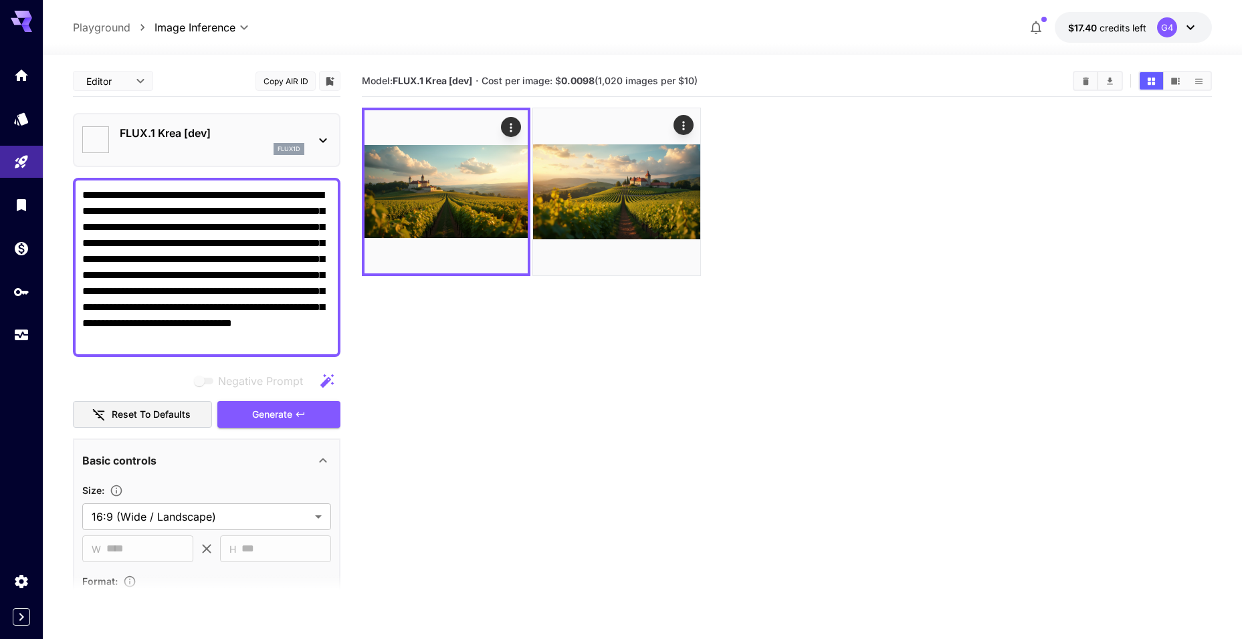
click at [310, 133] on div "FLUX.1 Krea [dev] flux1d" at bounding box center [206, 140] width 249 height 41
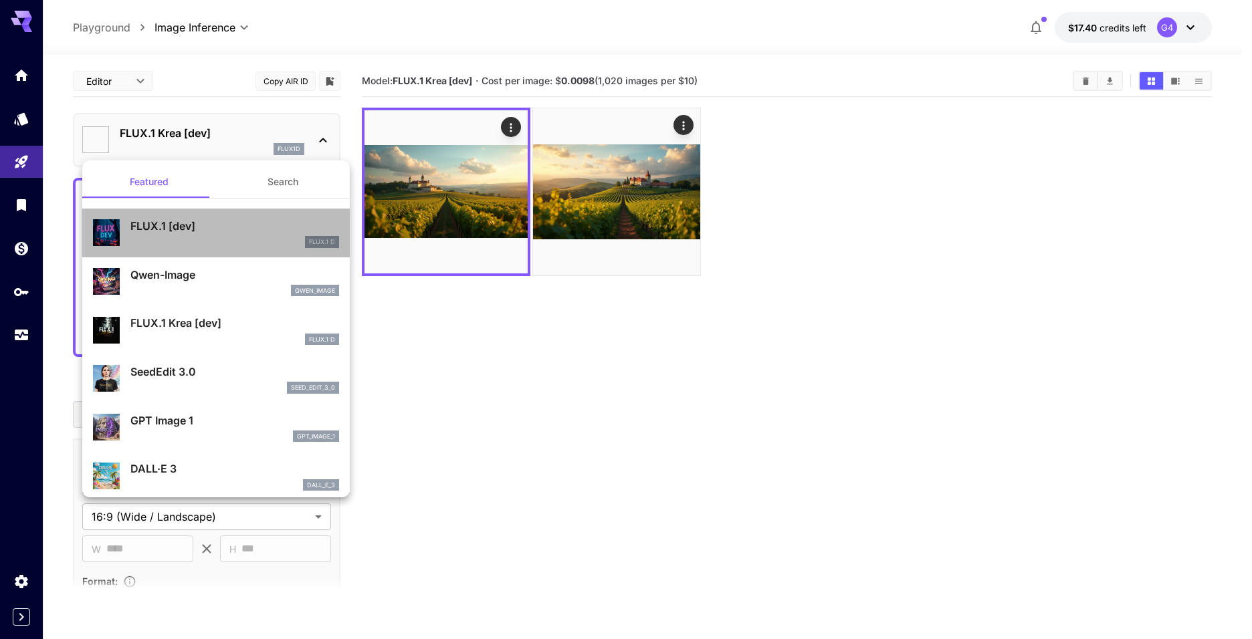
click at [228, 234] on div "FLUX.1 [dev] FLUX.1 D" at bounding box center [234, 233] width 209 height 30
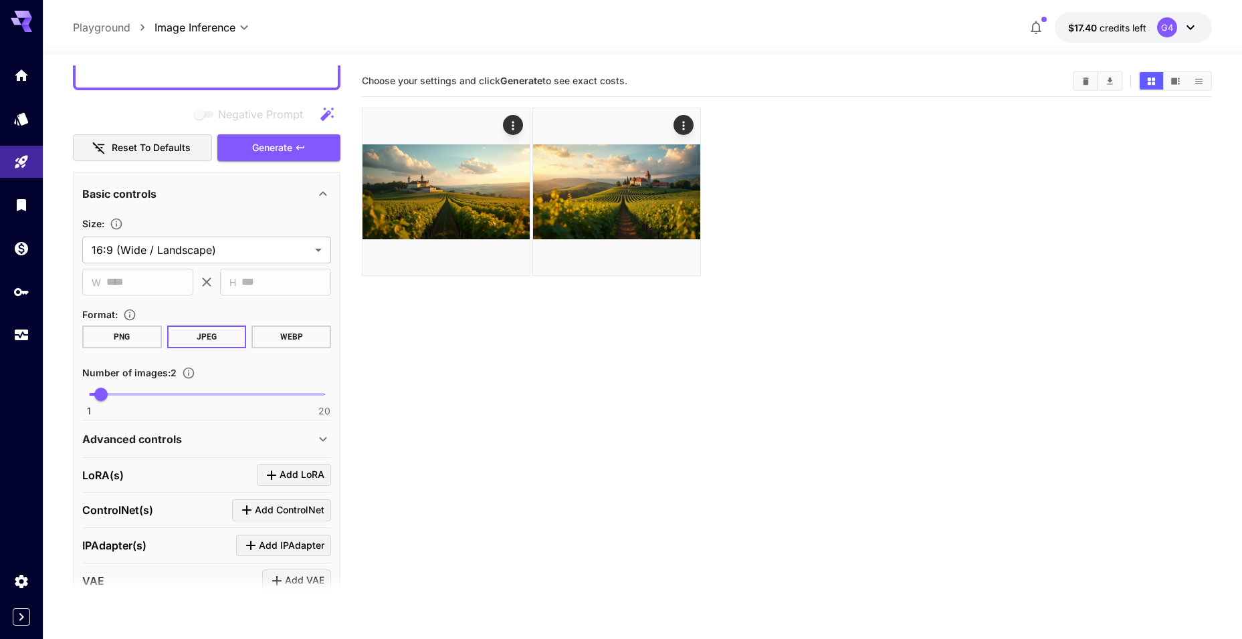
scroll to position [268, 0]
click at [281, 470] on span "Add LoRA" at bounding box center [302, 474] width 45 height 17
click at [219, 551] on div "Select model" at bounding box center [196, 556] width 209 height 32
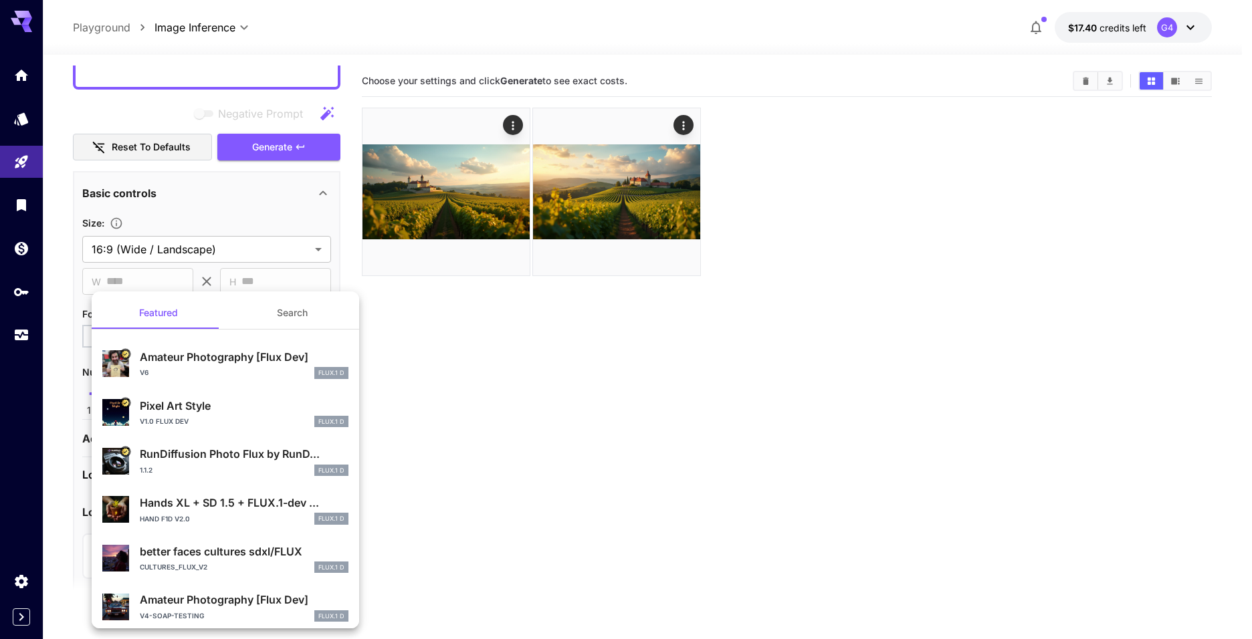
click at [425, 403] on div at bounding box center [626, 319] width 1252 height 639
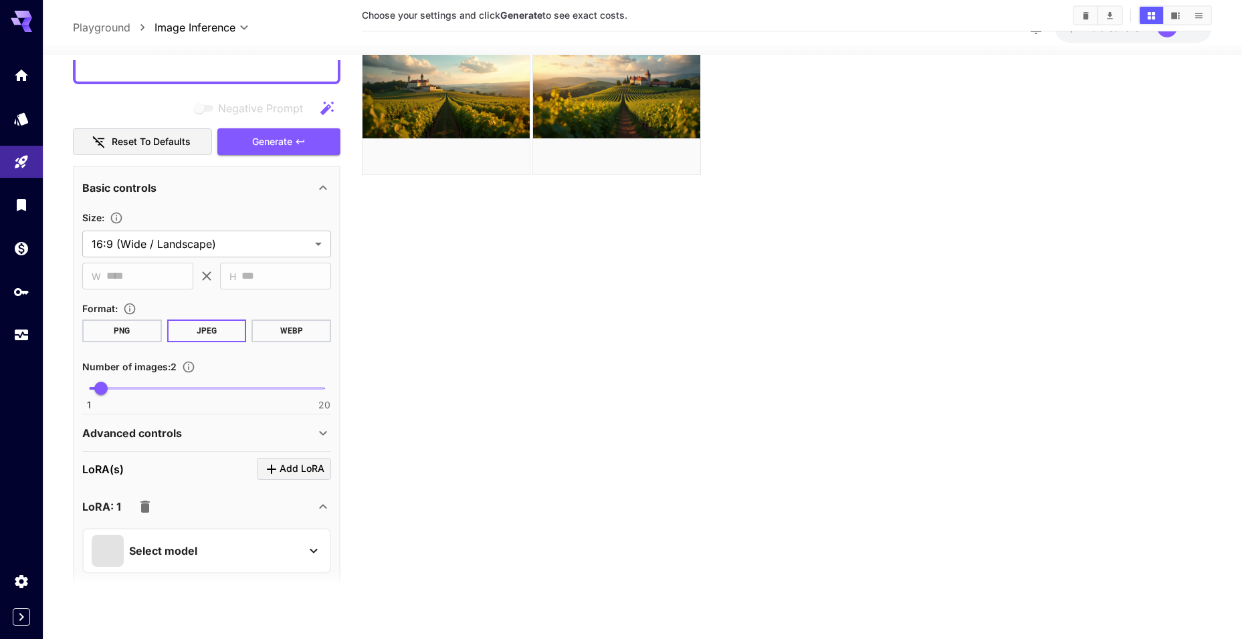
scroll to position [106, 0]
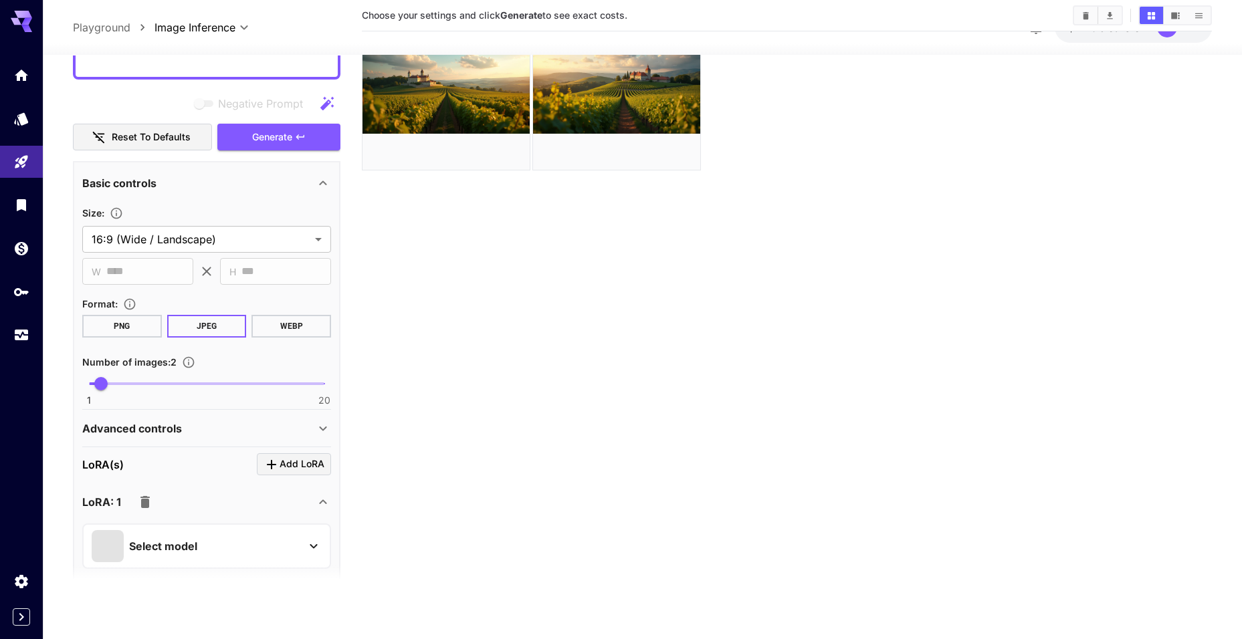
click at [149, 542] on p "Select model" at bounding box center [163, 546] width 68 height 16
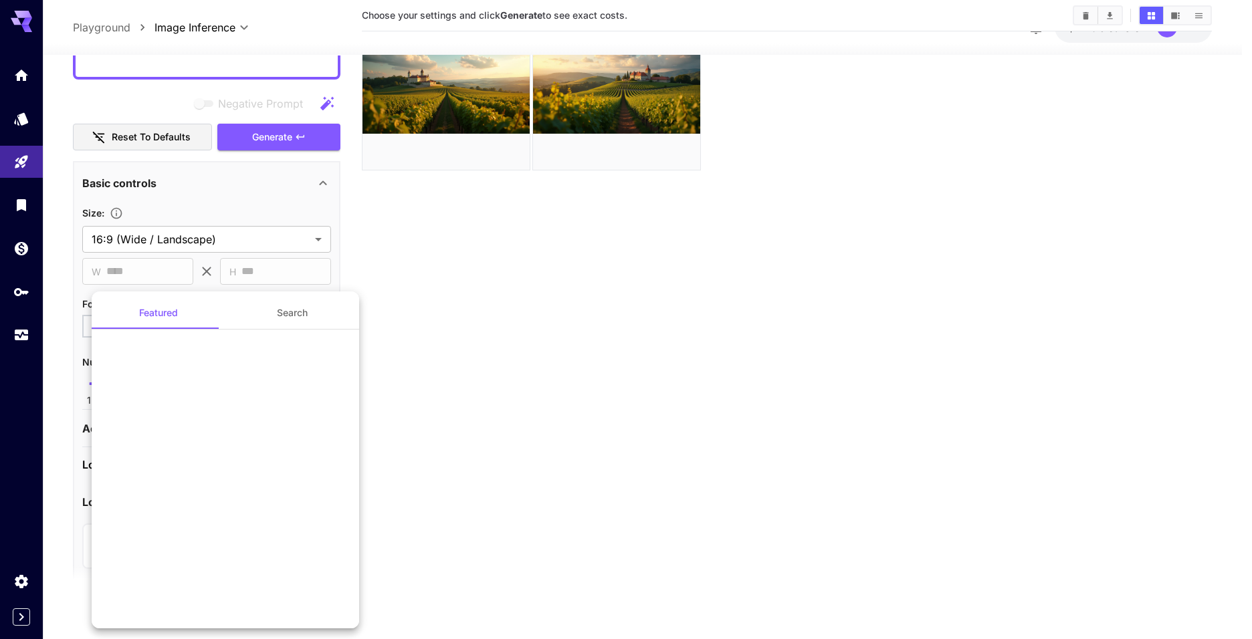
click at [148, 542] on div at bounding box center [226, 541] width 268 height 134
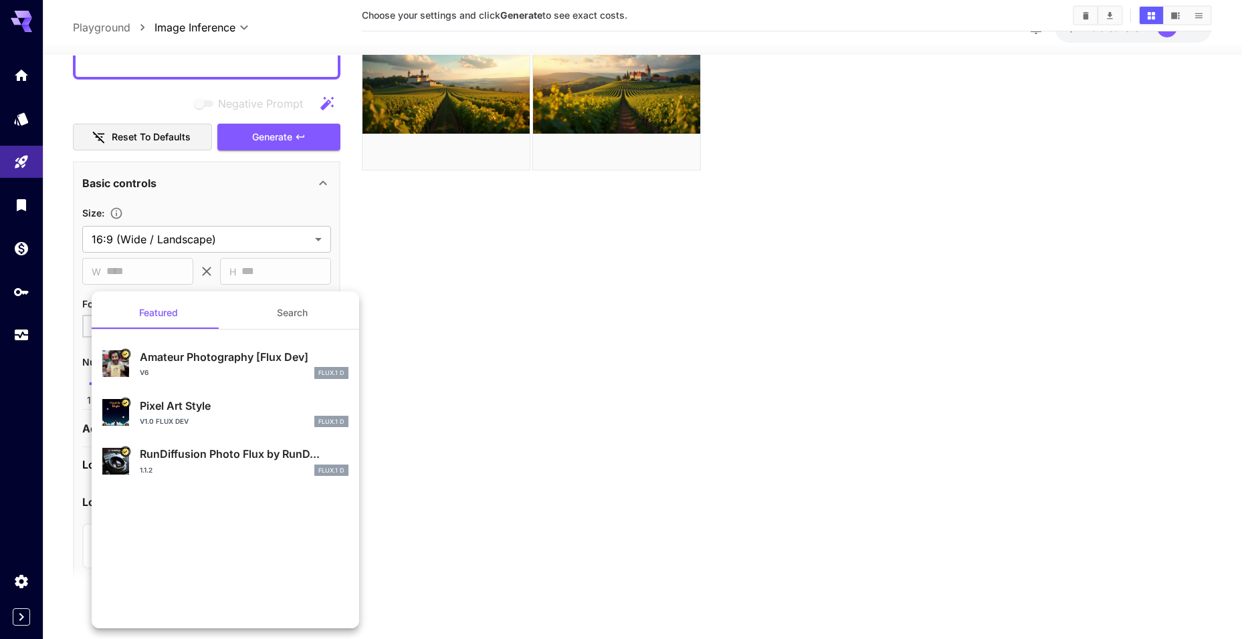
click at [617, 525] on div at bounding box center [626, 319] width 1252 height 639
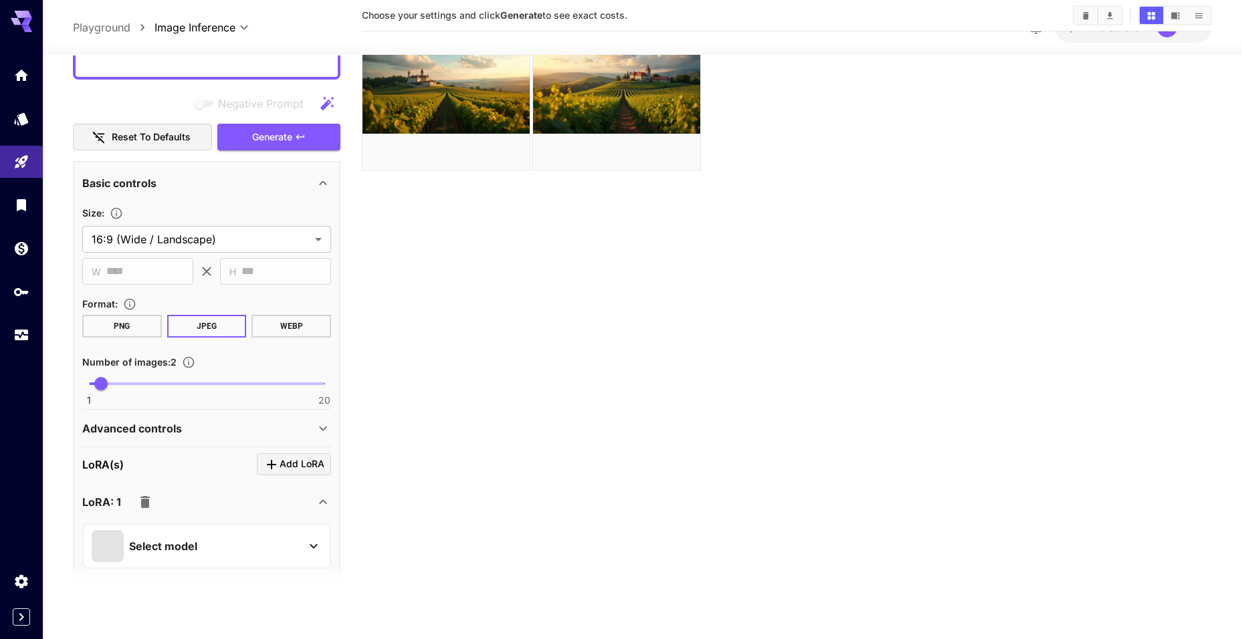
click at [144, 457] on div "[PERSON_NAME](s) Add [PERSON_NAME]" at bounding box center [206, 465] width 249 height 22
click at [332, 509] on div "**********" at bounding box center [207, 507] width 268 height 690
click at [308, 505] on div "LoRA: 1" at bounding box center [198, 502] width 233 height 27
click at [316, 505] on icon at bounding box center [323, 502] width 16 height 16
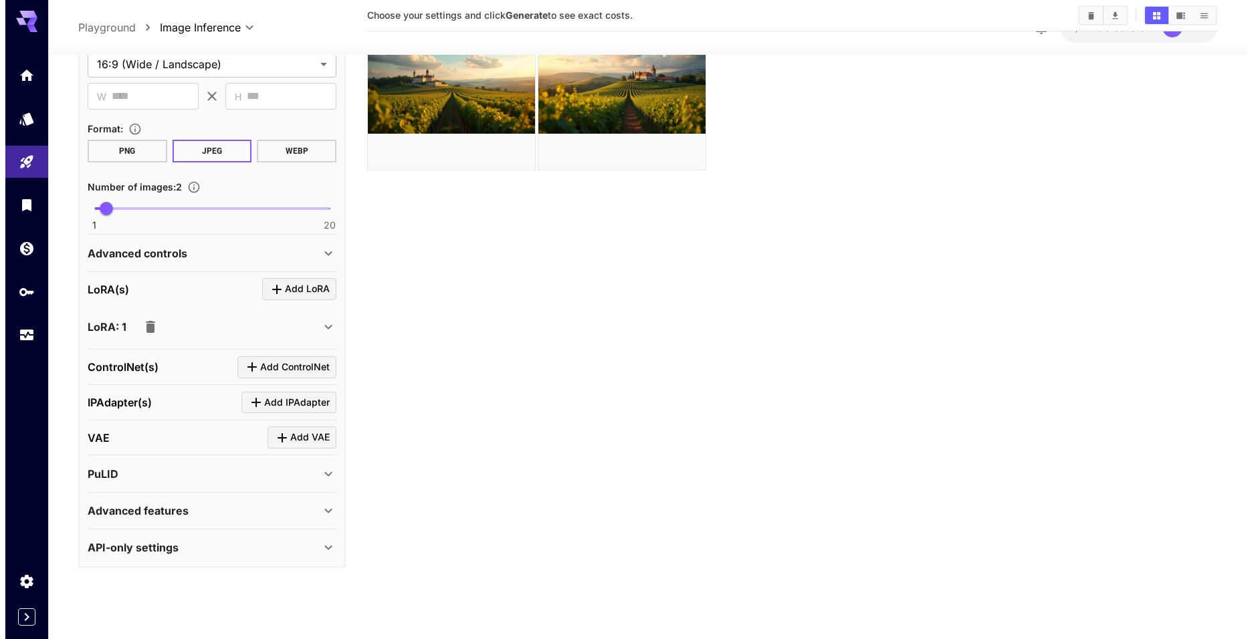
scroll to position [445, 0]
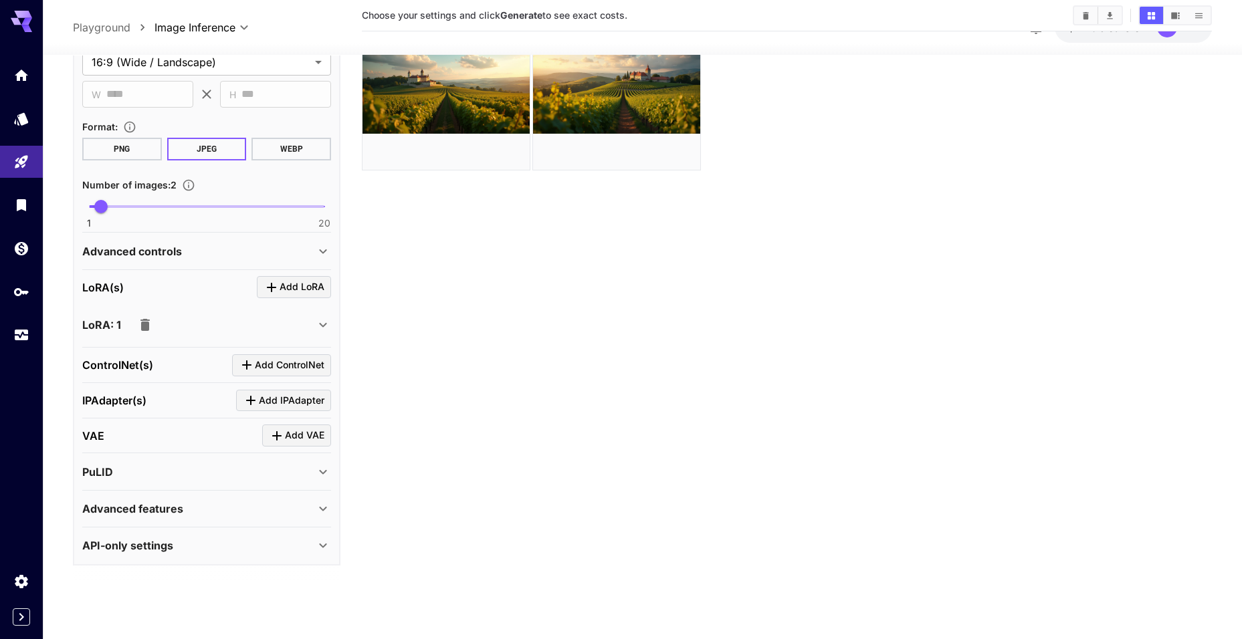
click at [325, 328] on icon at bounding box center [323, 325] width 16 height 16
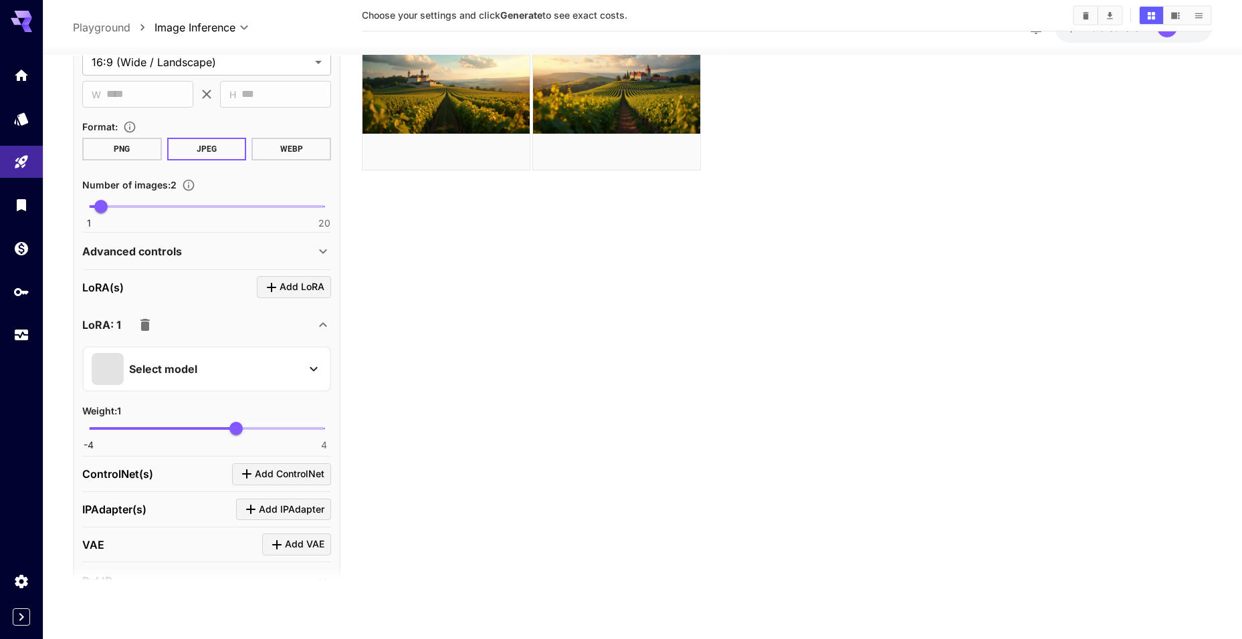
click at [270, 370] on div "Select model" at bounding box center [196, 369] width 209 height 32
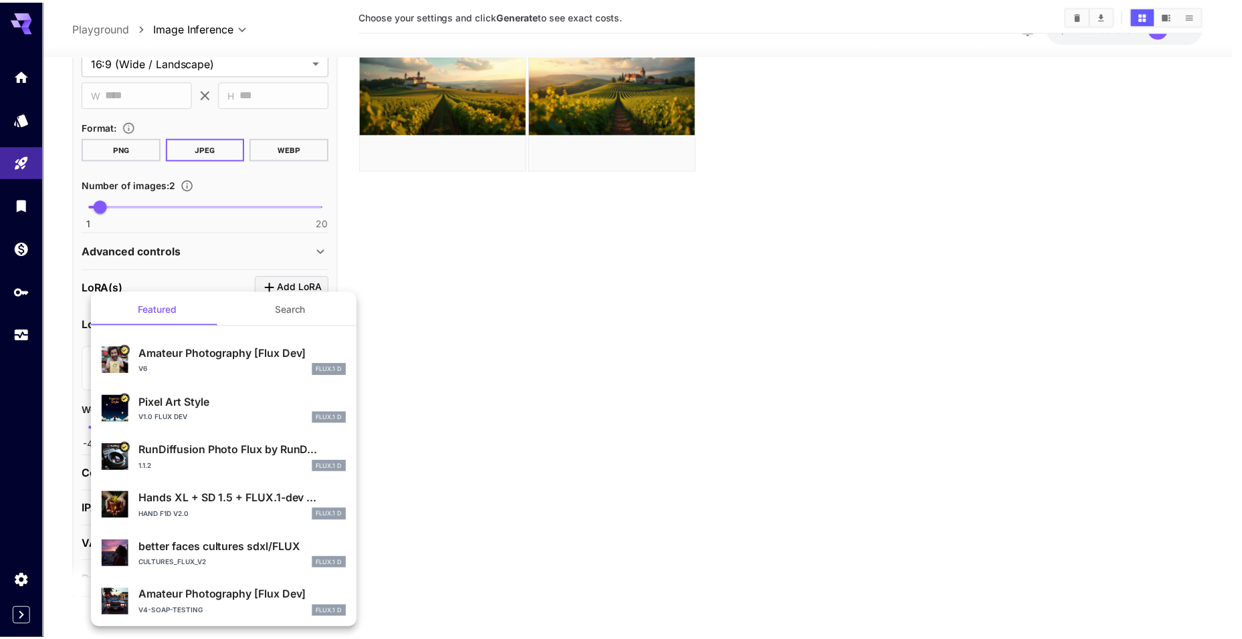
scroll to position [0, 0]
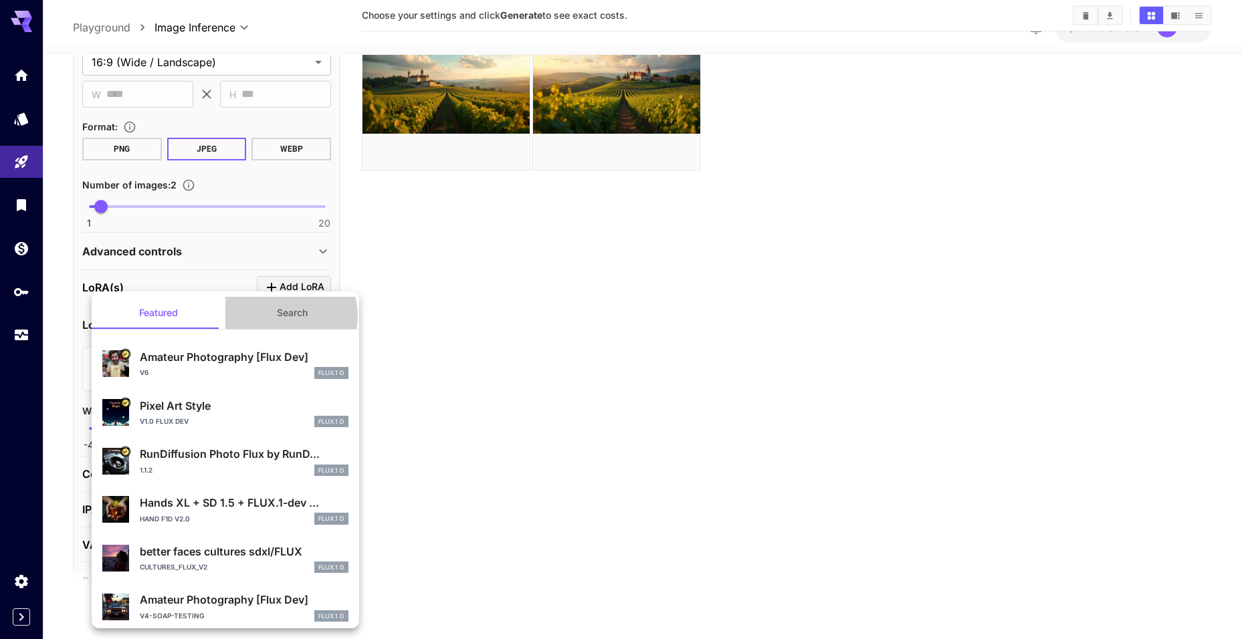
click at [274, 316] on button "Search" at bounding box center [292, 313] width 134 height 32
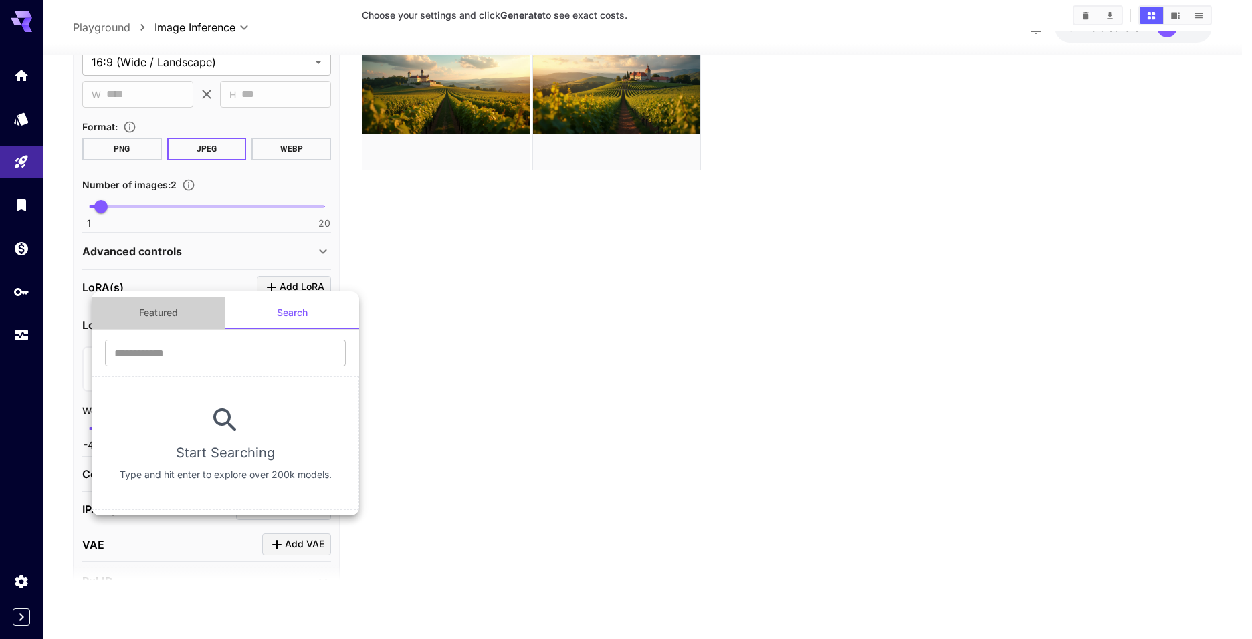
click at [183, 316] on button "Featured" at bounding box center [159, 313] width 134 height 32
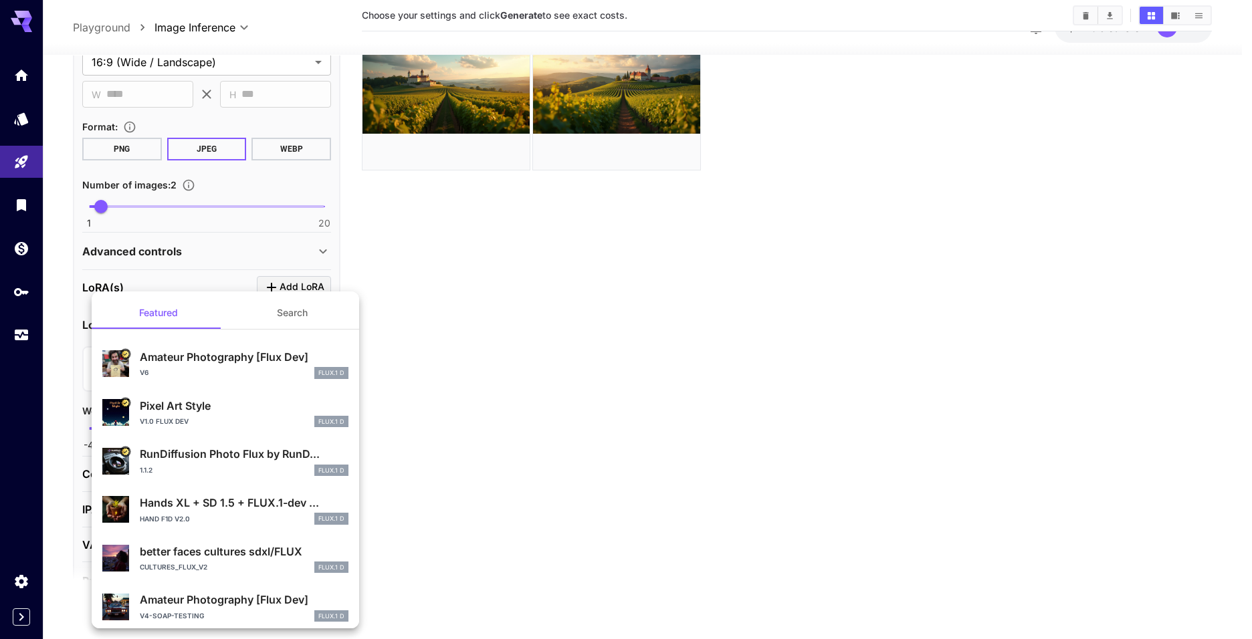
click at [267, 316] on button "Search" at bounding box center [292, 313] width 134 height 32
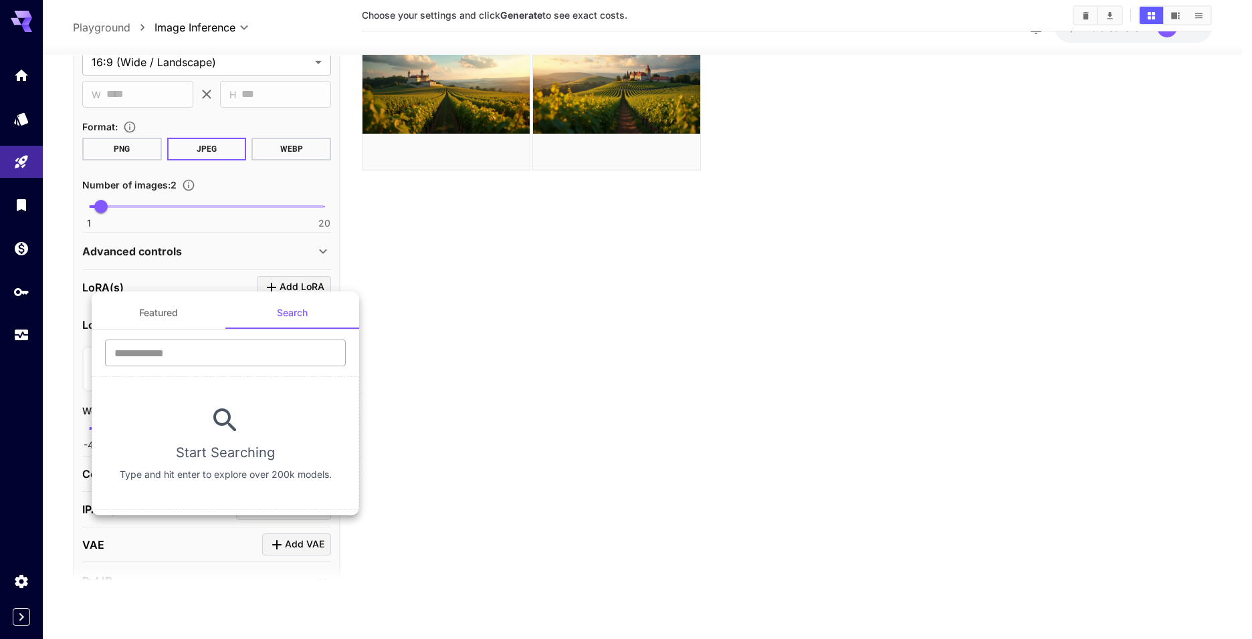
click at [234, 358] on input "text" at bounding box center [225, 353] width 241 height 27
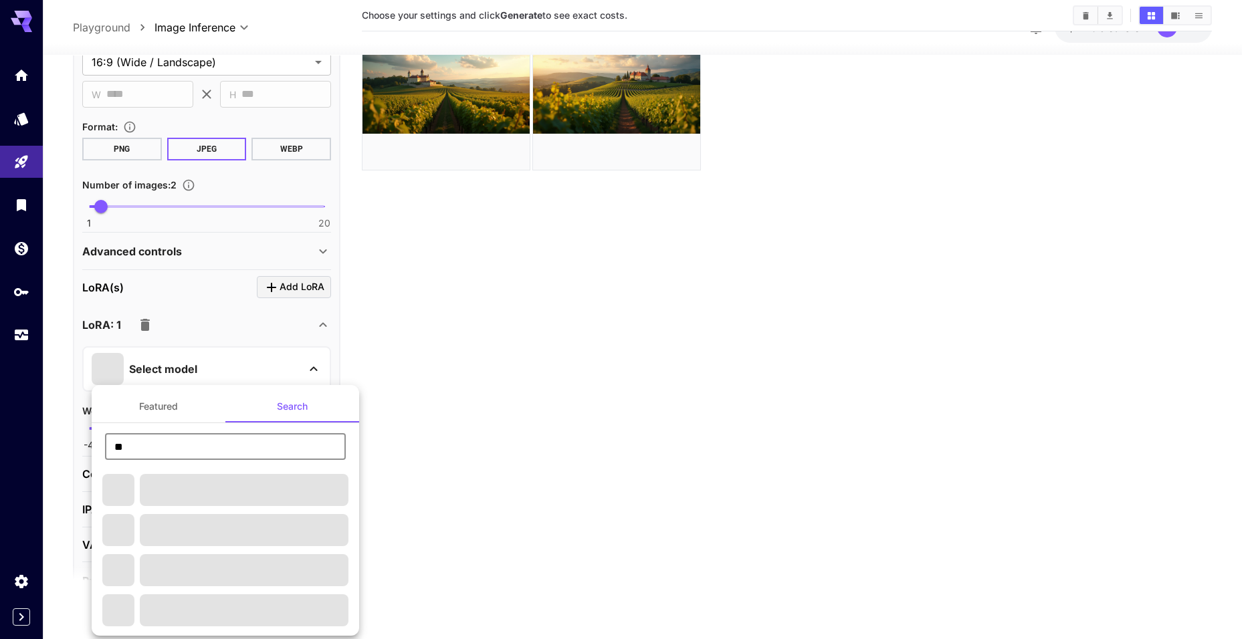
type input "**"
click at [209, 357] on div at bounding box center [626, 319] width 1252 height 639
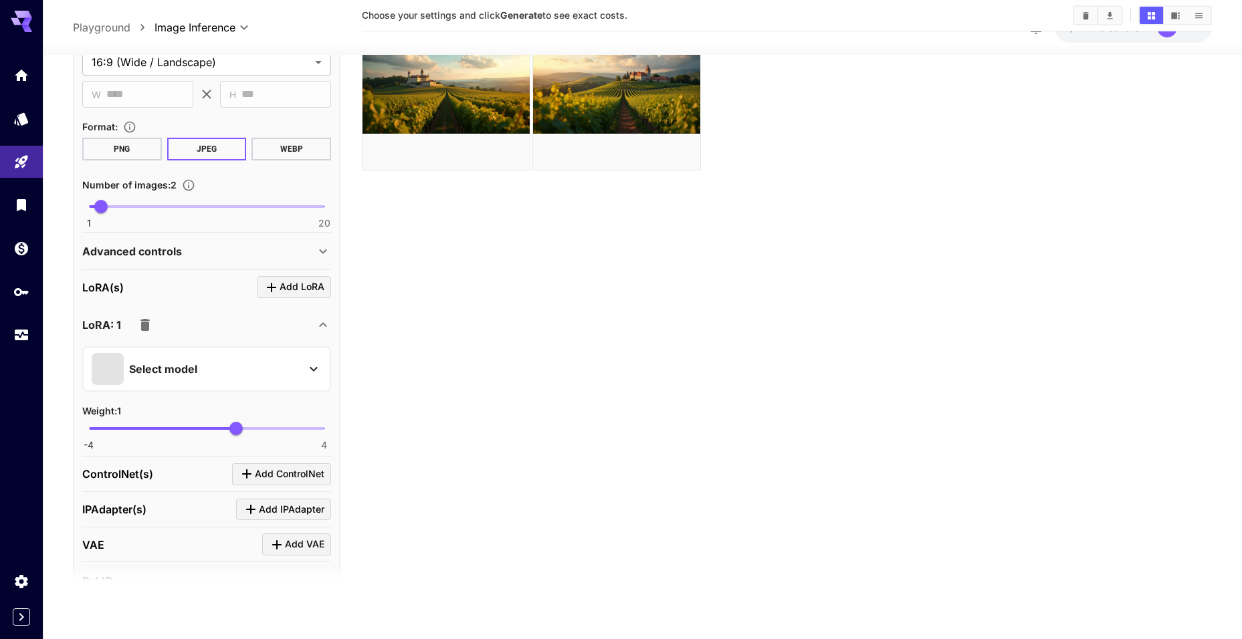
click at [291, 362] on div "Select model" at bounding box center [196, 369] width 209 height 32
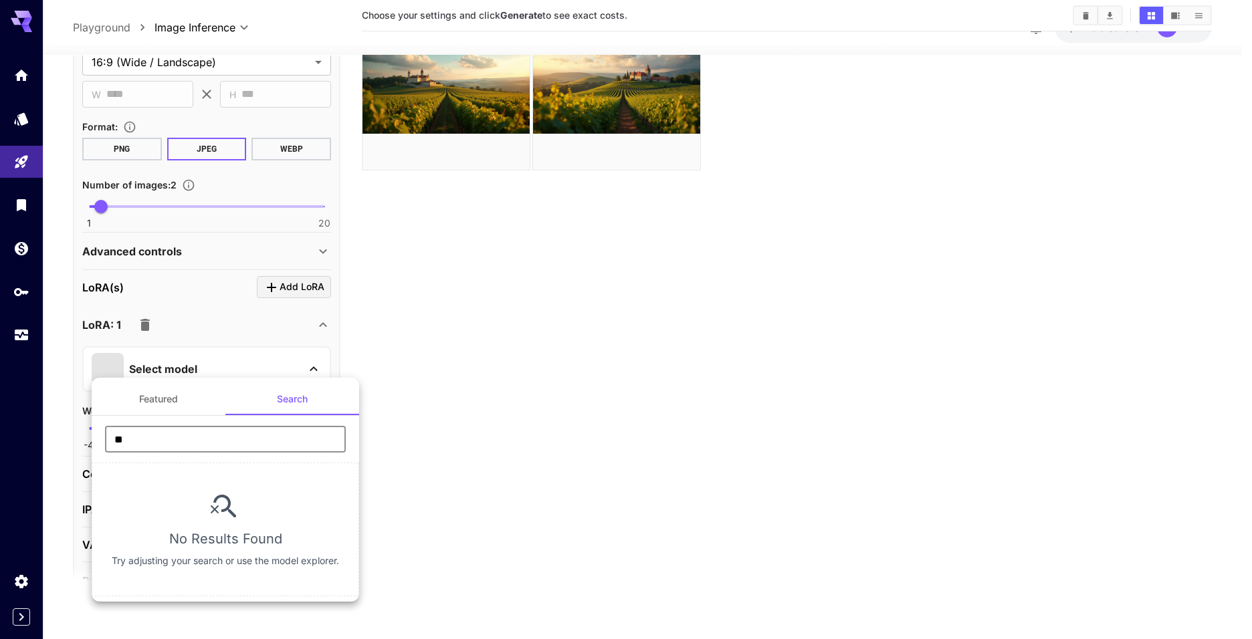
drag, startPoint x: 151, startPoint y: 439, endPoint x: 25, endPoint y: 439, distance: 125.7
click at [25, 401] on div "Featured Search ** ​ No Results Found Try adjusting your search or use the mode…" at bounding box center [134, 200] width 268 height 401
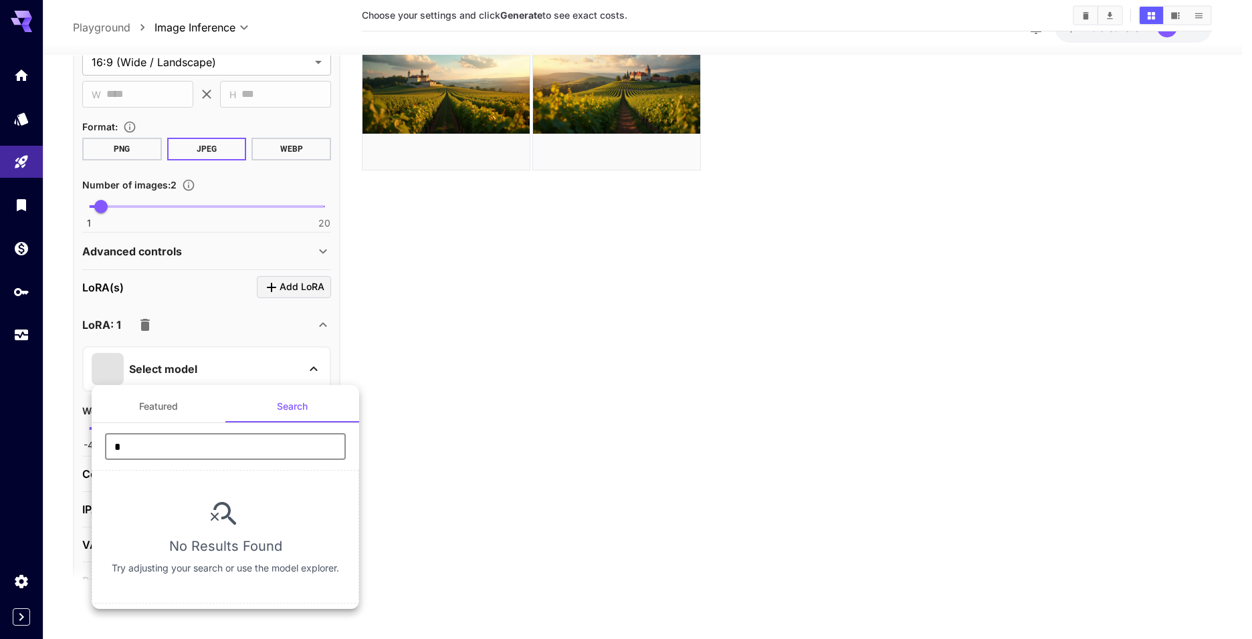
drag, startPoint x: 46, startPoint y: 450, endPoint x: 30, endPoint y: 450, distance: 16.1
click at [30, 401] on div "Featured Search * ​ No Results Found Try adjusting your search or use the model…" at bounding box center [134, 200] width 268 height 401
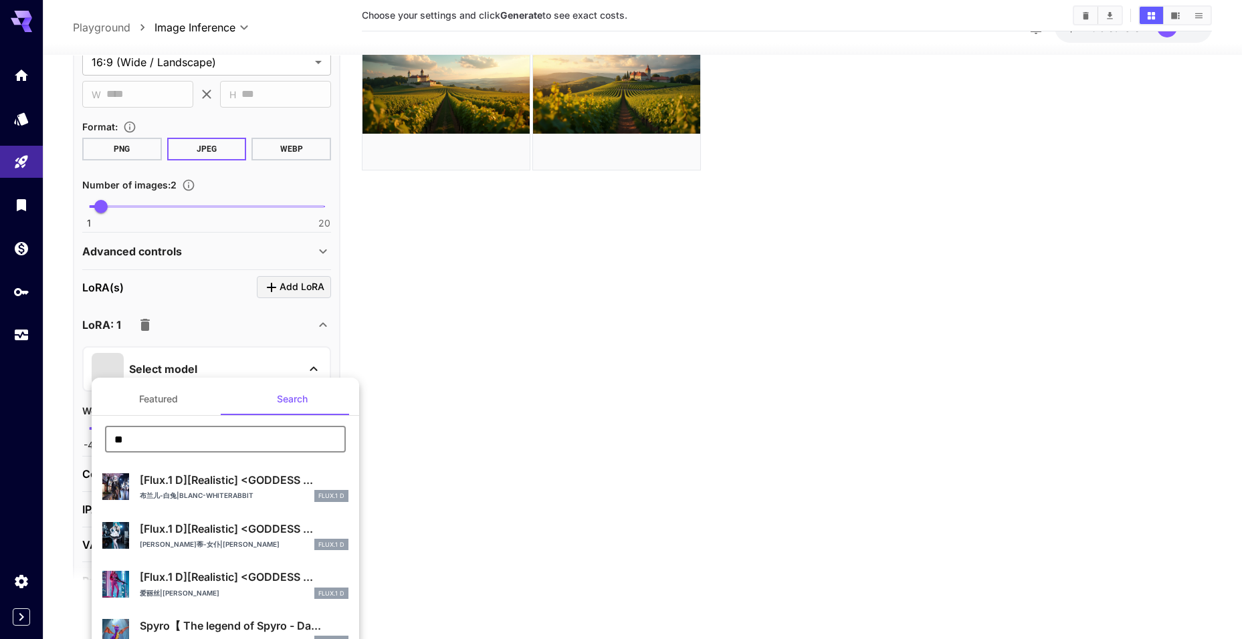
type input "****"
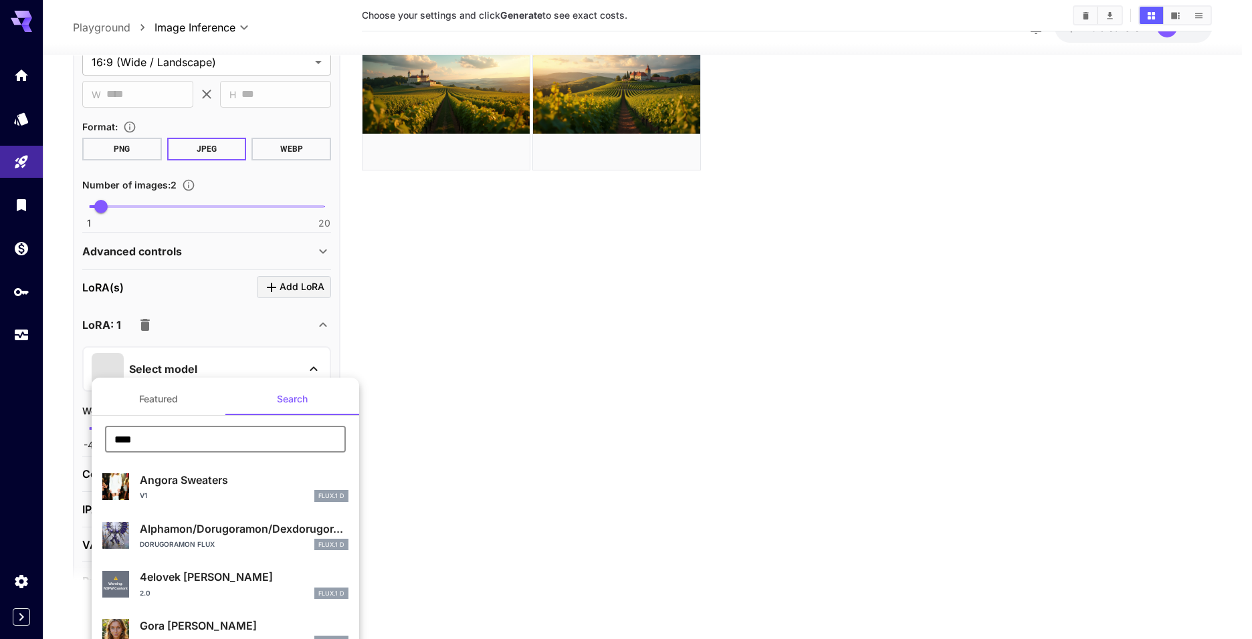
click at [233, 578] on p "4elovek [PERSON_NAME]" at bounding box center [244, 577] width 209 height 16
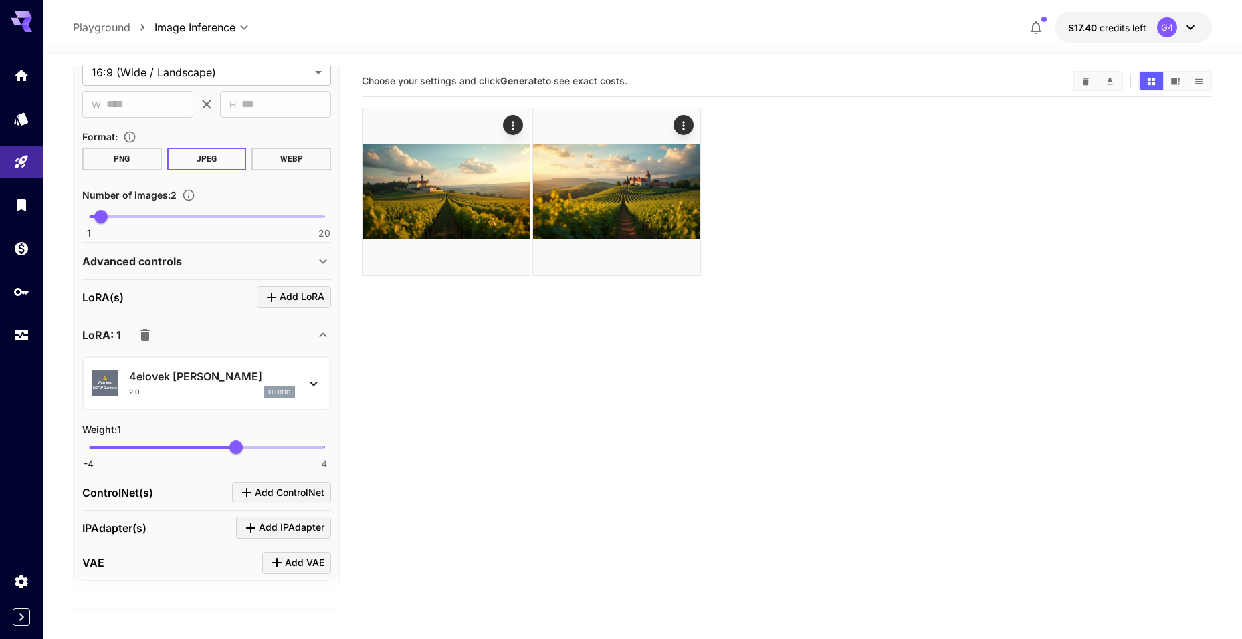
click at [306, 390] on icon at bounding box center [314, 384] width 16 height 16
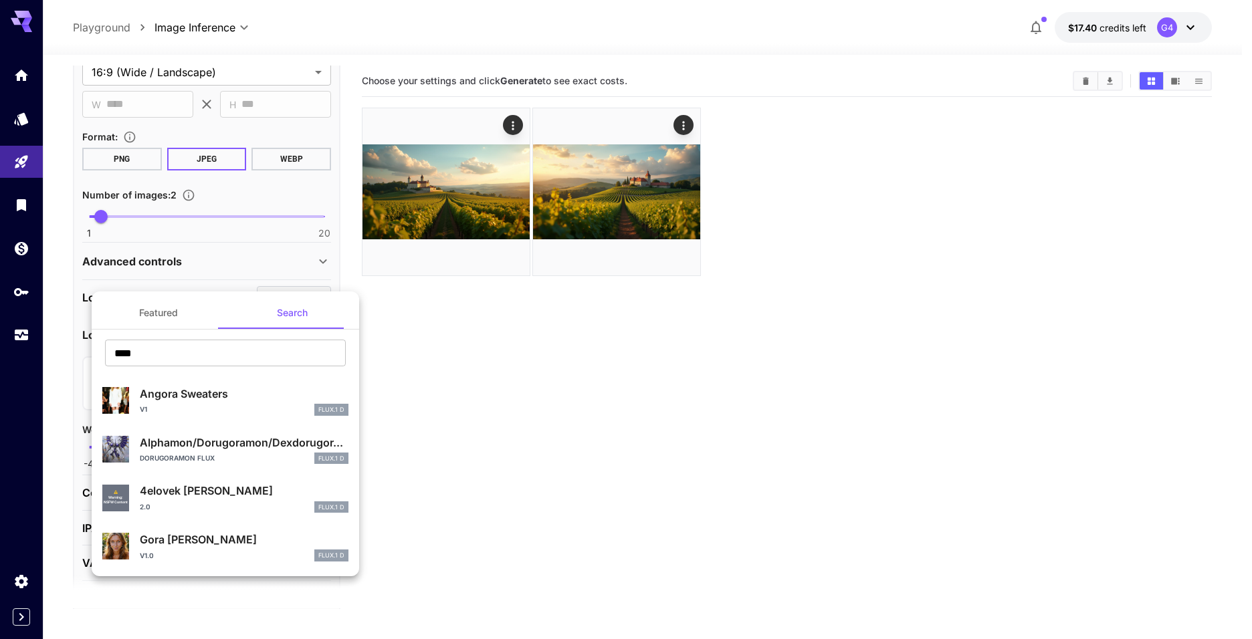
click at [463, 383] on div at bounding box center [626, 319] width 1252 height 639
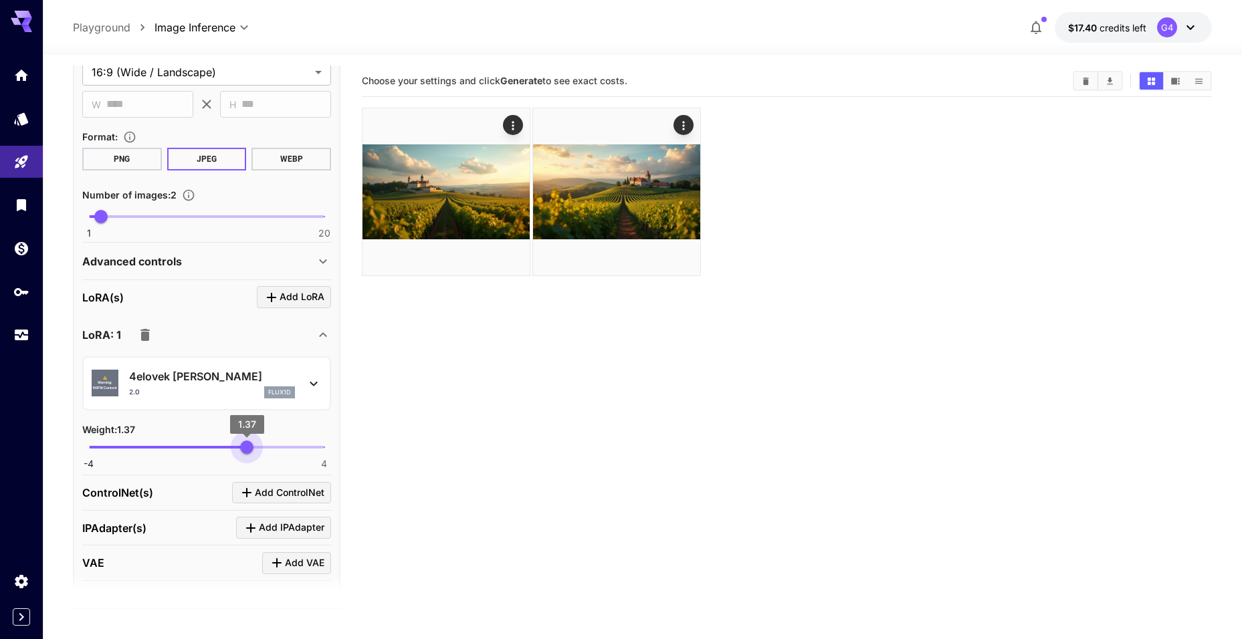
type input "****"
drag, startPoint x: 237, startPoint y: 451, endPoint x: 246, endPoint y: 451, distance: 9.4
click at [246, 451] on span "1.34" at bounding box center [245, 447] width 13 height 13
click at [410, 358] on section "Choose your settings and click Generate to see exact costs." at bounding box center [787, 385] width 850 height 639
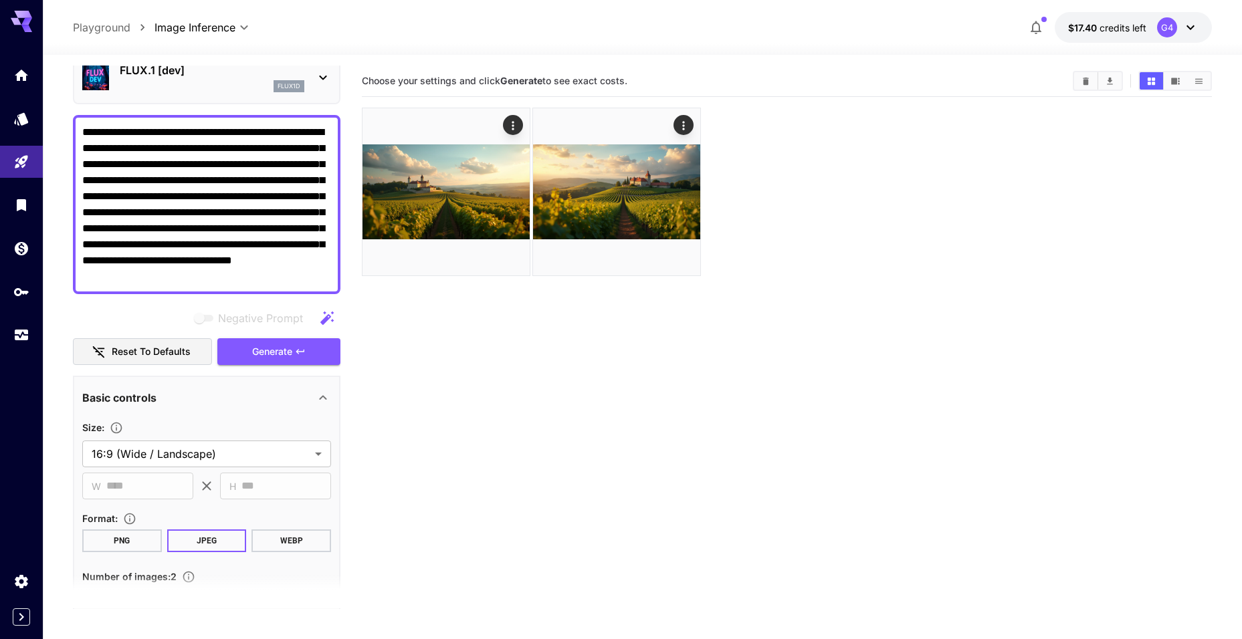
scroll to position [43, 0]
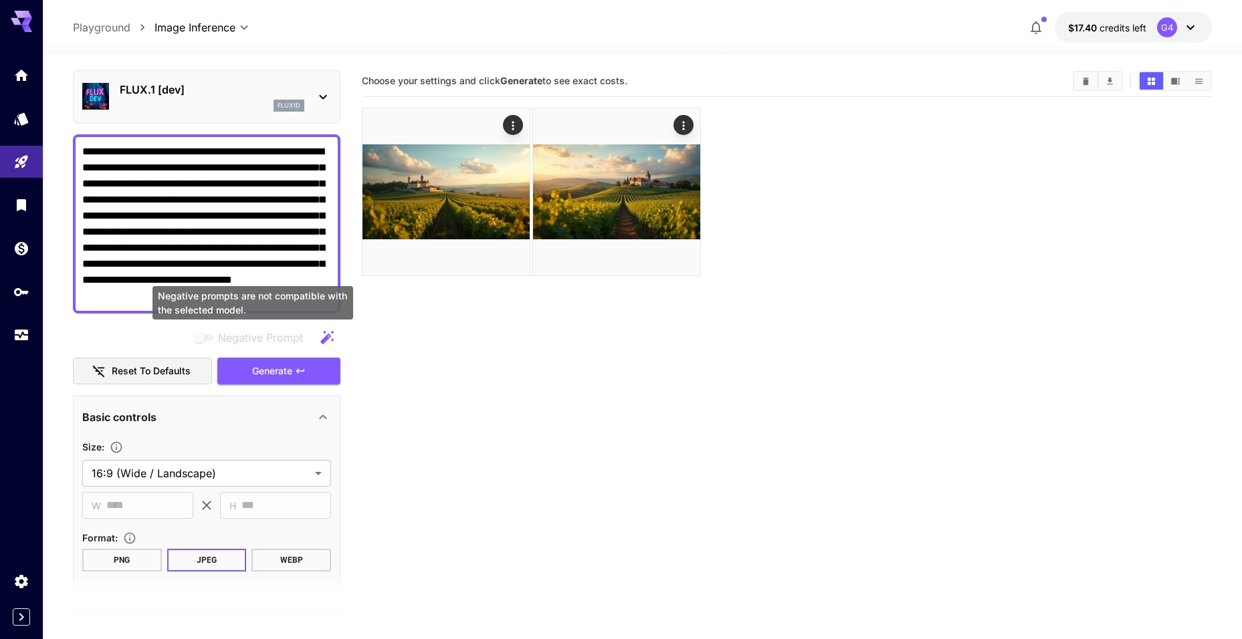
click at [214, 340] on span "Negative prompts are not compatible with the selected model." at bounding box center [204, 338] width 27 height 16
click at [199, 338] on span "Negative prompts are not compatible with the selected model." at bounding box center [204, 337] width 17 height 7
click at [207, 338] on span "Negative prompts are not compatible with the selected model." at bounding box center [204, 337] width 17 height 7
click at [223, 243] on textarea "**********" at bounding box center [206, 224] width 249 height 161
paste textarea "**********"
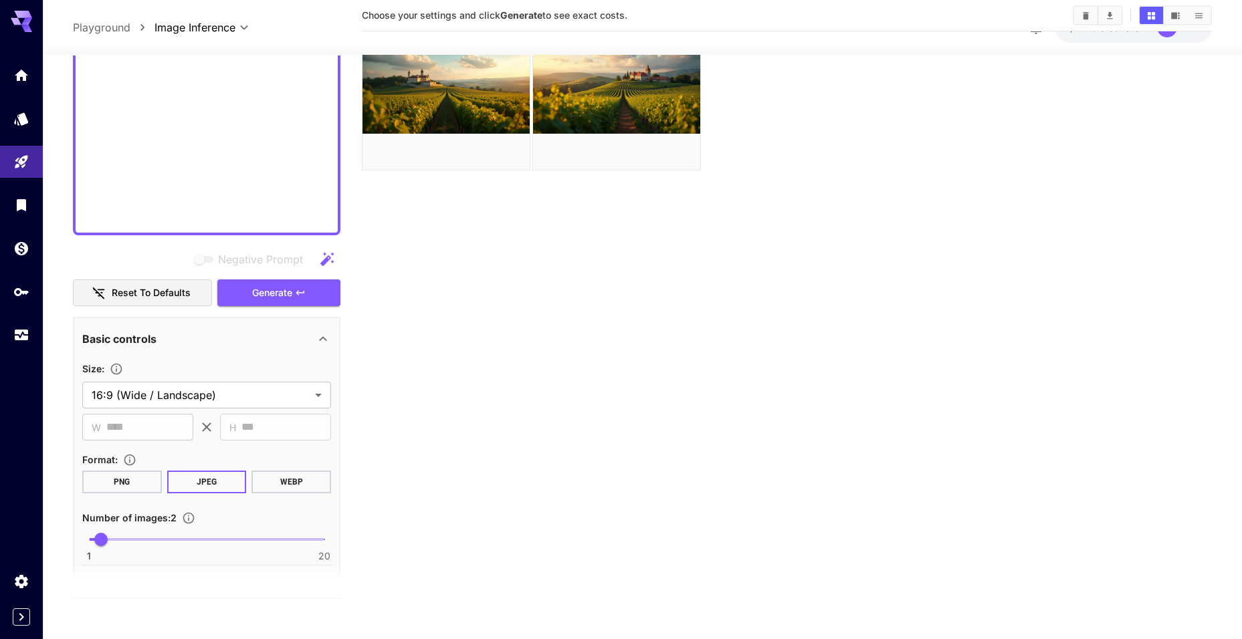
scroll to position [1168, 0]
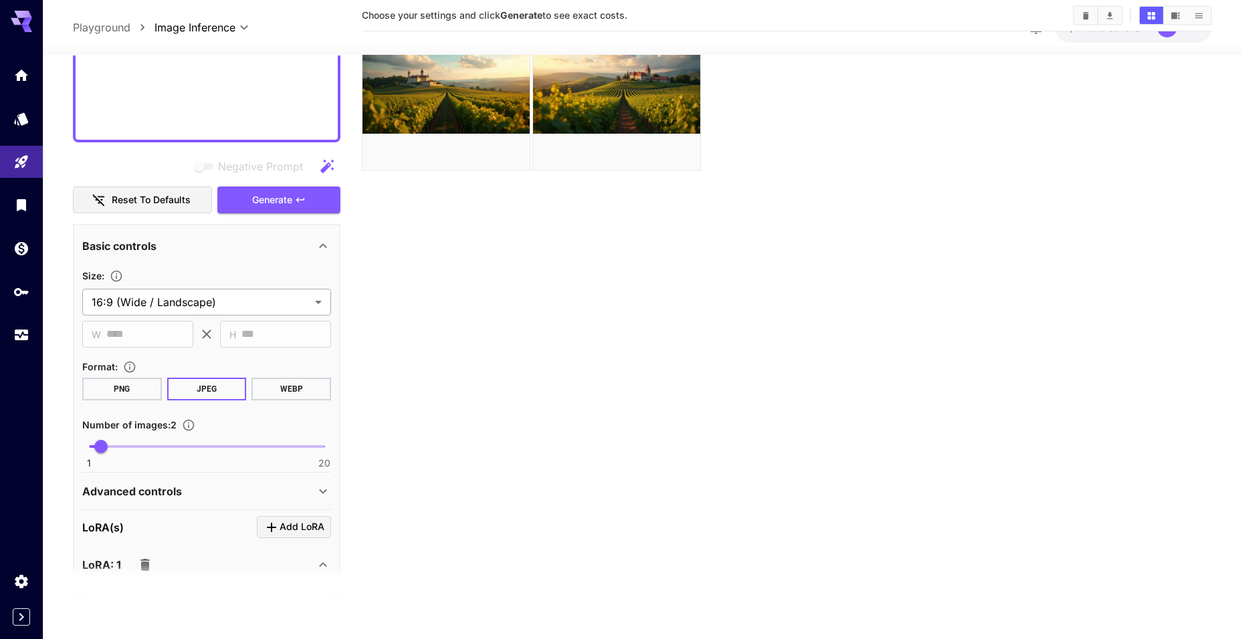
type textarea "**********"
click at [249, 295] on body "**********" at bounding box center [621, 266] width 1242 height 745
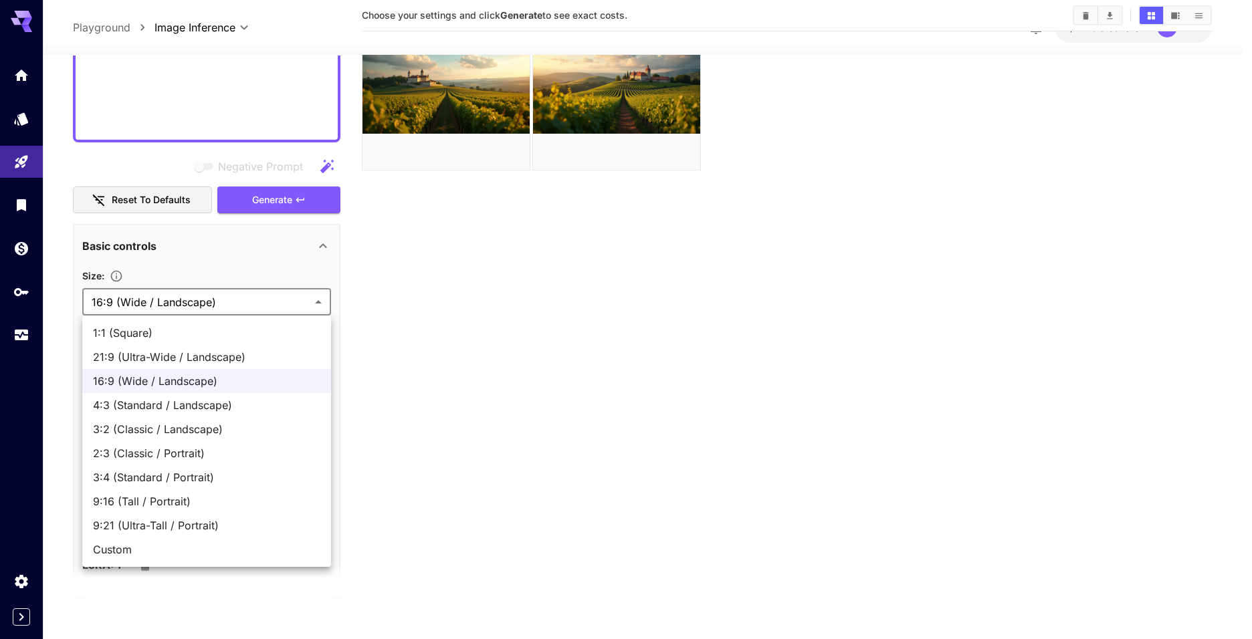
click at [227, 499] on span "9:16 (Tall / Portrait)" at bounding box center [206, 502] width 227 height 16
type input "**********"
type input "***"
type input "****"
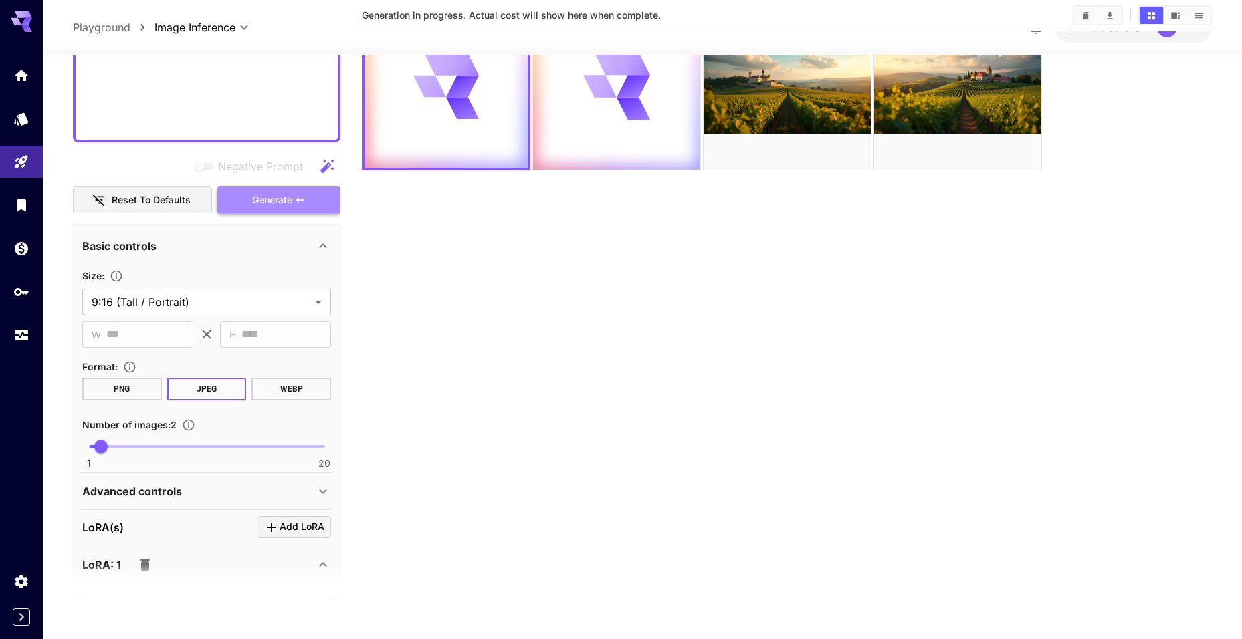
click at [296, 203] on icon "button" at bounding box center [300, 200] width 11 height 11
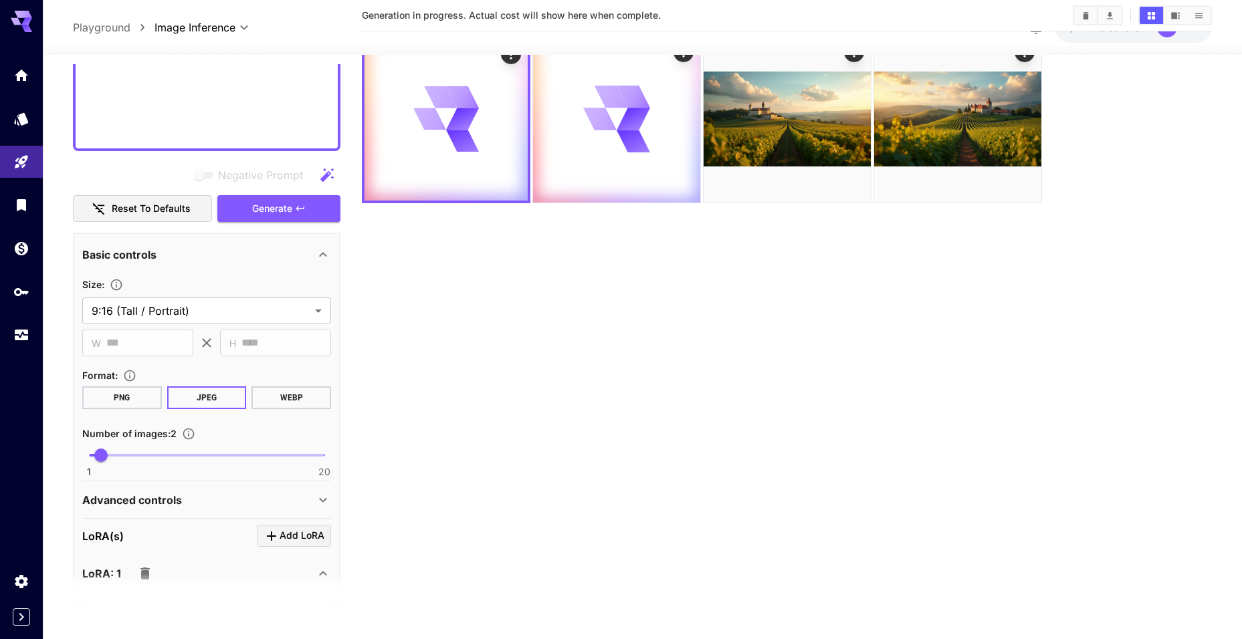
scroll to position [0, 0]
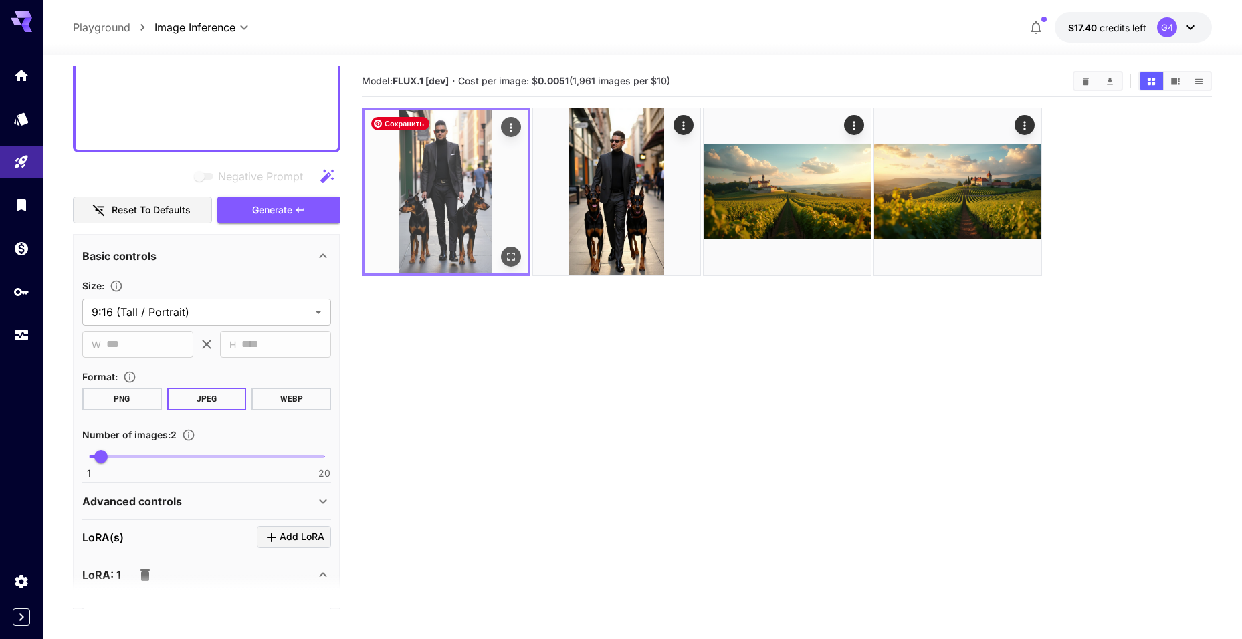
click at [443, 180] on img at bounding box center [446, 191] width 163 height 163
click at [452, 186] on img at bounding box center [446, 191] width 163 height 163
click at [515, 259] on icon "Open in fullscreen" at bounding box center [510, 256] width 13 height 13
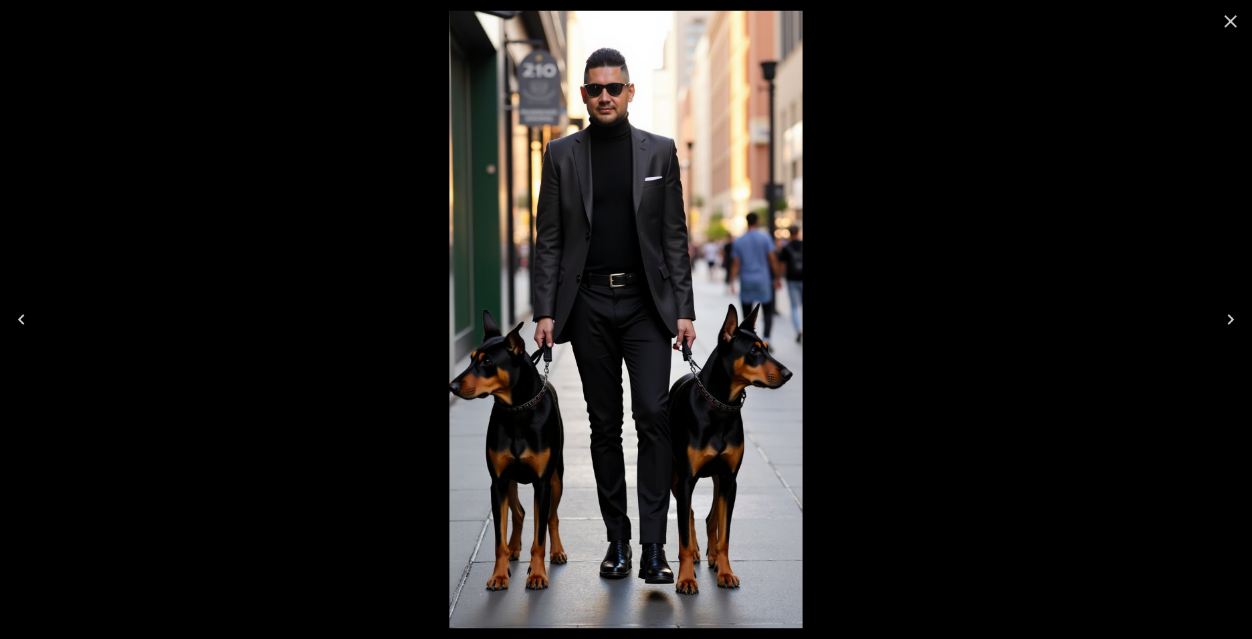
click at [1219, 320] on button "Next" at bounding box center [1230, 320] width 43 height 54
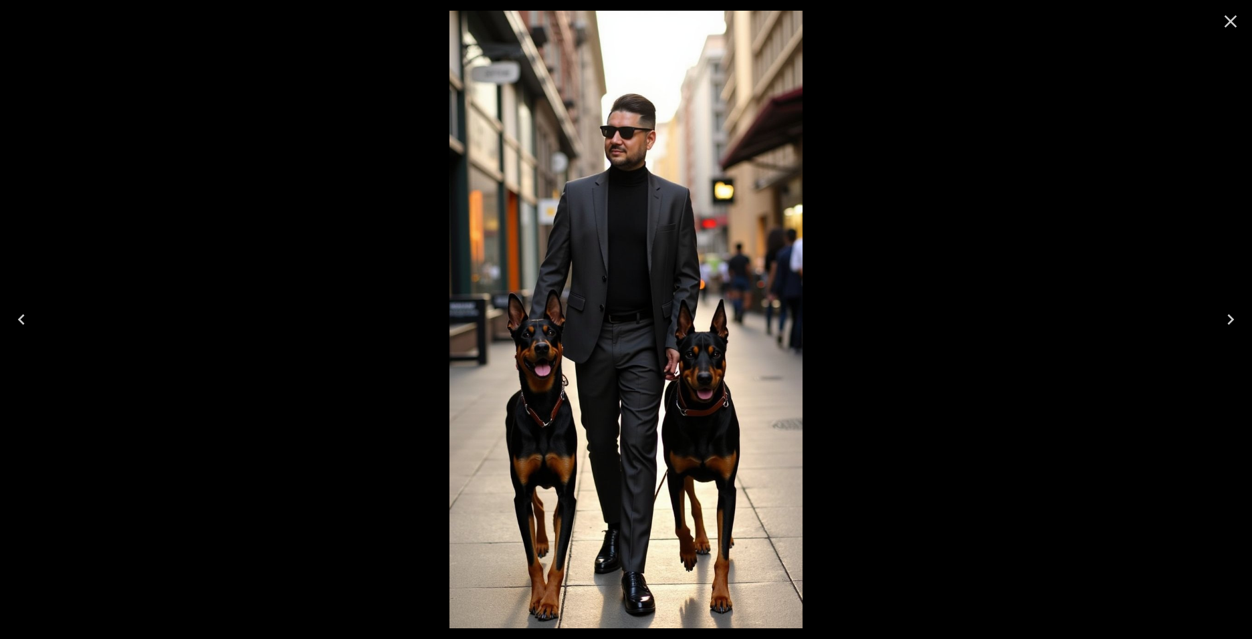
click at [1228, 22] on icon "Close" at bounding box center [1230, 21] width 21 height 21
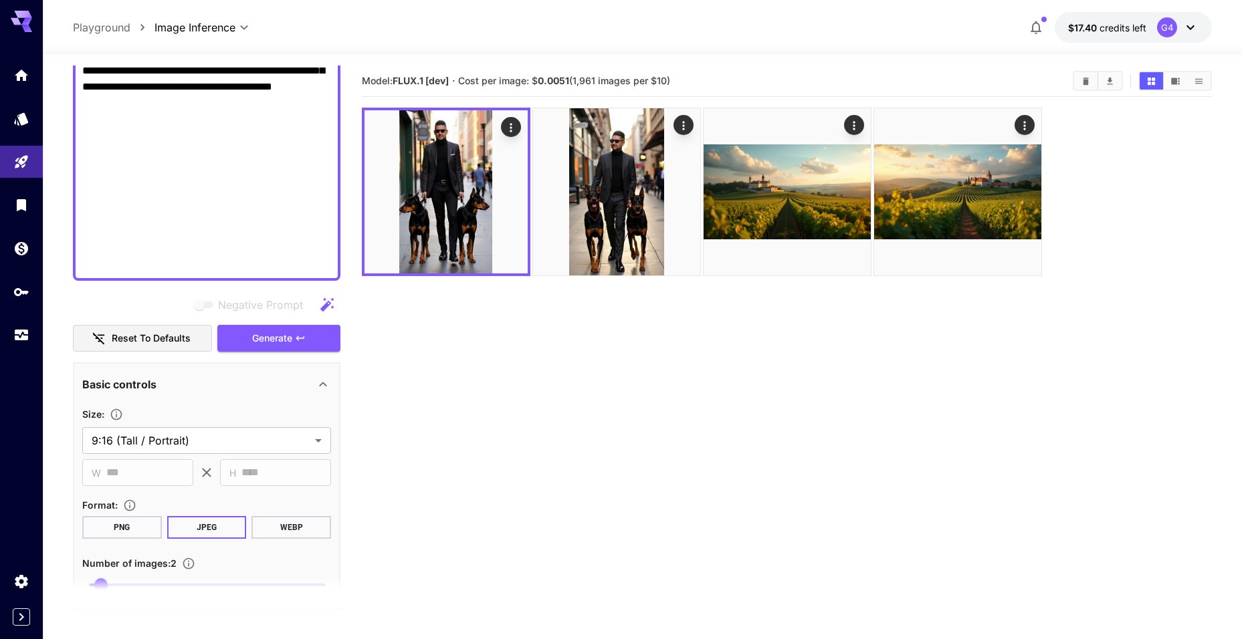
scroll to position [1034, 0]
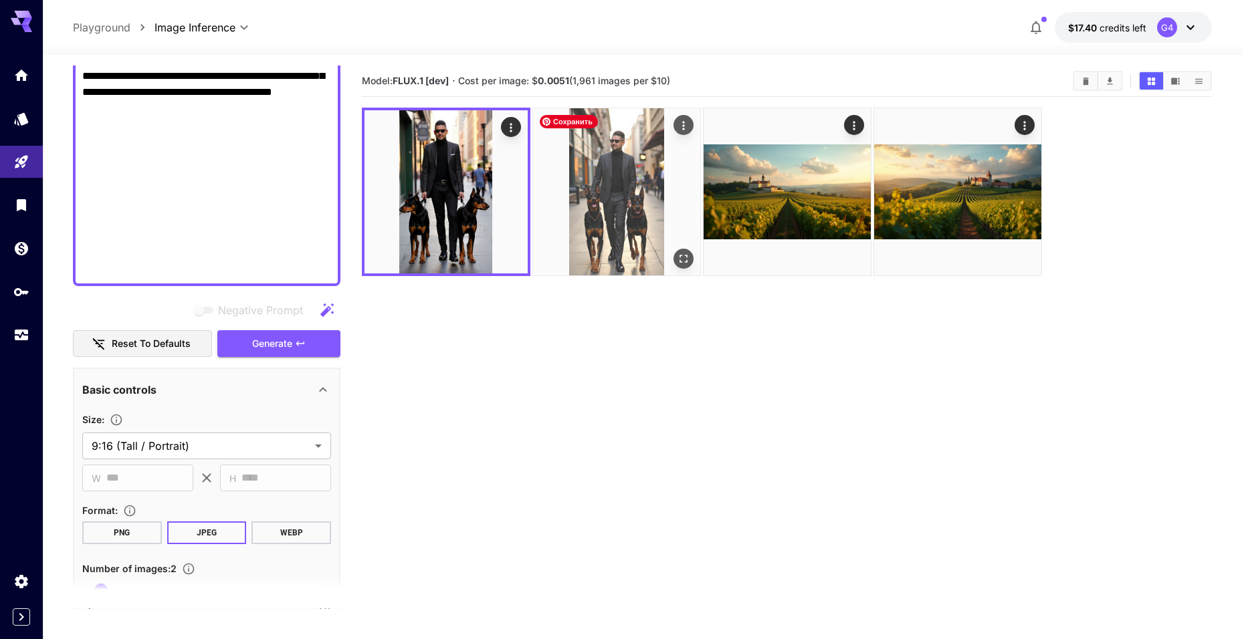
click at [574, 239] on img at bounding box center [616, 191] width 167 height 167
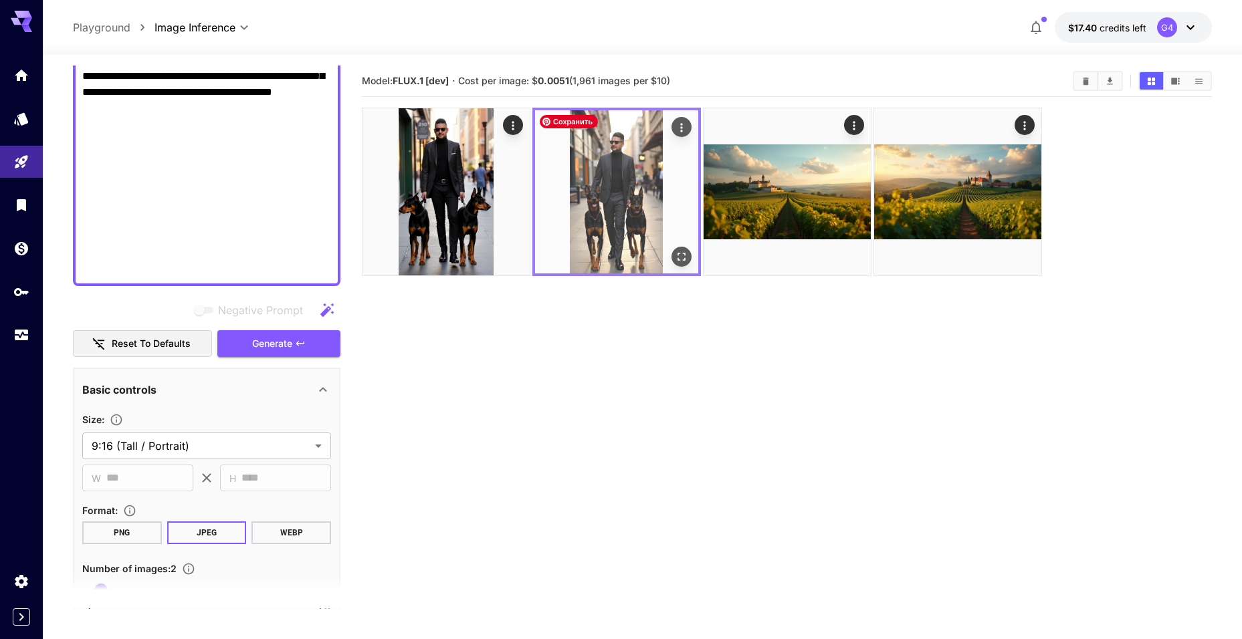
click at [615, 210] on img at bounding box center [616, 191] width 163 height 163
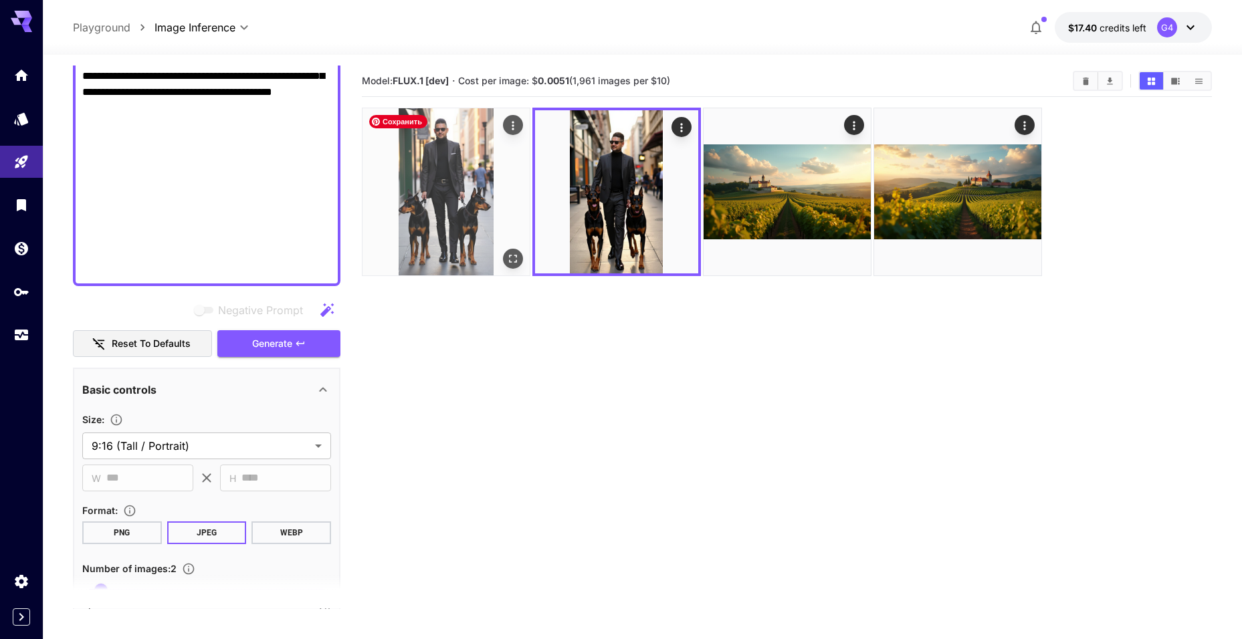
click at [480, 182] on img at bounding box center [445, 191] width 167 height 167
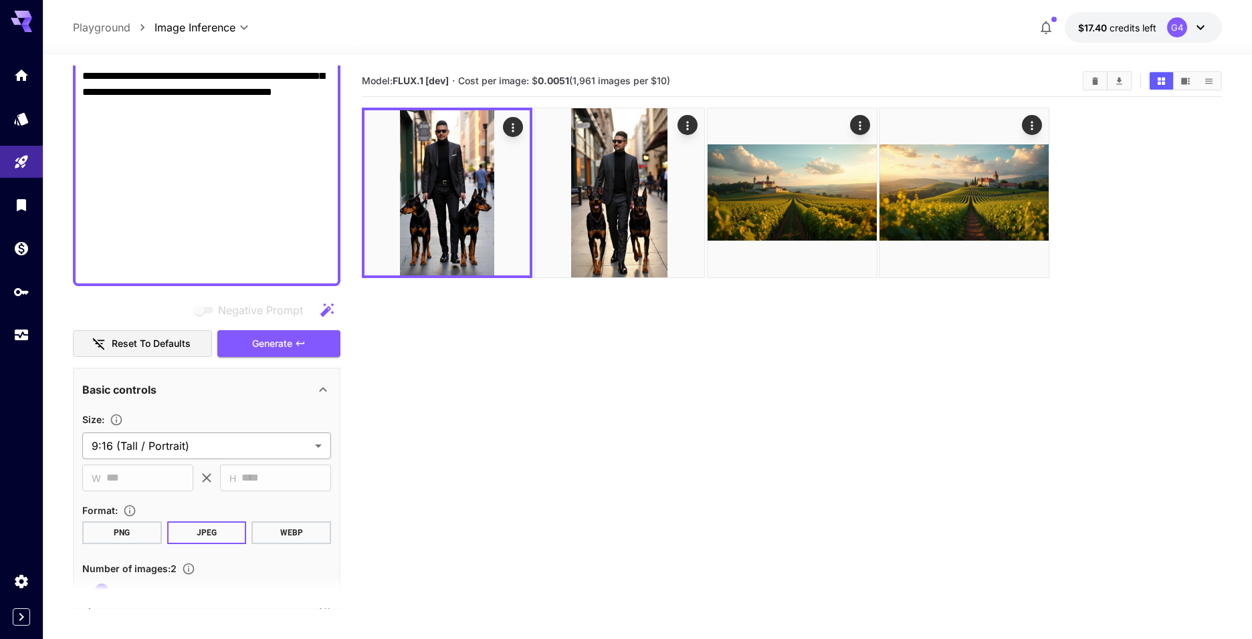
click at [292, 439] on body "**********" at bounding box center [626, 372] width 1252 height 745
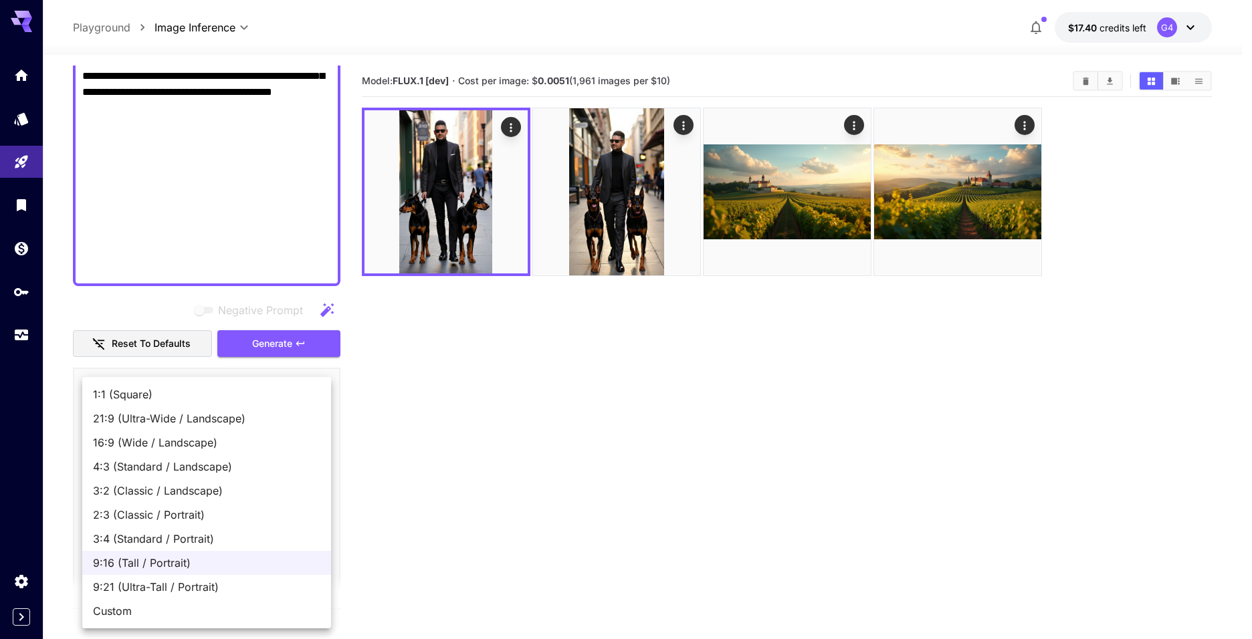
click at [265, 581] on span "9:21 (Ultra-Tall / Portrait)" at bounding box center [206, 587] width 227 height 16
type input "**********"
type input "***"
type input "****"
click at [287, 450] on body "**********" at bounding box center [626, 372] width 1252 height 745
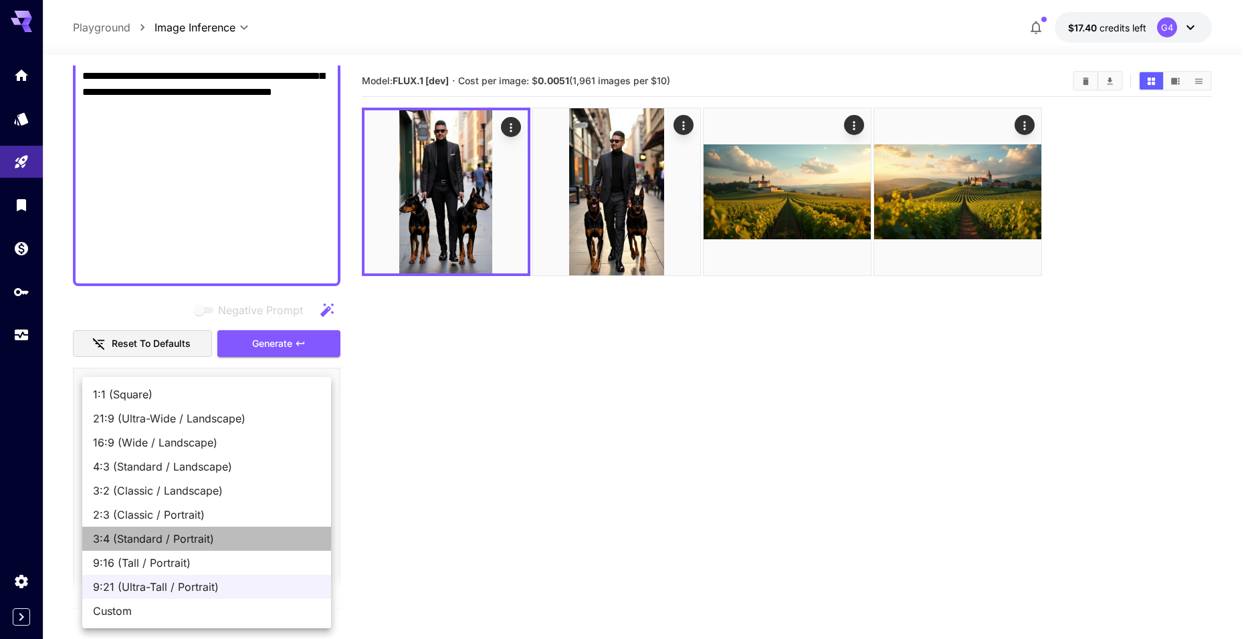
click at [246, 542] on span "3:4 (Standard / Portrait)" at bounding box center [206, 539] width 227 height 16
type input "**********"
type input "***"
type input "****"
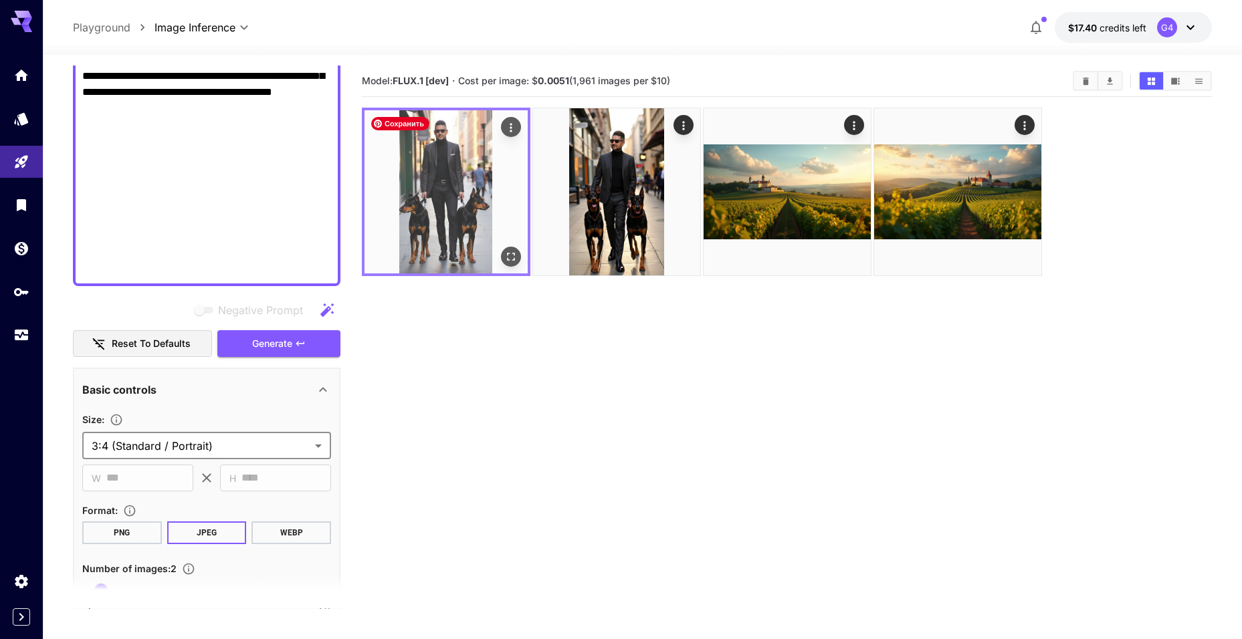
click at [424, 169] on img at bounding box center [446, 191] width 163 height 163
click at [516, 258] on icon "Open in fullscreen" at bounding box center [510, 256] width 13 height 13
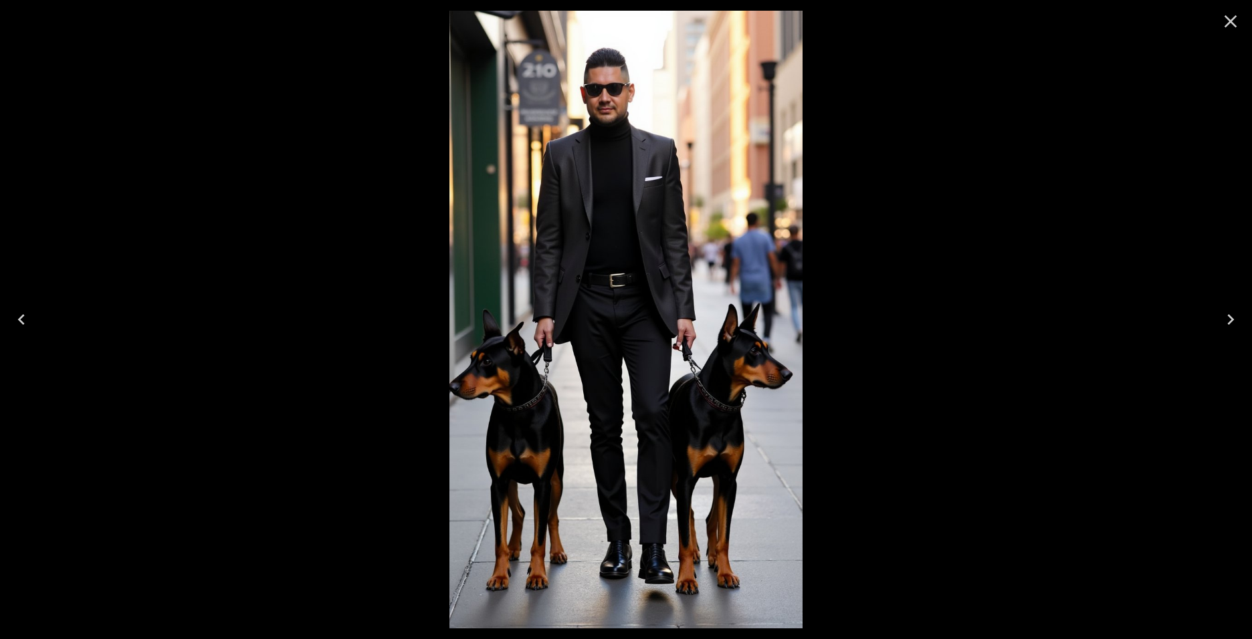
click at [1225, 324] on icon "Next" at bounding box center [1230, 319] width 21 height 21
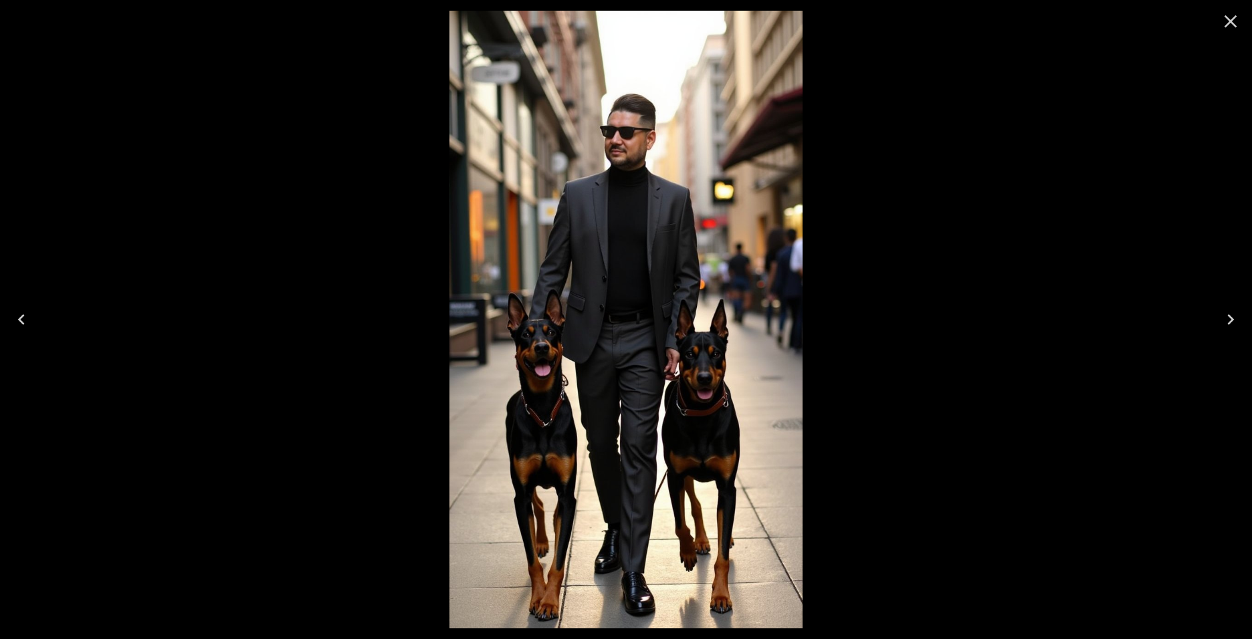
click at [1225, 324] on icon "Next" at bounding box center [1230, 319] width 21 height 21
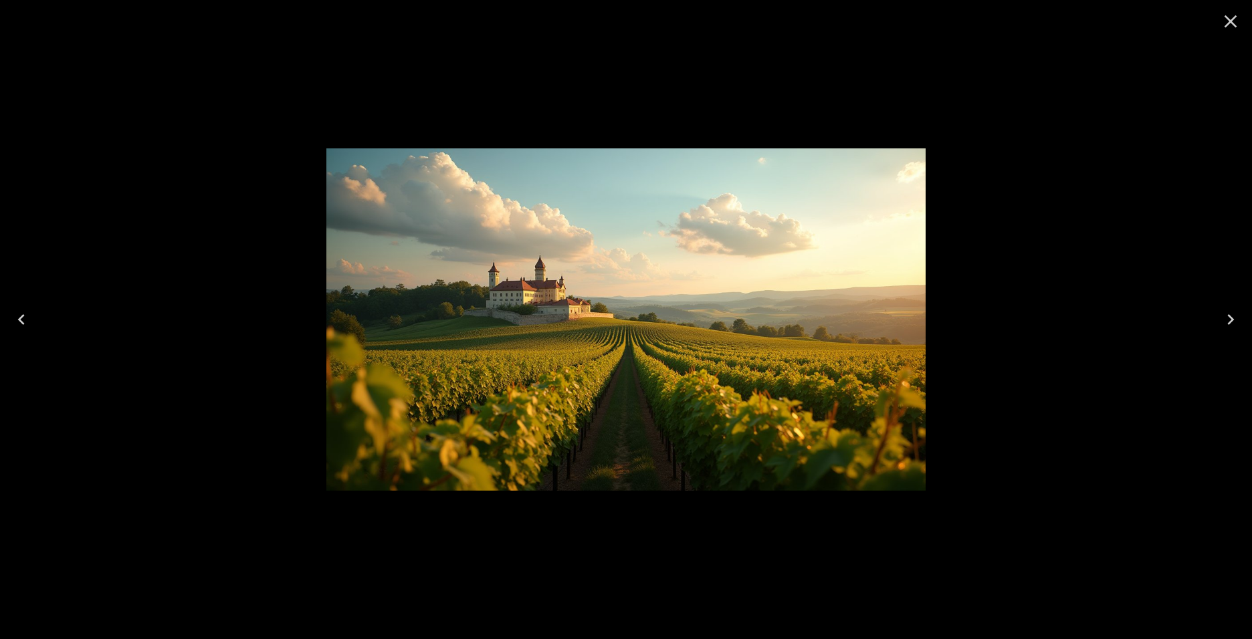
click at [1225, 324] on icon "Next" at bounding box center [1230, 319] width 21 height 21
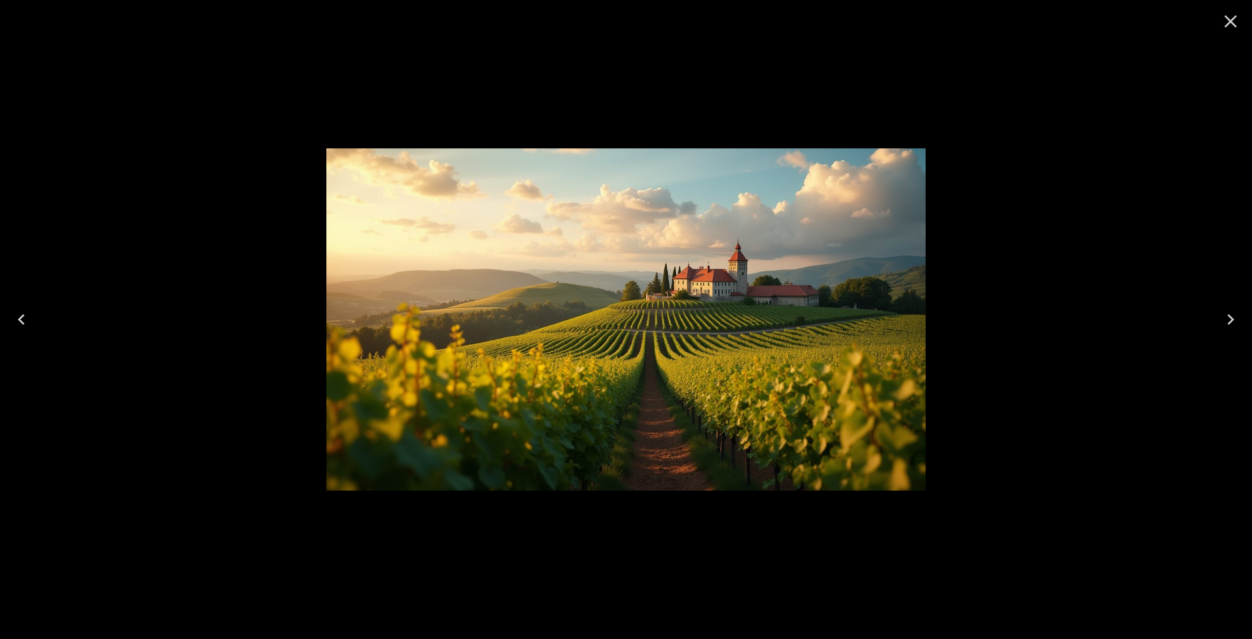
click at [1231, 27] on icon "Close" at bounding box center [1230, 21] width 21 height 21
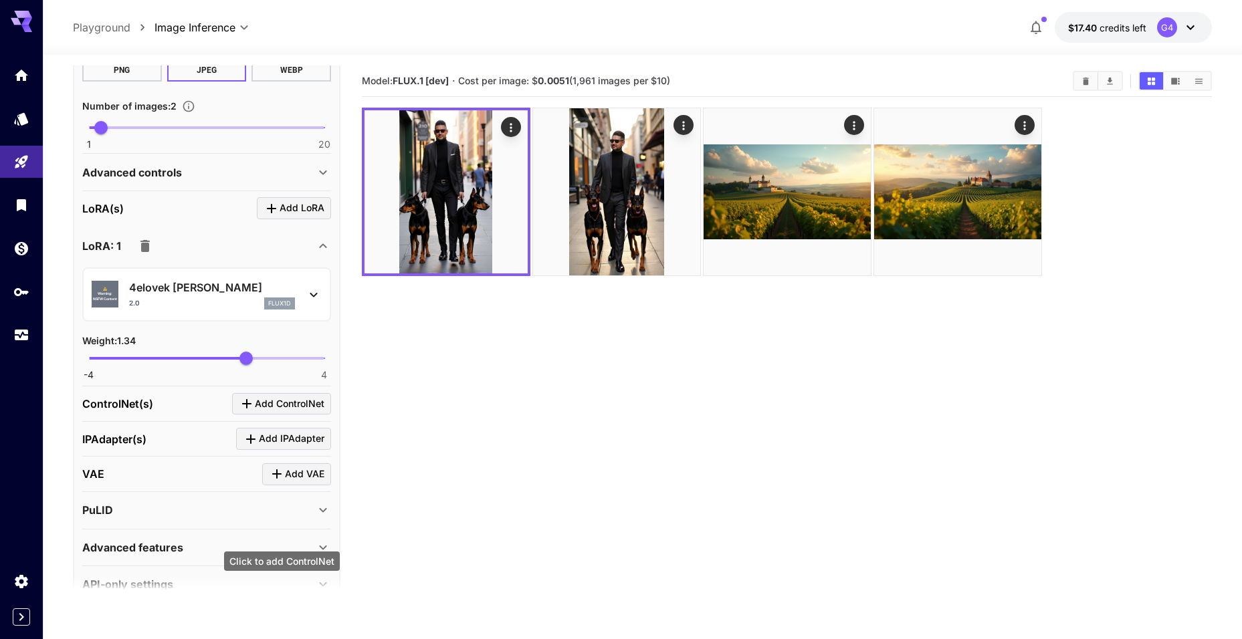
scroll to position [1525, 0]
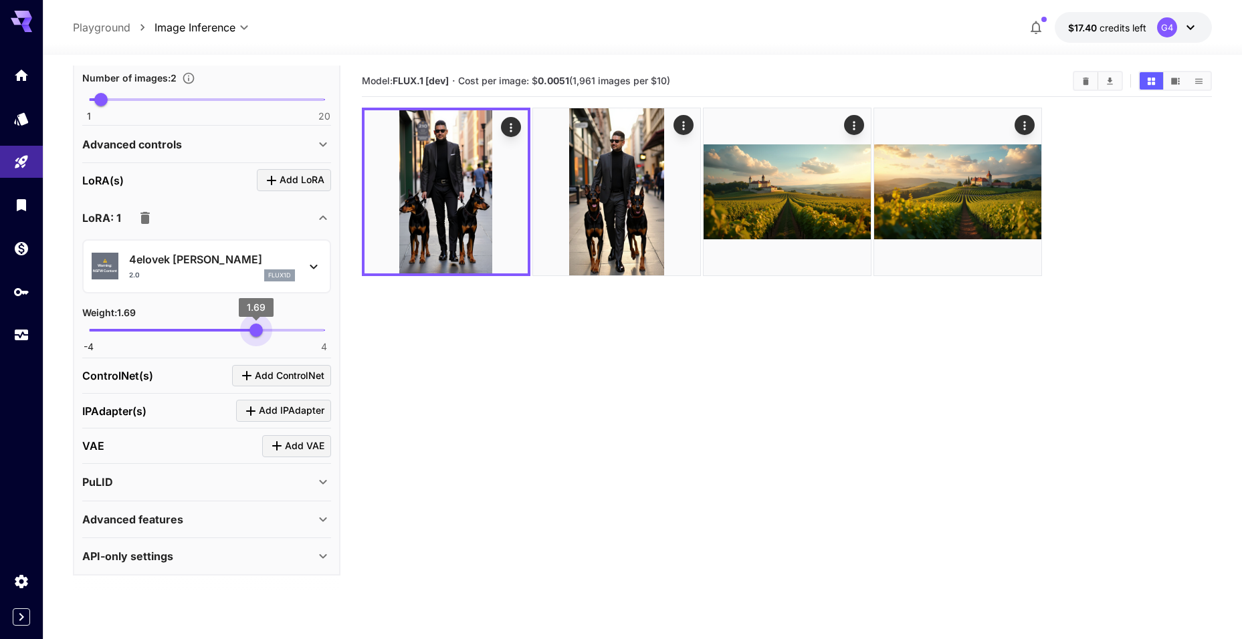
drag, startPoint x: 247, startPoint y: 334, endPoint x: 256, endPoint y: 334, distance: 9.4
click at [256, 334] on span "1.69" at bounding box center [255, 330] width 13 height 13
type input "****"
drag, startPoint x: 256, startPoint y: 334, endPoint x: 249, endPoint y: 334, distance: 7.4
click at [249, 334] on span "1.44" at bounding box center [248, 330] width 13 height 13
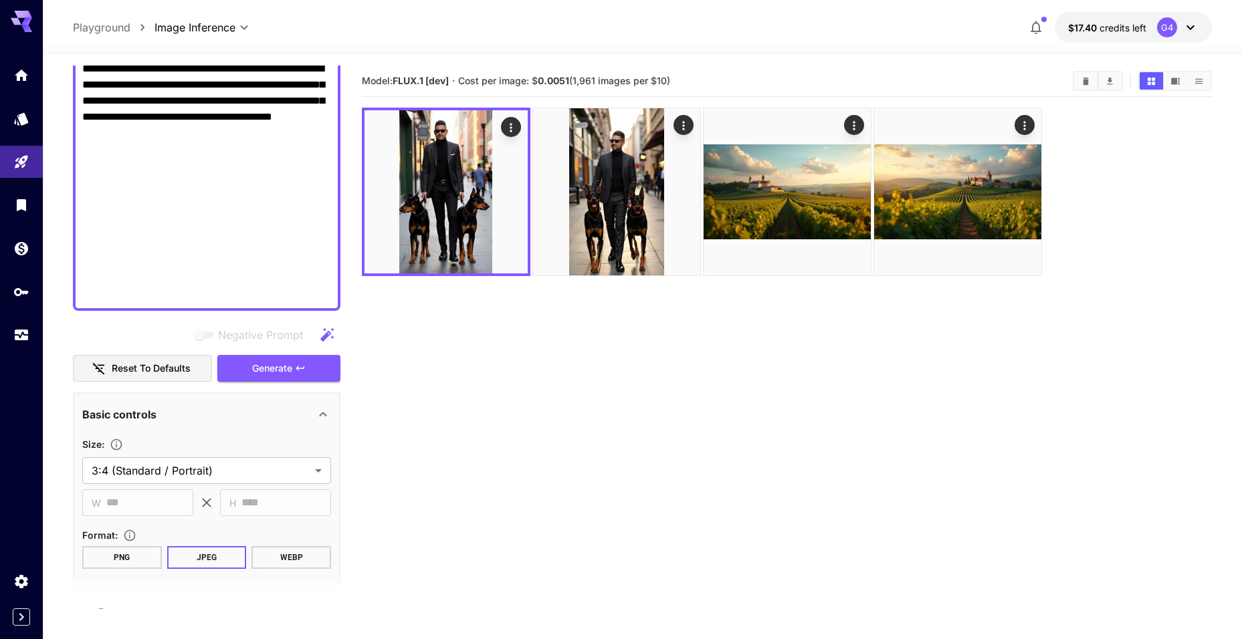
scroll to position [990, 0]
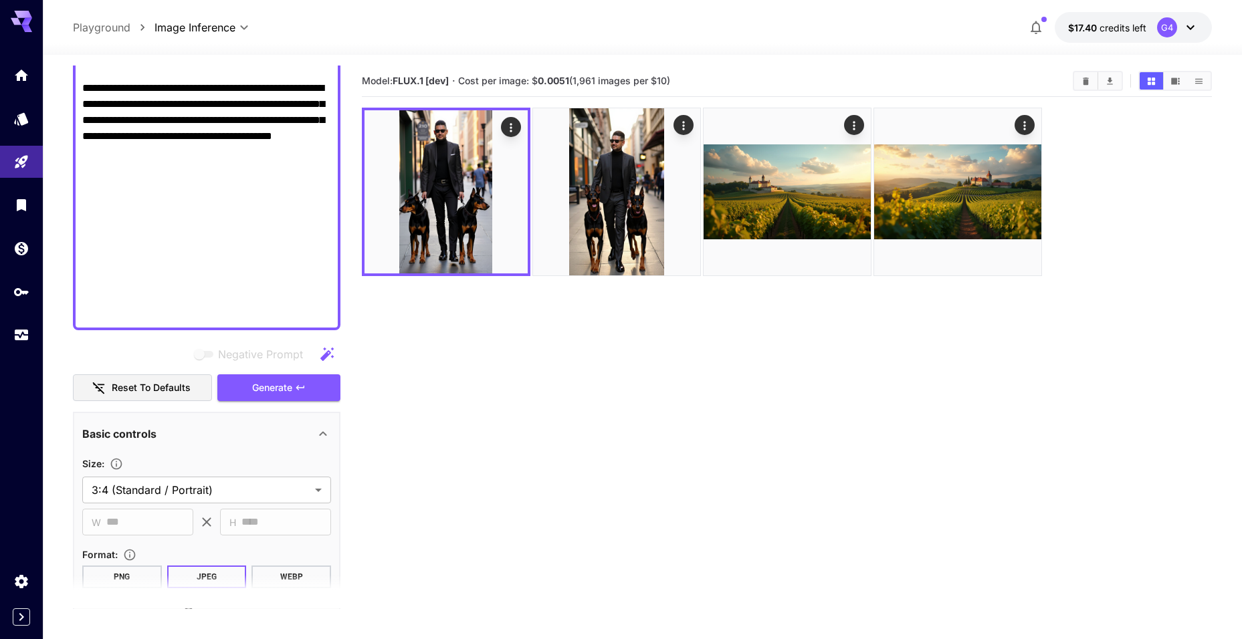
paste textarea "**********"
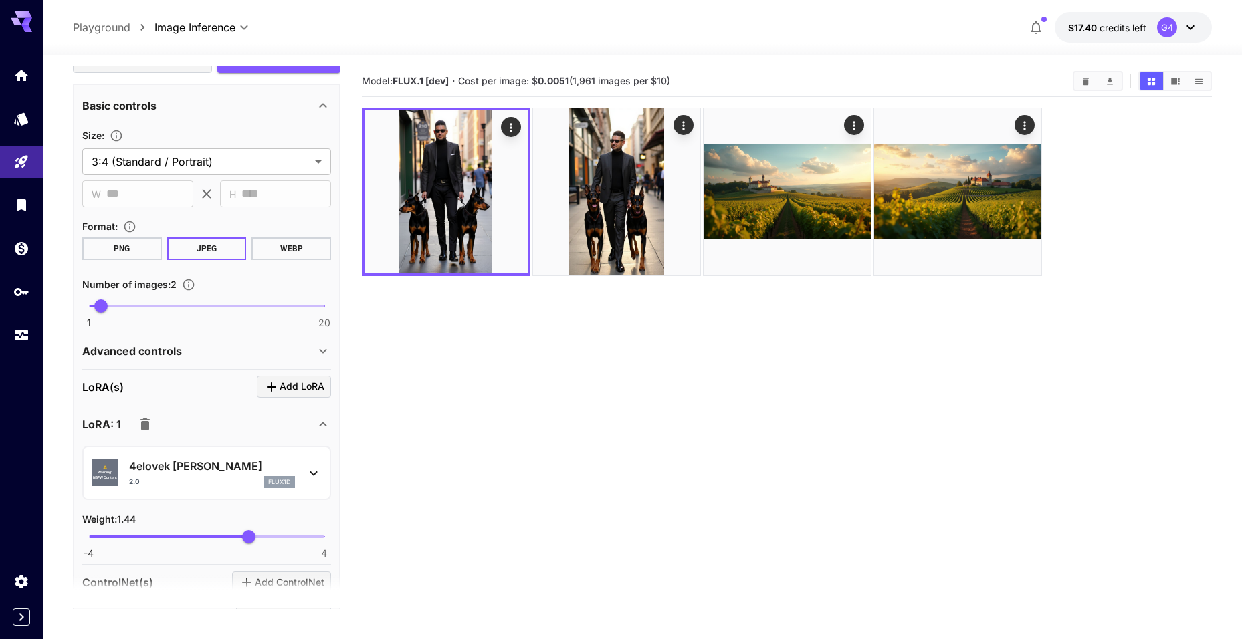
scroll to position [1388, 0]
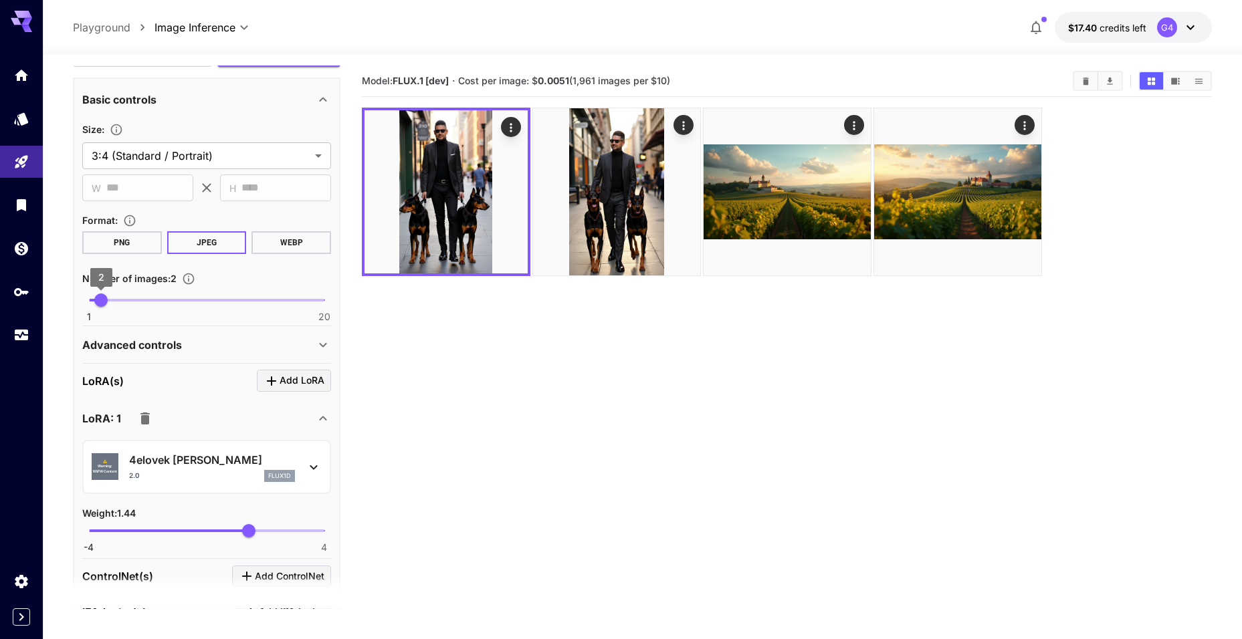
type textarea "**********"
click at [98, 306] on span "2" at bounding box center [100, 300] width 13 height 13
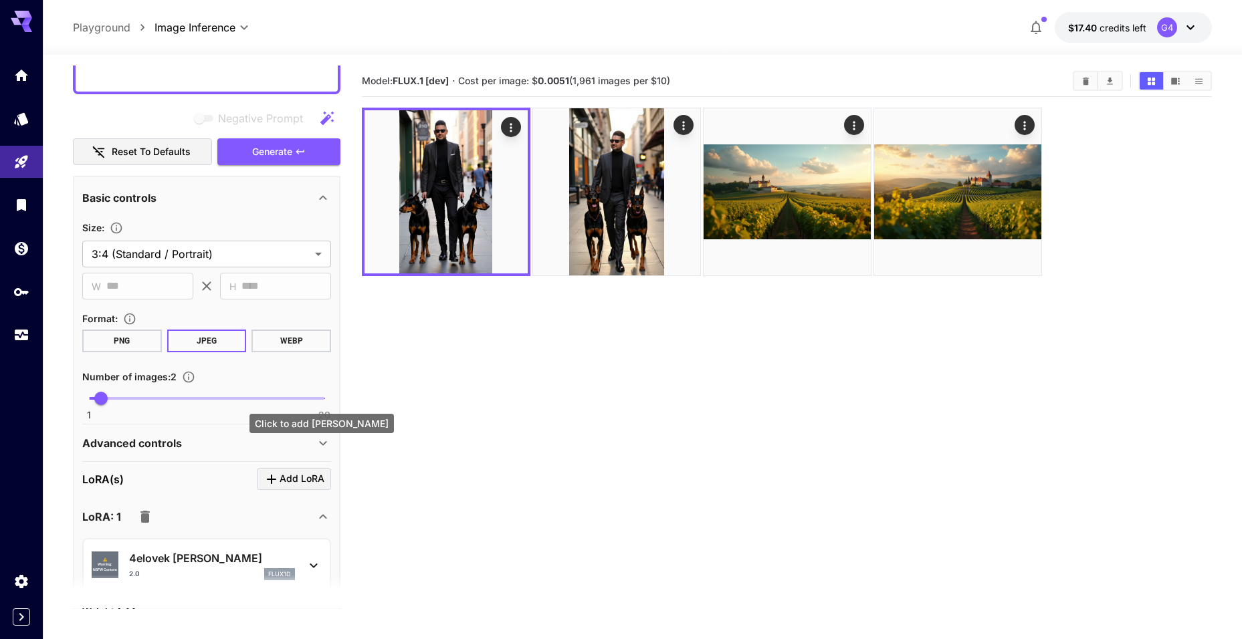
scroll to position [1255, 0]
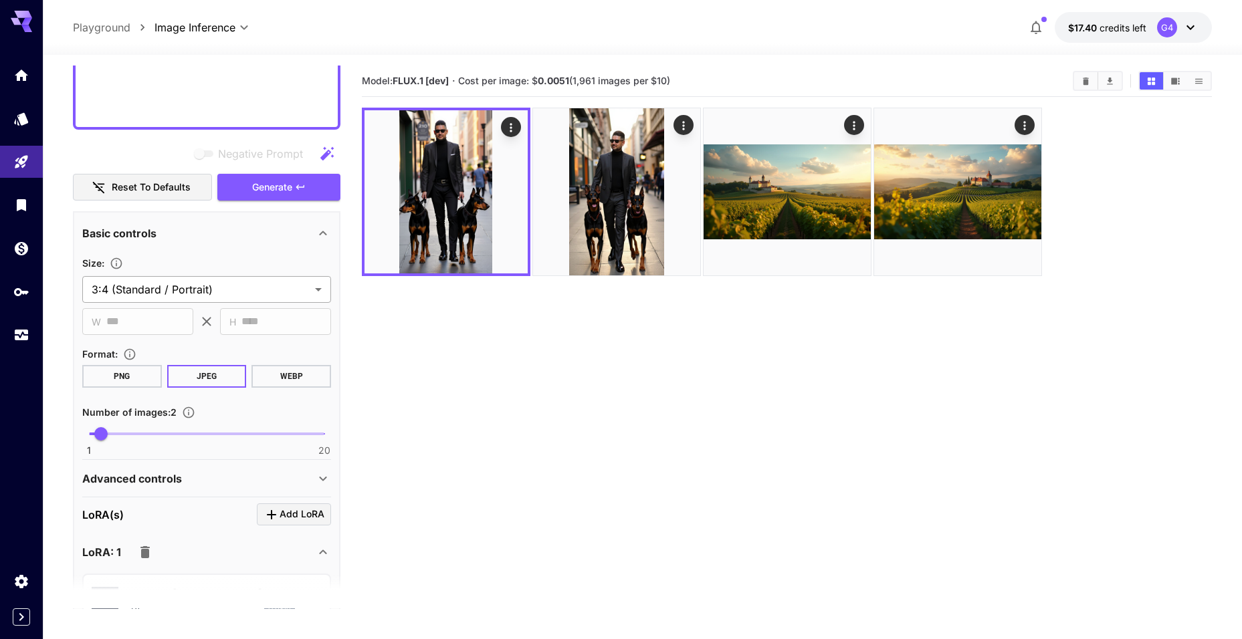
click at [240, 284] on body "**********" at bounding box center [621, 372] width 1242 height 745
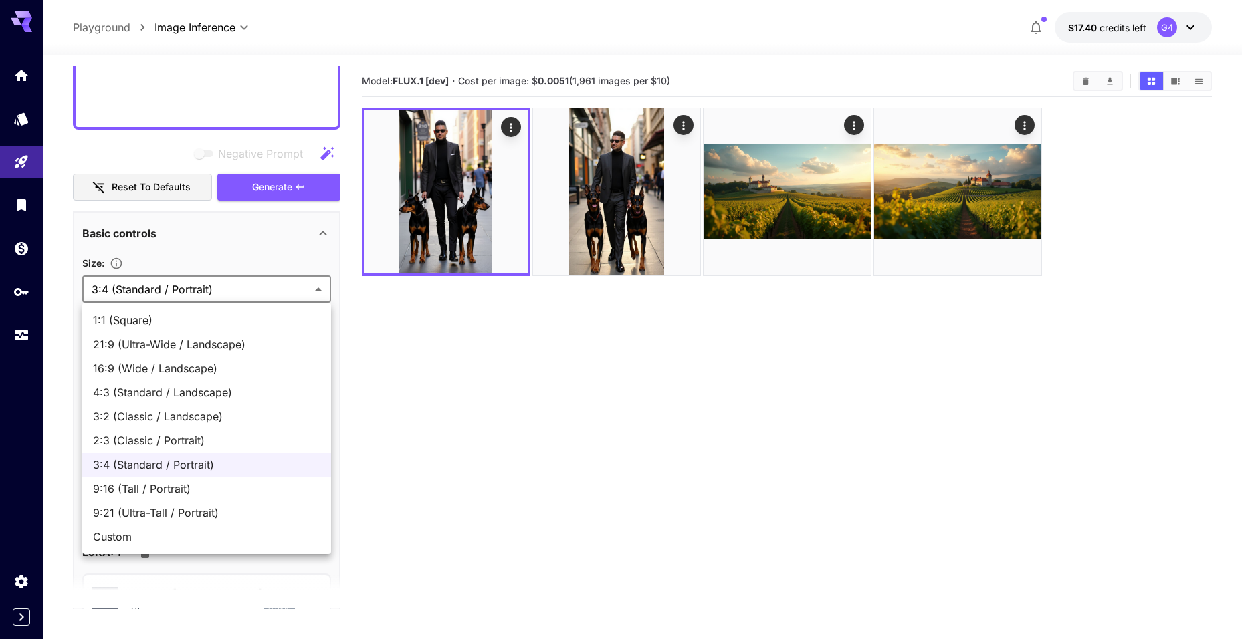
click at [163, 551] on ul "1:1 (Square) 21:9 (Ultra-Wide / Landscape) 16:9 (Wide / Landscape) 4:3 (Standar…" at bounding box center [206, 428] width 249 height 251
click at [163, 544] on span "Custom" at bounding box center [206, 537] width 227 height 16
type input "******"
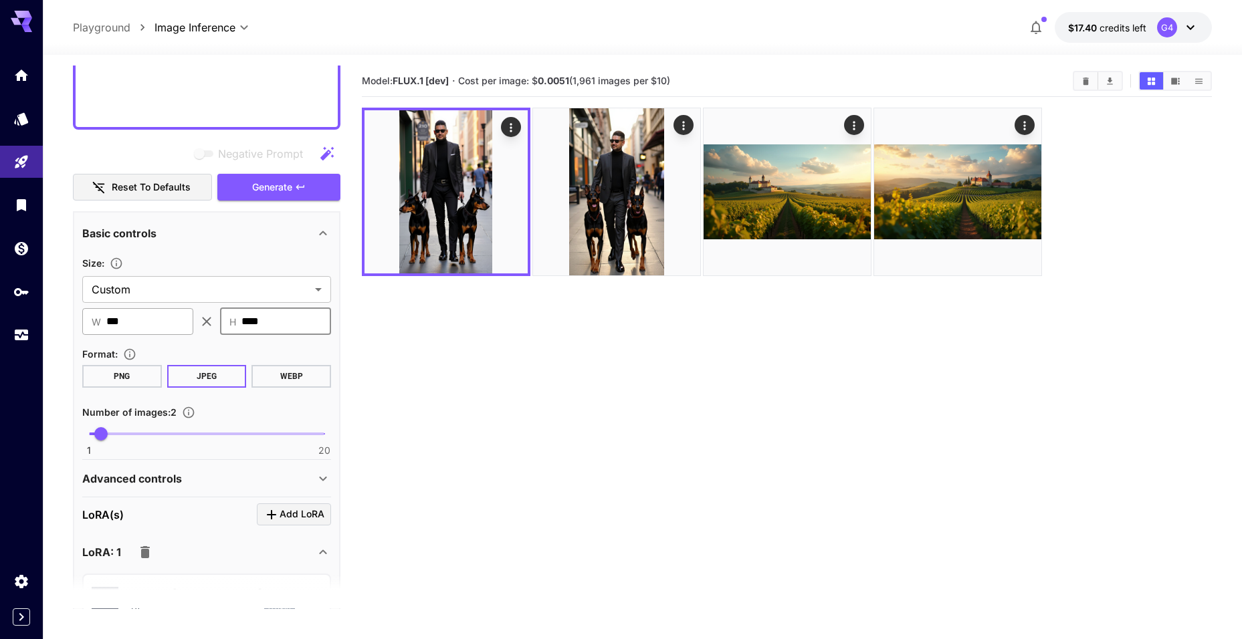
drag, startPoint x: 269, startPoint y: 321, endPoint x: 171, endPoint y: 321, distance: 97.6
click at [171, 321] on div "​ W *** ​ ​ H **** ​" at bounding box center [206, 321] width 249 height 27
type input "****"
click at [154, 326] on input "***" at bounding box center [149, 321] width 87 height 27
click at [284, 187] on span "Generate" at bounding box center [272, 187] width 40 height 17
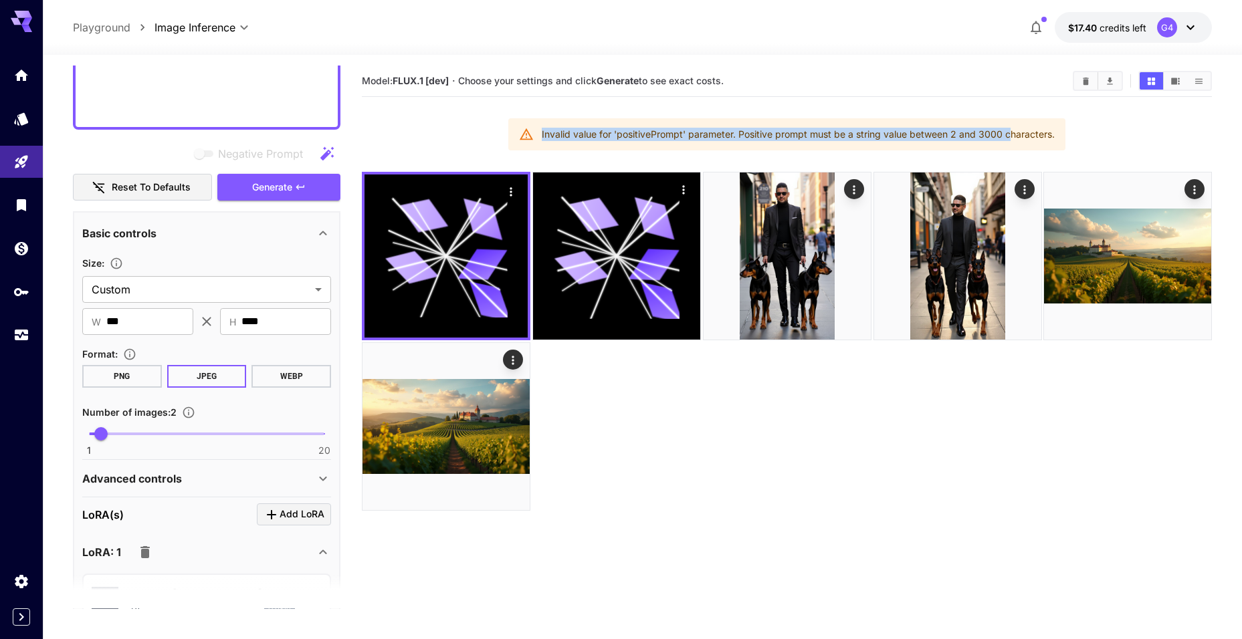
drag, startPoint x: 541, startPoint y: 134, endPoint x: 1010, endPoint y: 134, distance: 468.8
click at [1010, 134] on div "Invalid value for 'positivePrompt' parameter. Positive prompt must be a string …" at bounding box center [798, 134] width 513 height 24
click at [930, 133] on div "Invalid value for 'positivePrompt' parameter. Positive prompt must be a string …" at bounding box center [798, 134] width 513 height 24
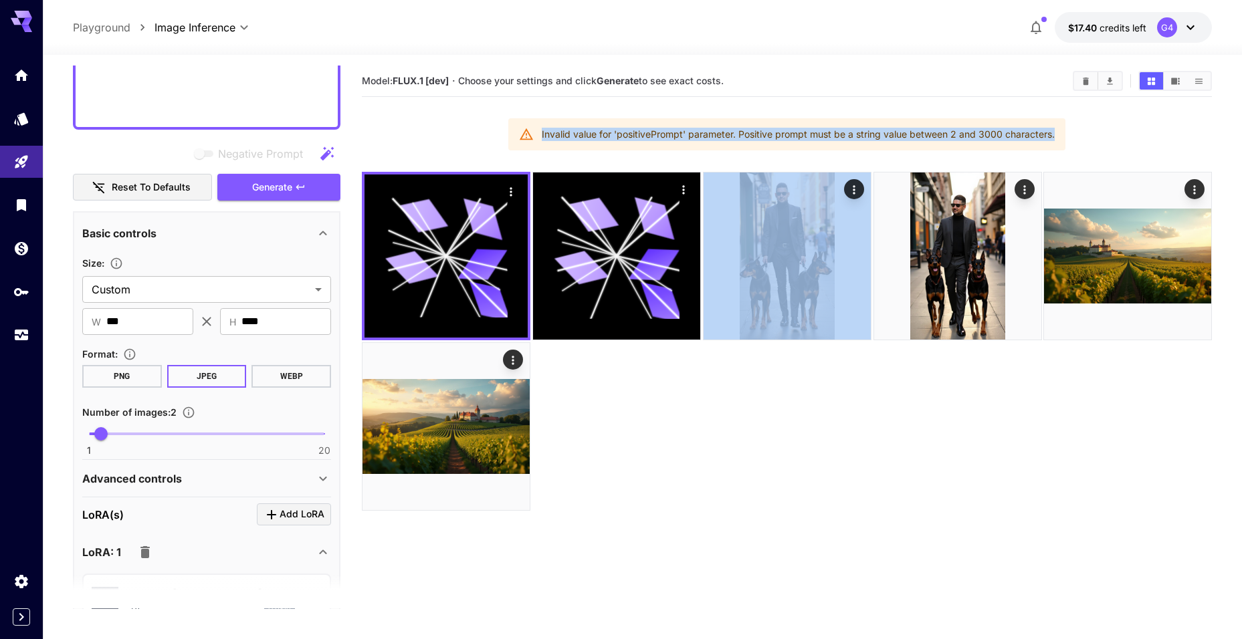
click at [930, 133] on div "Invalid value for 'positivePrompt' parameter. Positive prompt must be a string …" at bounding box center [798, 134] width 513 height 24
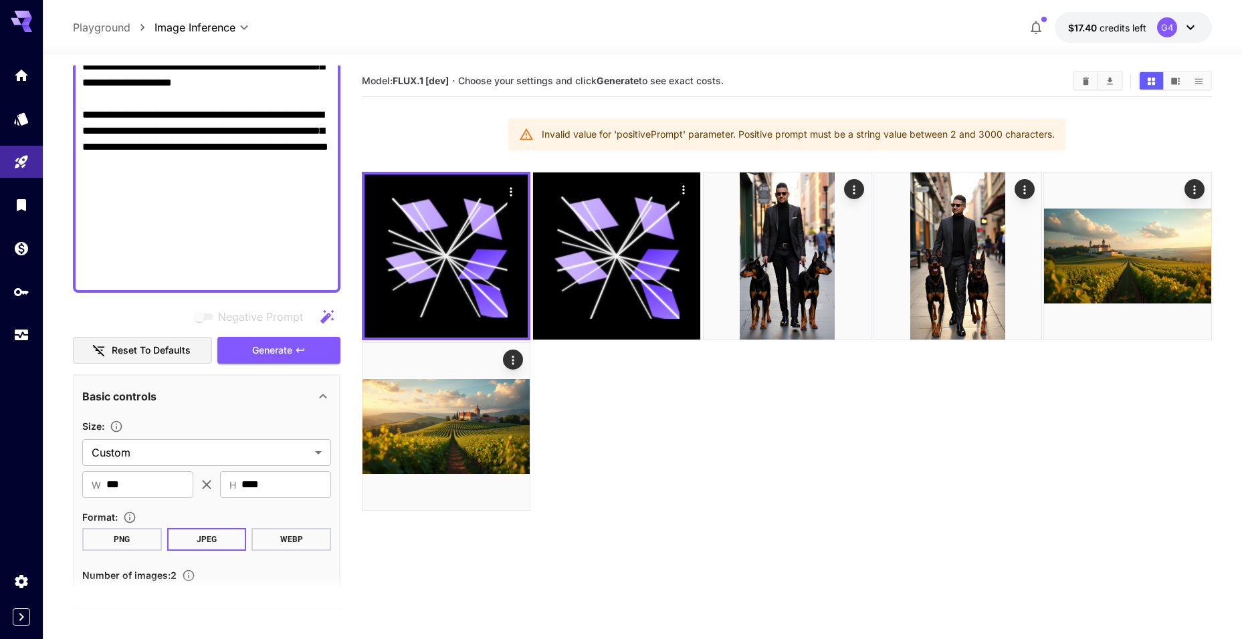
scroll to position [1054, 0]
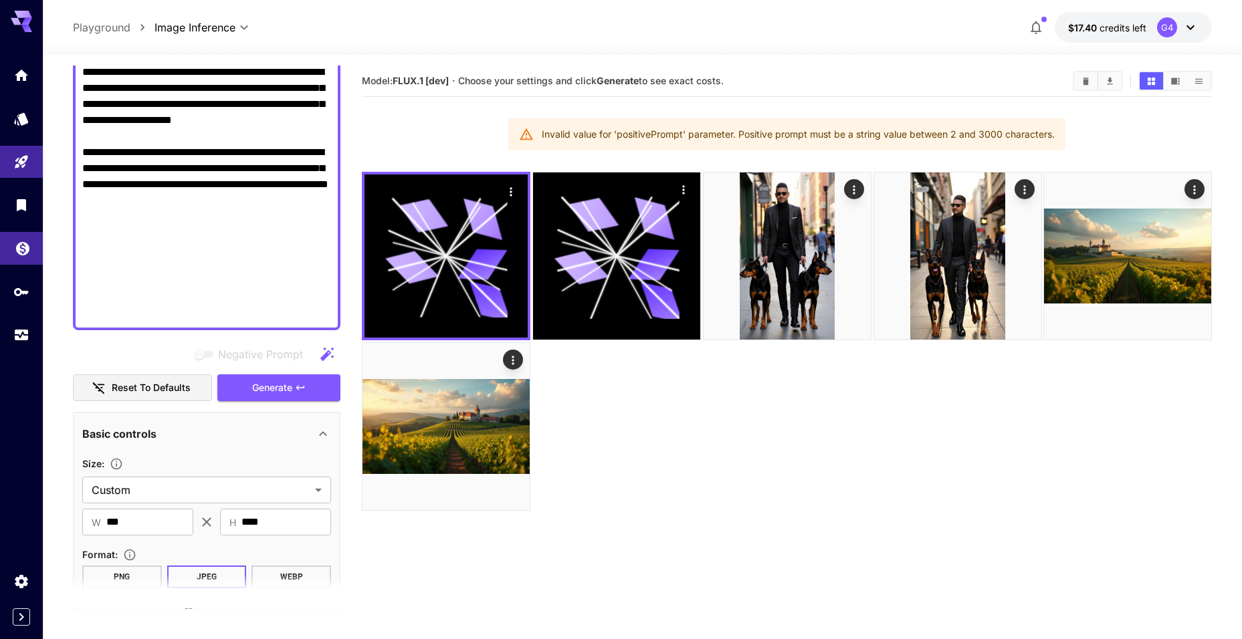
drag, startPoint x: 239, startPoint y: 301, endPoint x: 36, endPoint y: 233, distance: 213.8
click at [36, 233] on div "**********" at bounding box center [621, 372] width 1242 height 745
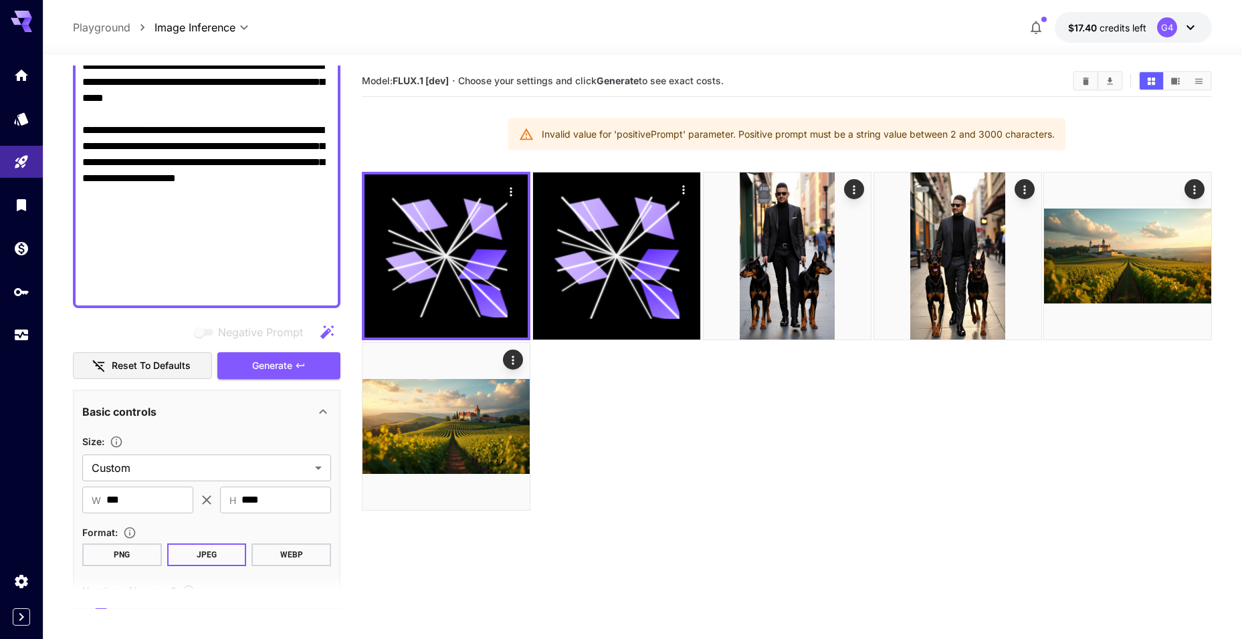
scroll to position [997, 0]
type textarea "**********"
click at [288, 363] on span "Generate" at bounding box center [272, 364] width 40 height 17
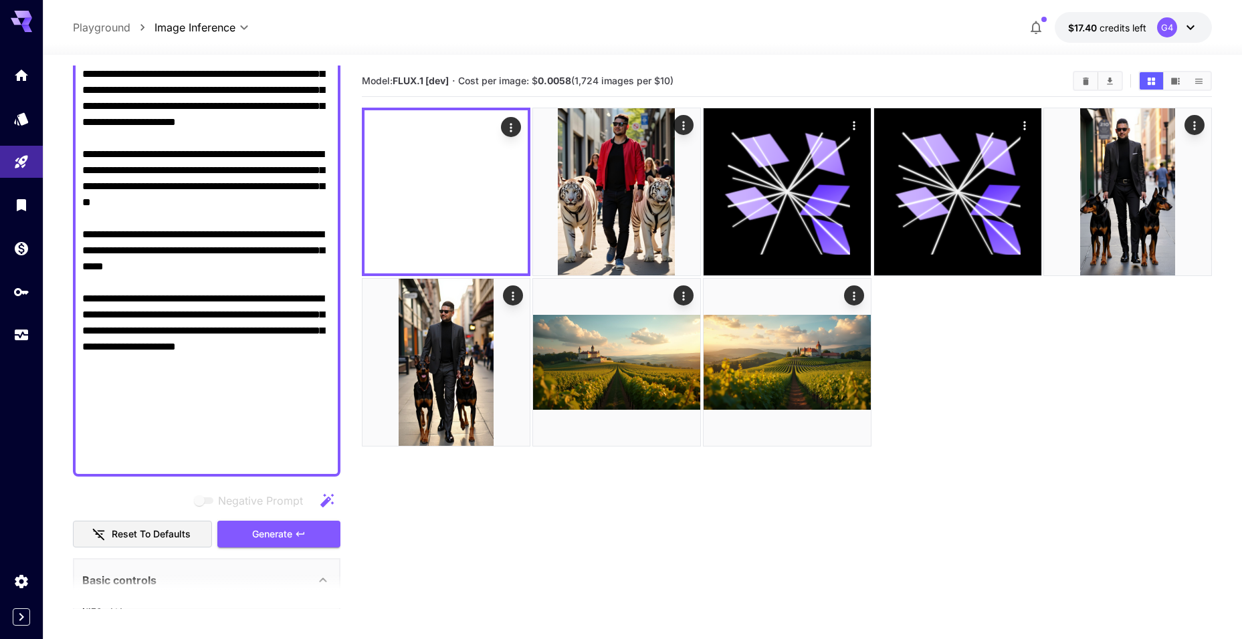
scroll to position [797, 0]
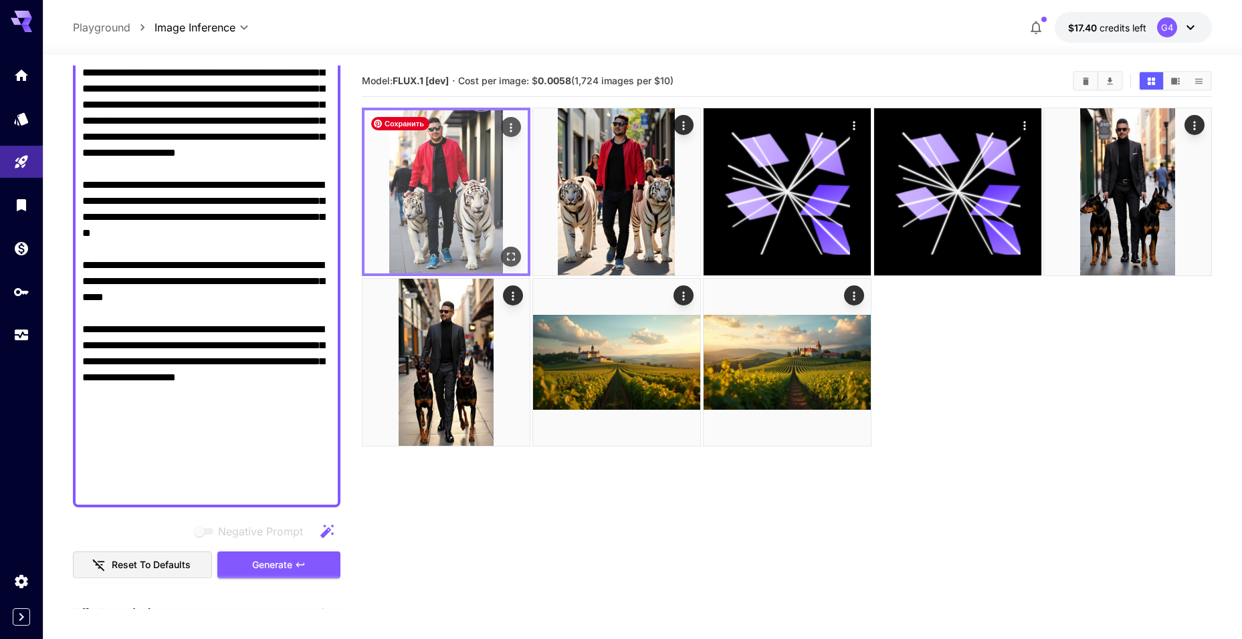
click at [441, 169] on img at bounding box center [446, 191] width 163 height 163
click at [508, 254] on icon "Open in fullscreen" at bounding box center [510, 256] width 13 height 13
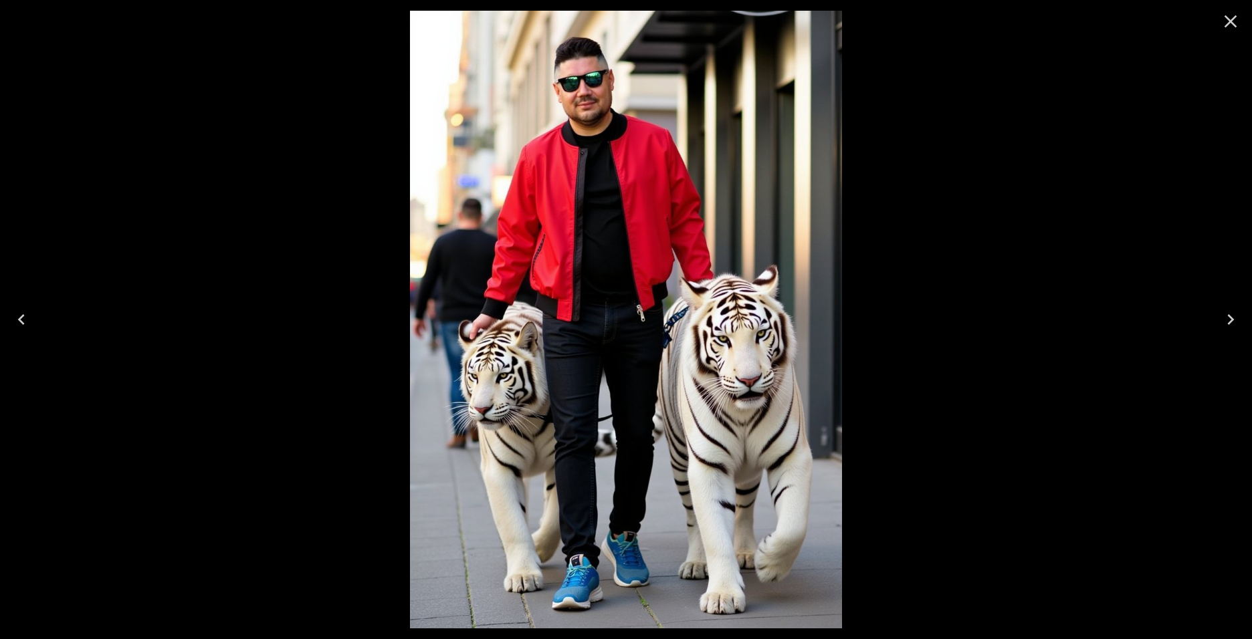
click at [1225, 321] on icon "Next" at bounding box center [1230, 319] width 21 height 21
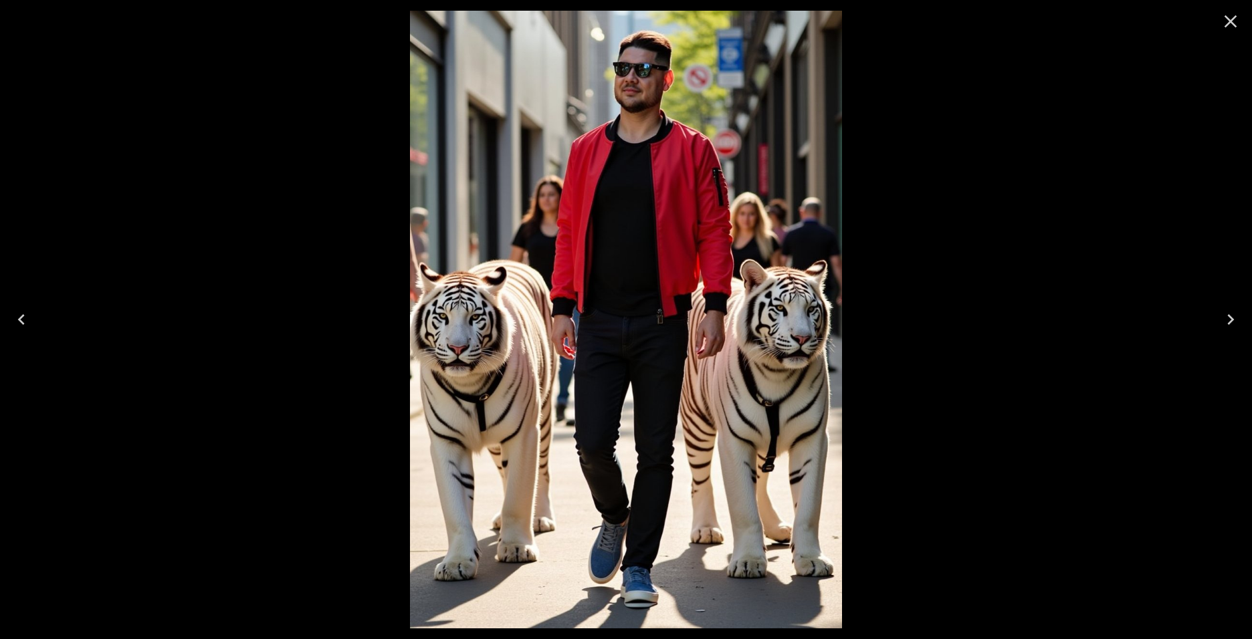
click at [29, 323] on icon "Previous" at bounding box center [21, 319] width 21 height 21
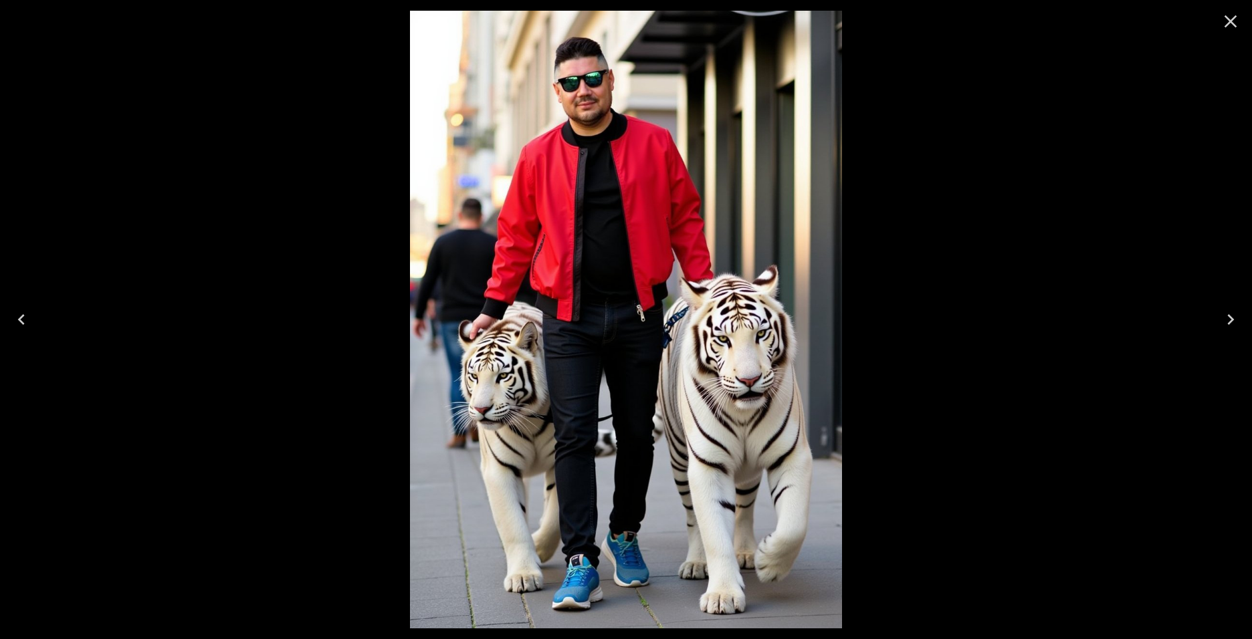
click at [19, 326] on icon "Previous" at bounding box center [21, 319] width 21 height 21
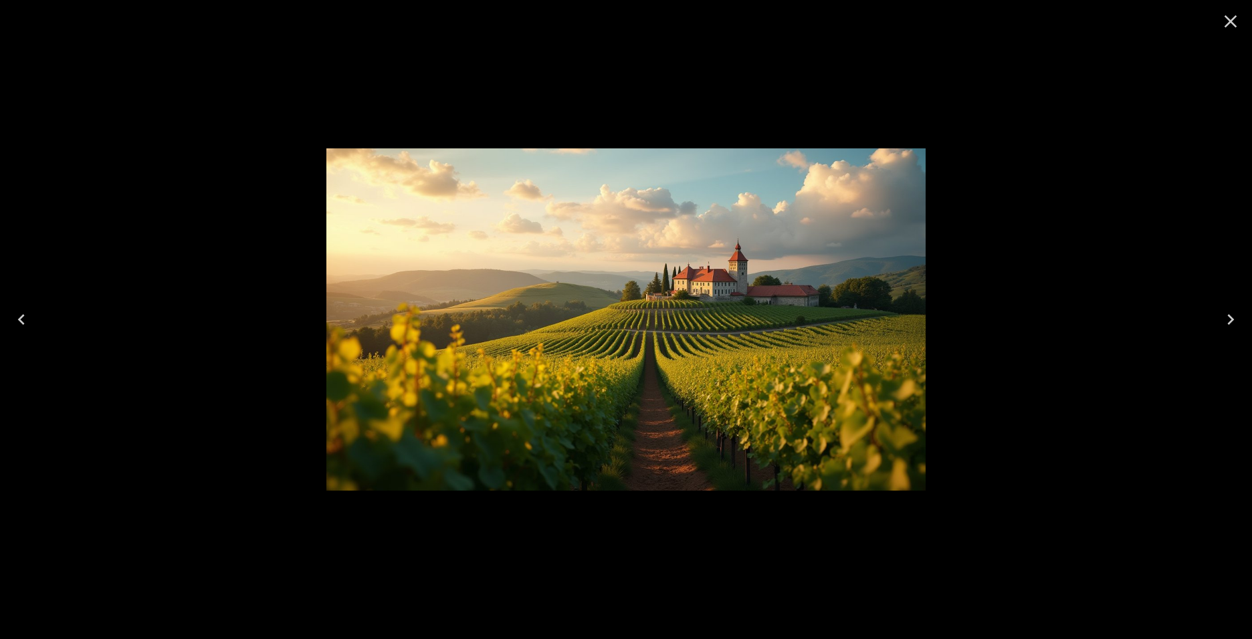
click at [1221, 316] on icon "Next" at bounding box center [1230, 319] width 21 height 21
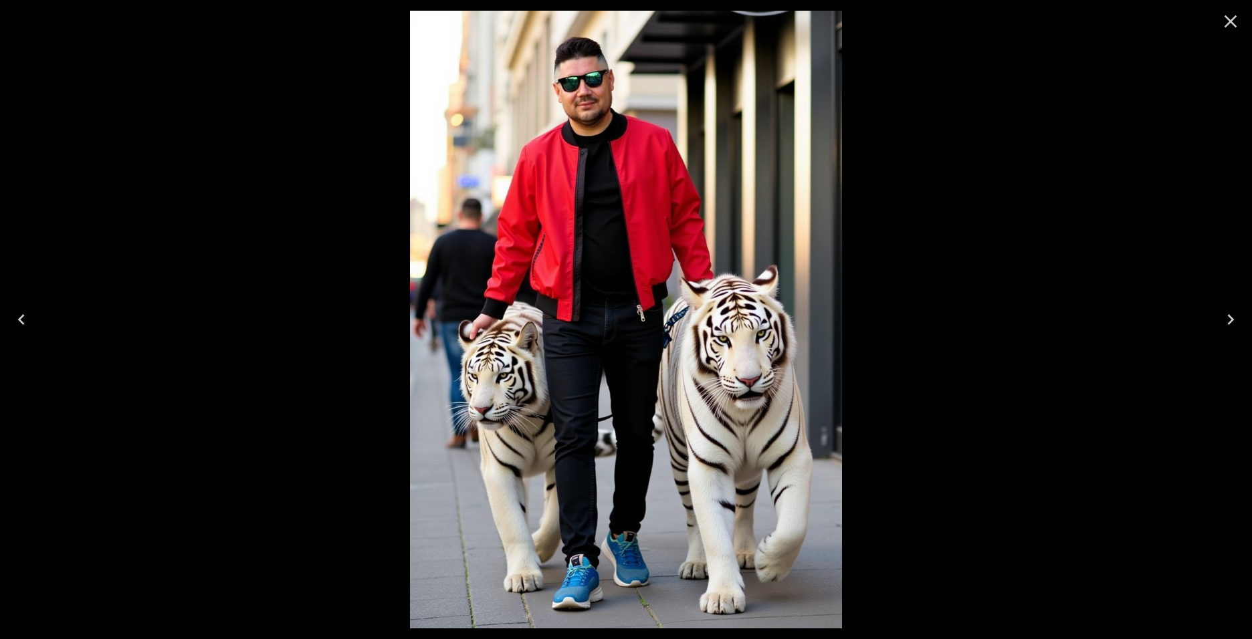
click at [1227, 312] on icon "Next" at bounding box center [1230, 319] width 21 height 21
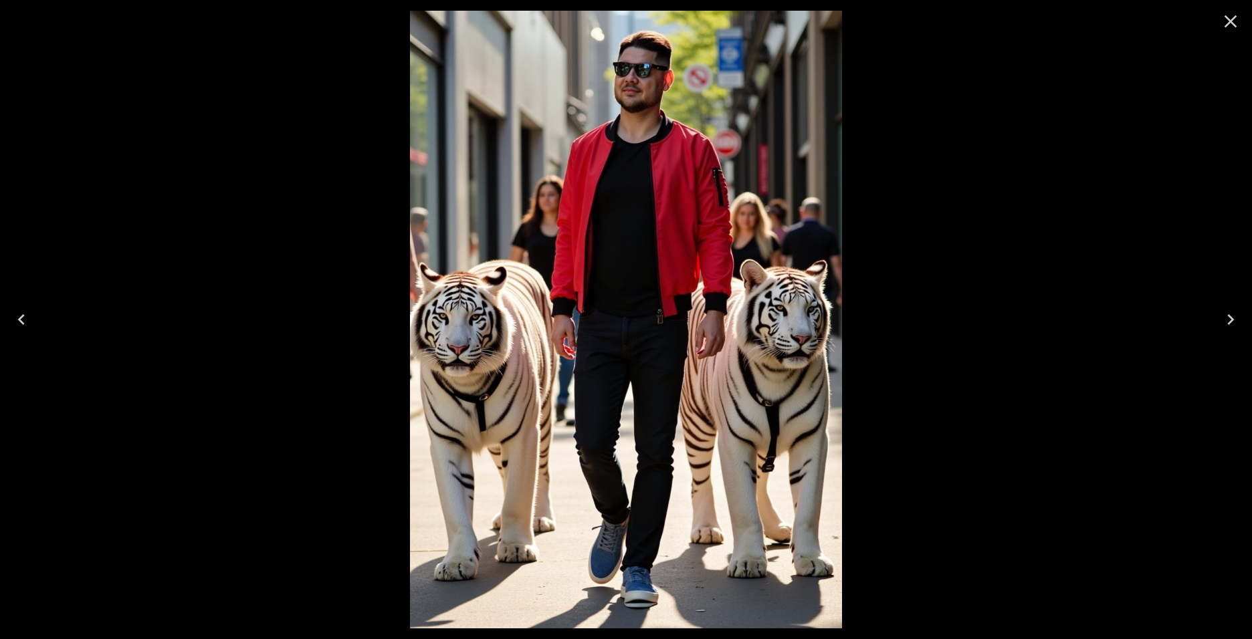
click at [1227, 312] on icon "Next" at bounding box center [1230, 319] width 21 height 21
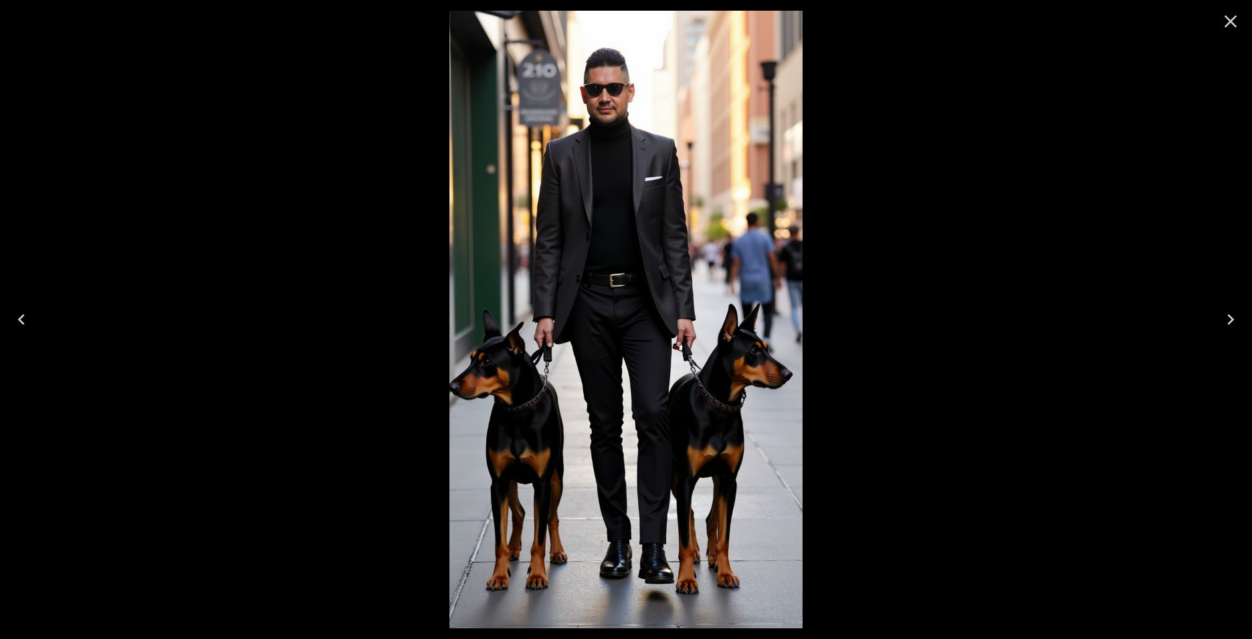
click at [1227, 312] on icon "Next" at bounding box center [1230, 319] width 21 height 21
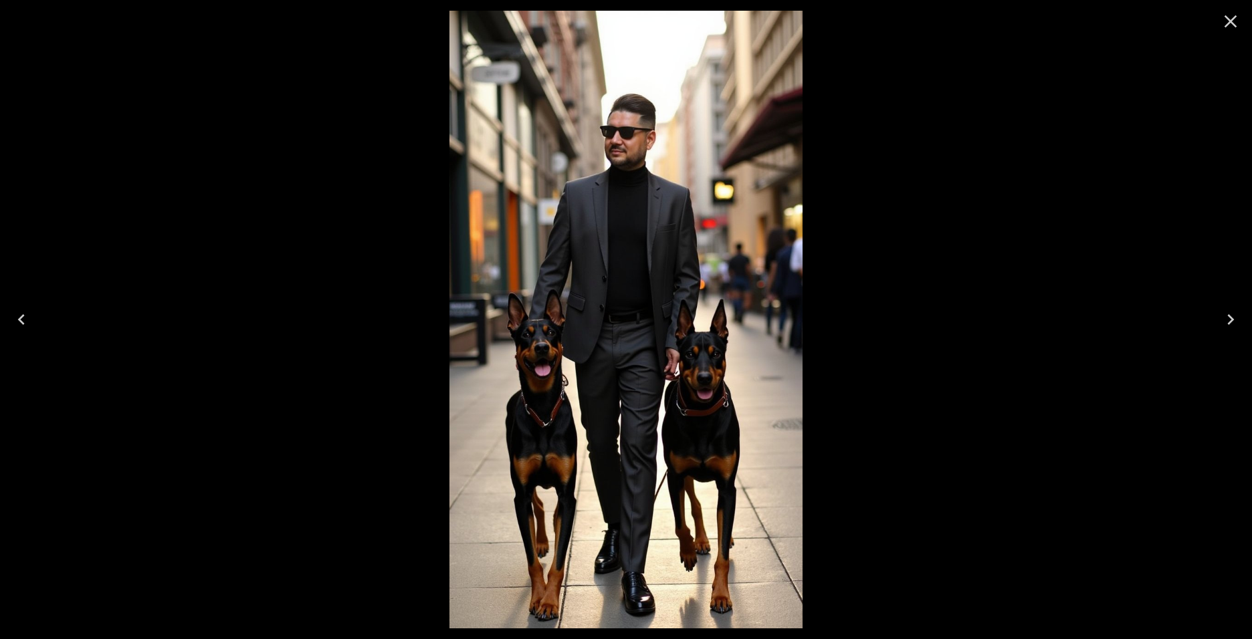
click at [1226, 15] on icon "Close" at bounding box center [1230, 21] width 21 height 21
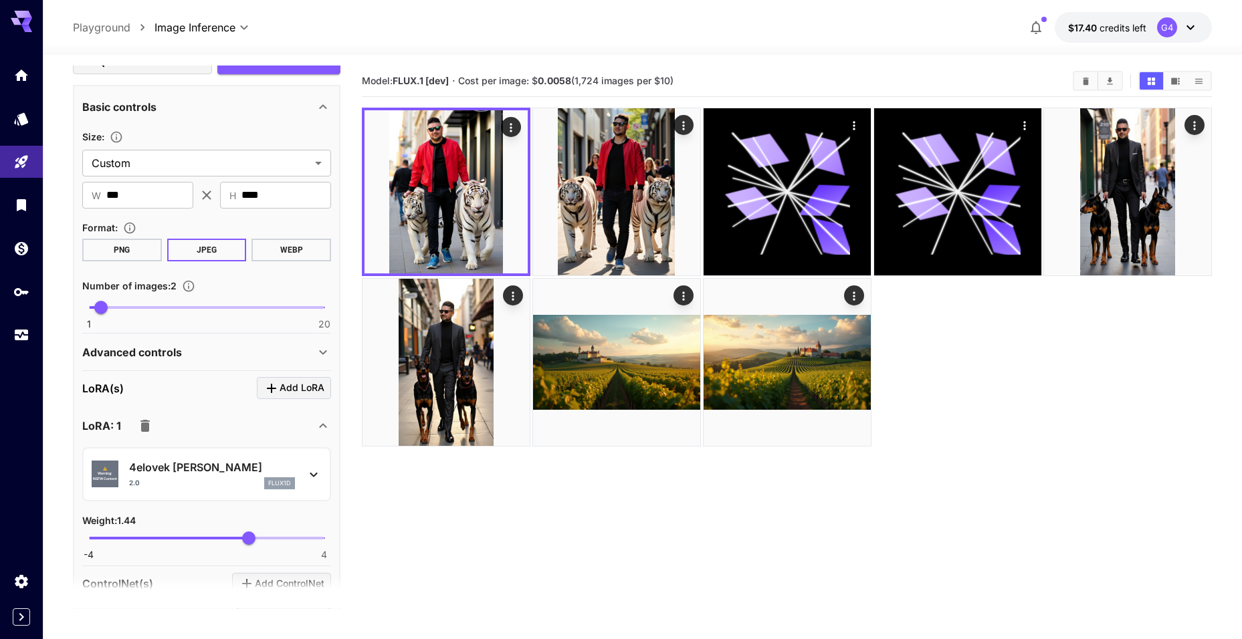
scroll to position [1509, 0]
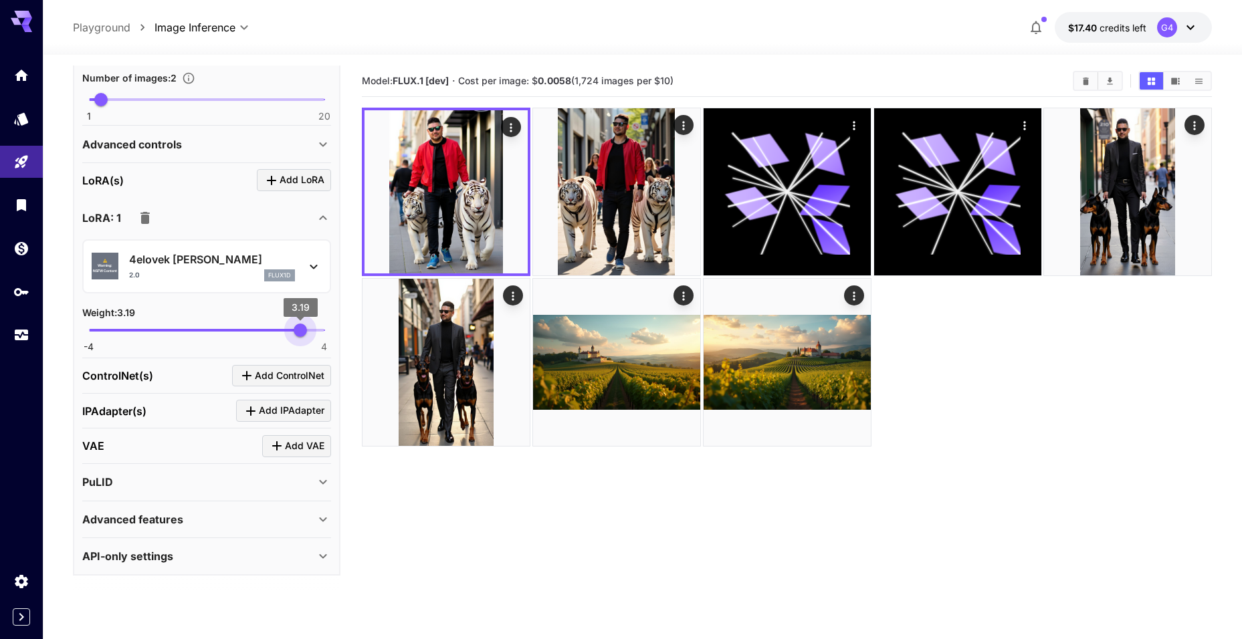
drag, startPoint x: 249, startPoint y: 334, endPoint x: 300, endPoint y: 337, distance: 51.6
click at [300, 337] on span "3.19" at bounding box center [300, 330] width 13 height 13
type input "****"
drag, startPoint x: 300, startPoint y: 337, endPoint x: 308, endPoint y: 337, distance: 8.0
click at [308, 337] on span "3.44" at bounding box center [307, 330] width 13 height 13
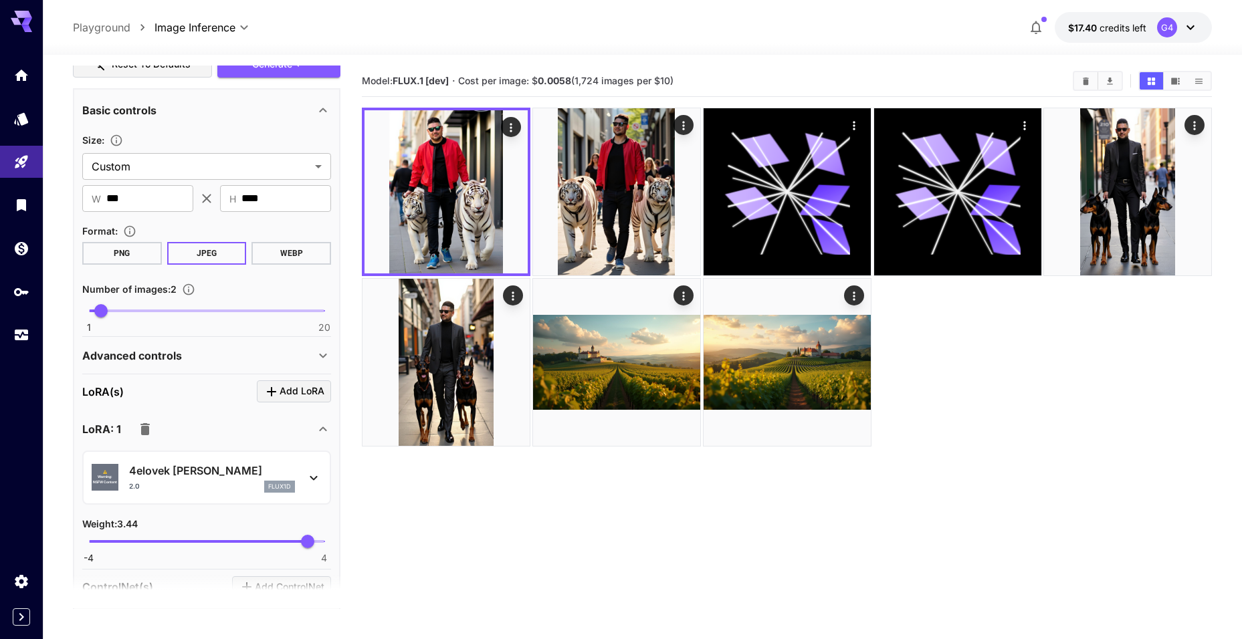
scroll to position [1308, 0]
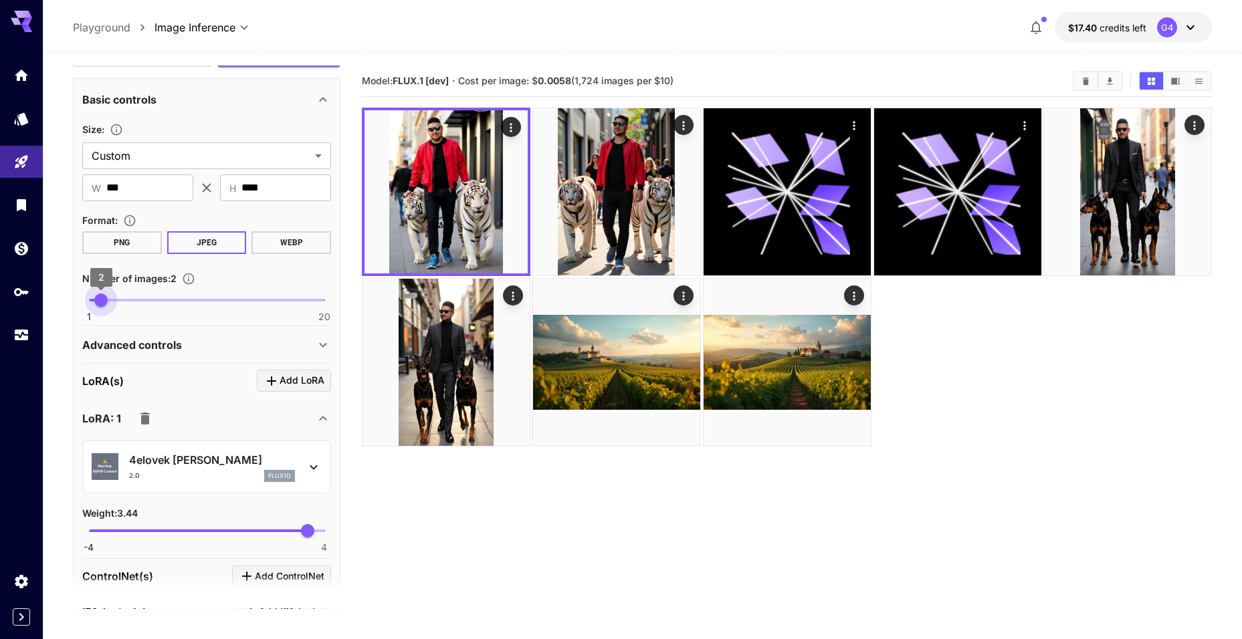
type input "*"
drag, startPoint x: 102, startPoint y: 302, endPoint x: 90, endPoint y: 302, distance: 11.4
click at [90, 302] on span "1" at bounding box center [88, 300] width 13 height 13
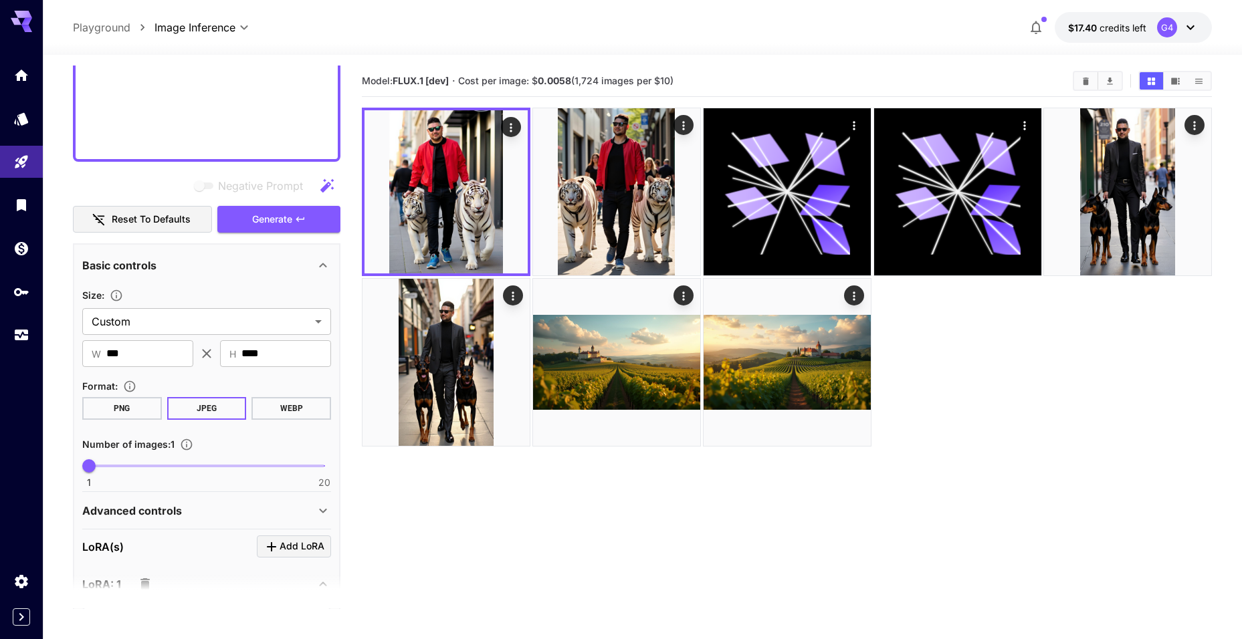
scroll to position [1108, 0]
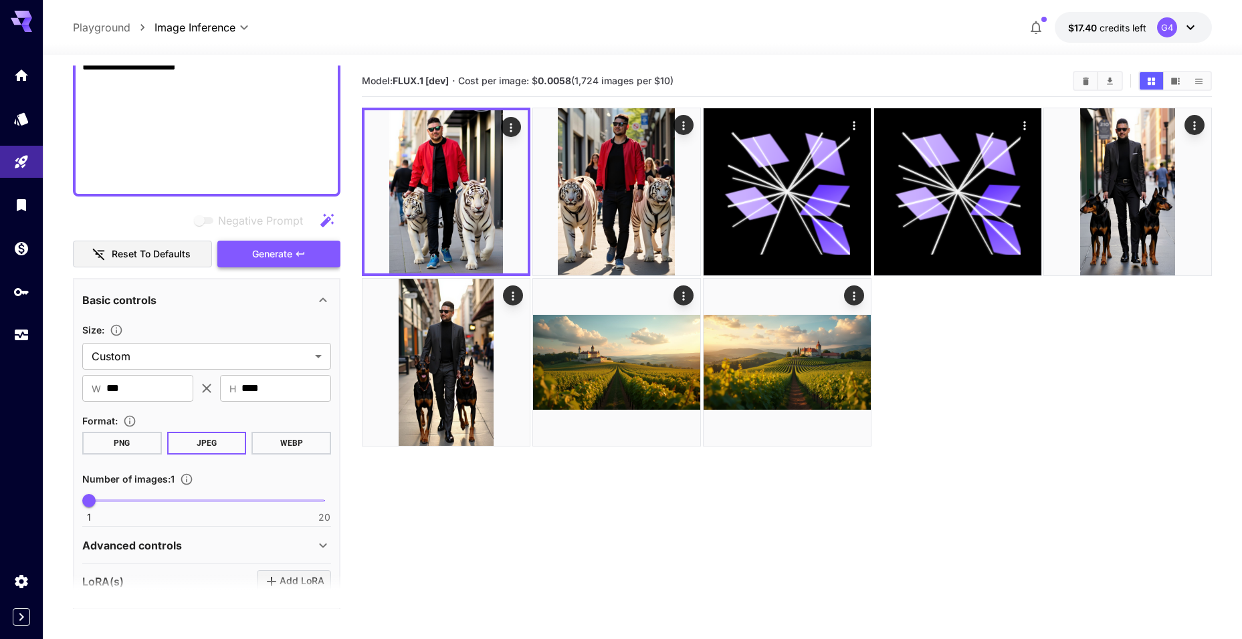
click at [310, 259] on button "Generate" at bounding box center [278, 254] width 123 height 27
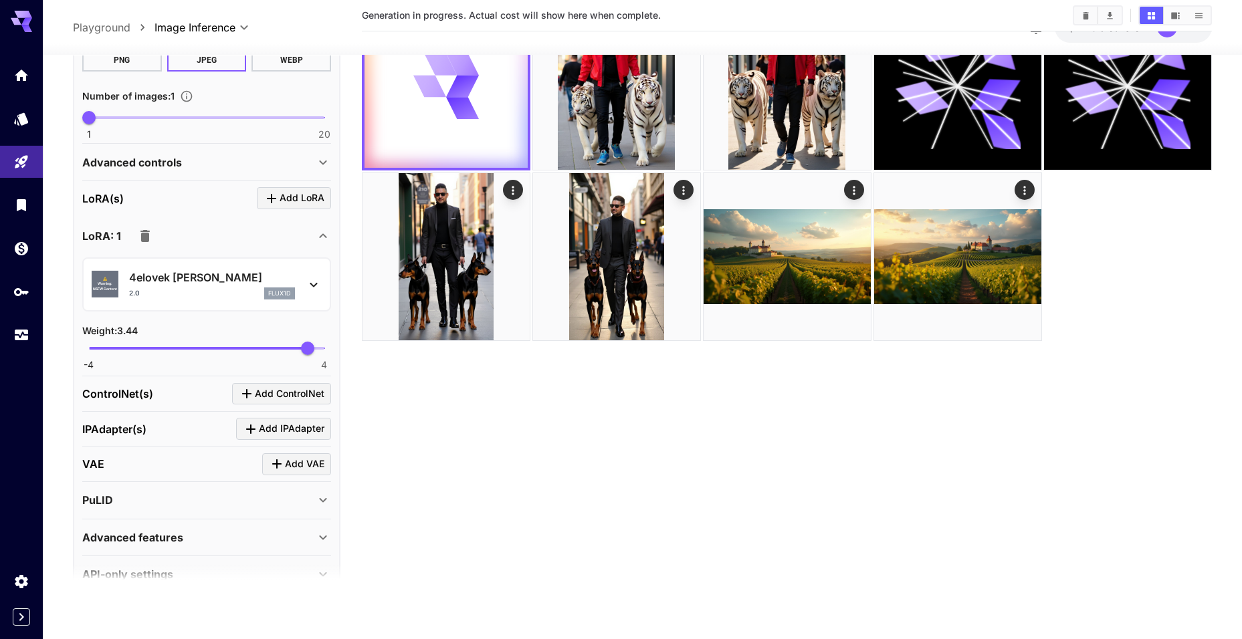
scroll to position [1509, 0]
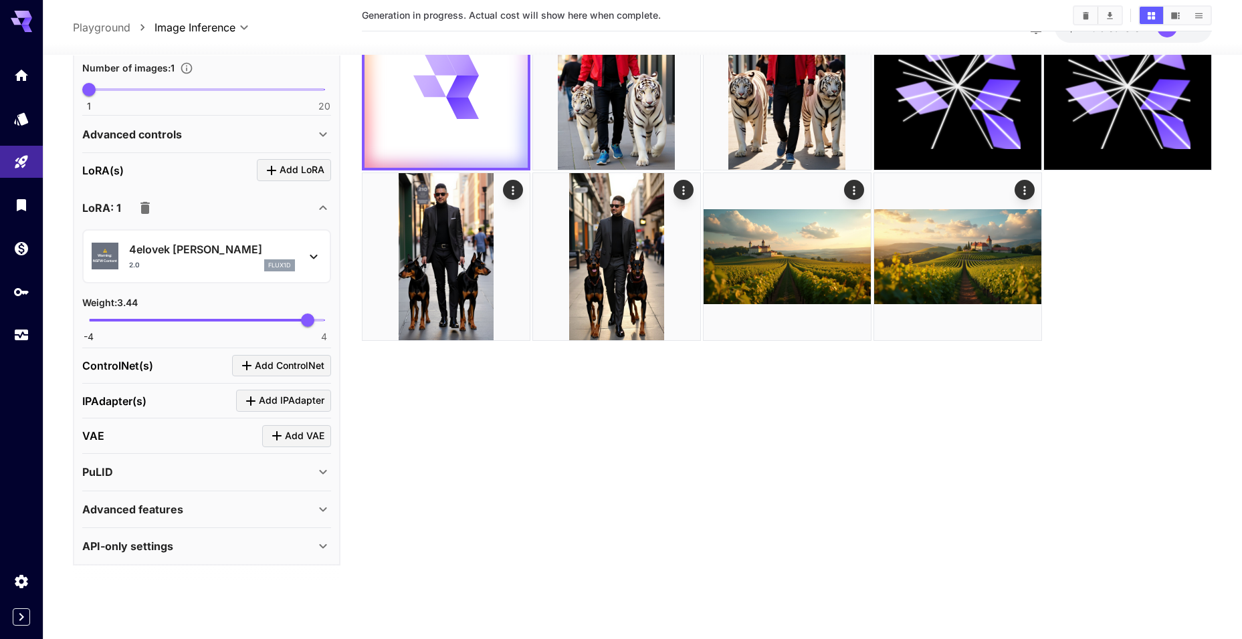
click at [264, 510] on div "Advanced features" at bounding box center [198, 510] width 233 height 16
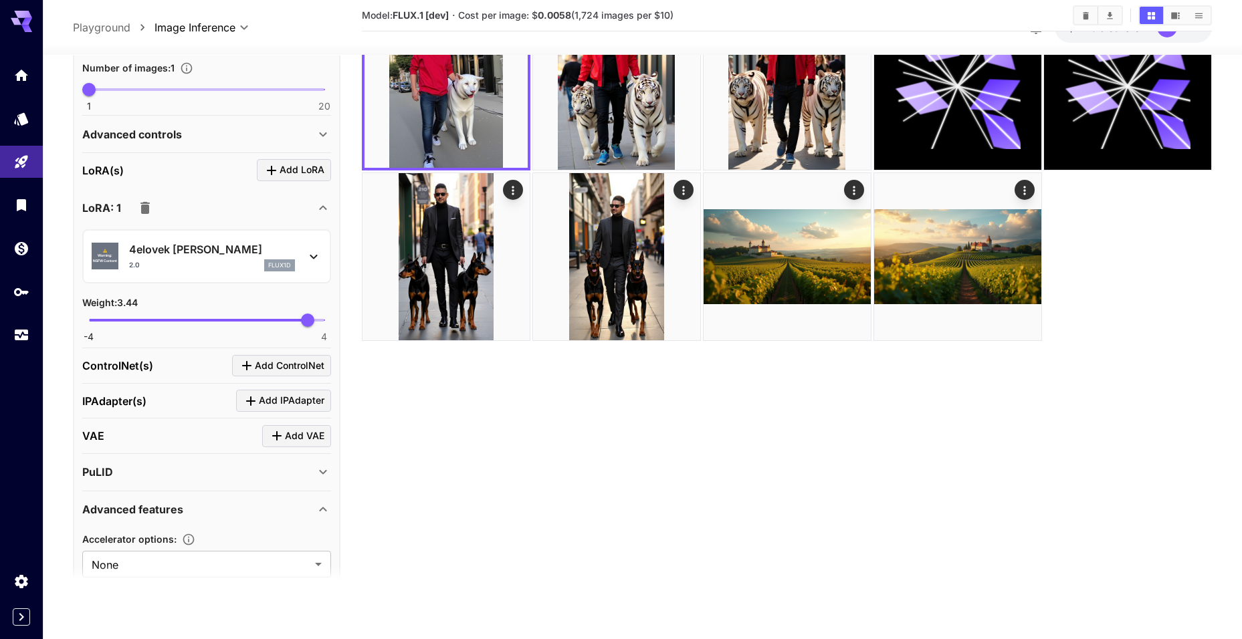
click at [264, 510] on div "Advanced features" at bounding box center [198, 510] width 233 height 16
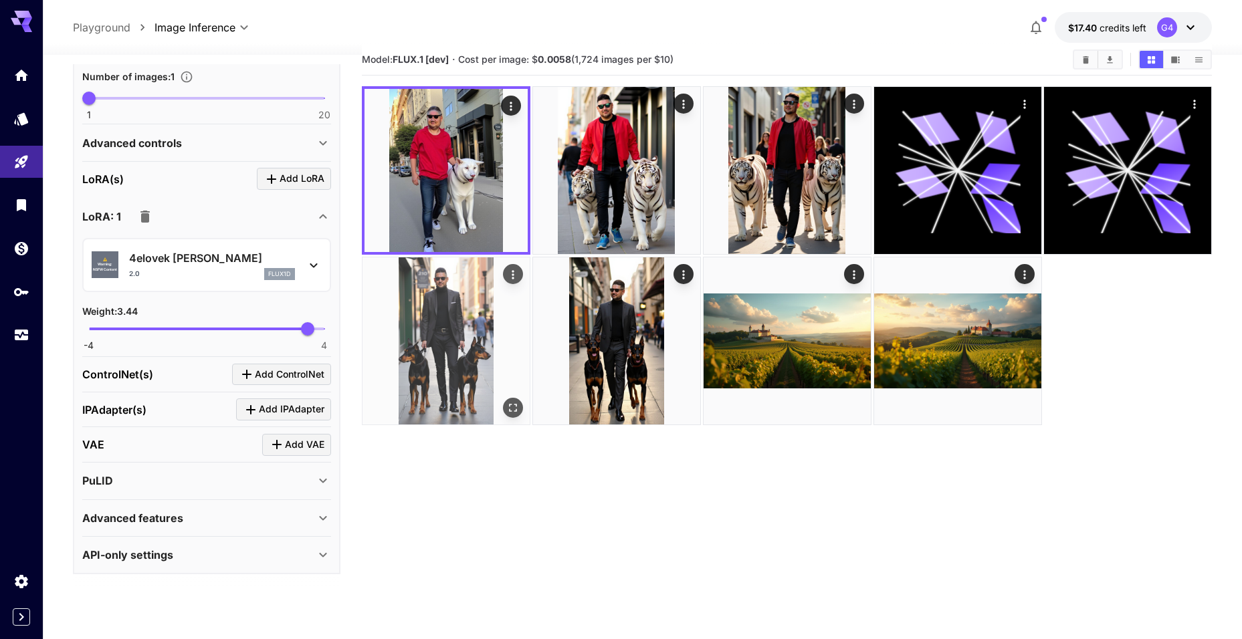
scroll to position [0, 0]
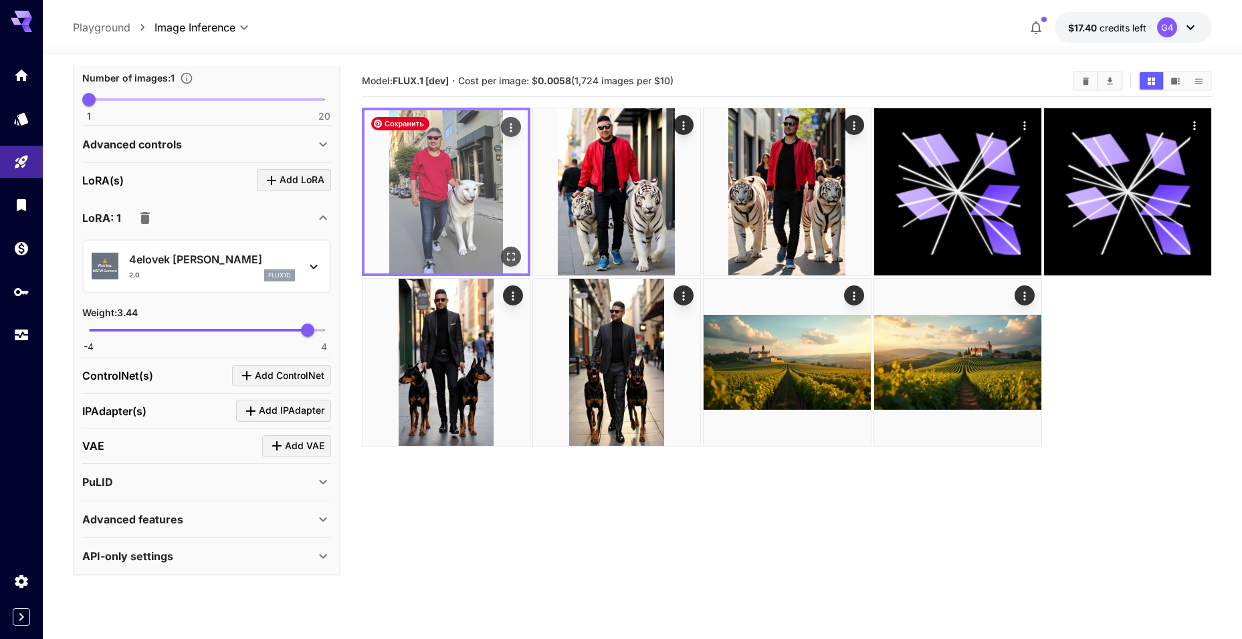
click at [448, 227] on img at bounding box center [446, 191] width 163 height 163
click at [512, 257] on icon "Open in fullscreen" at bounding box center [510, 256] width 13 height 13
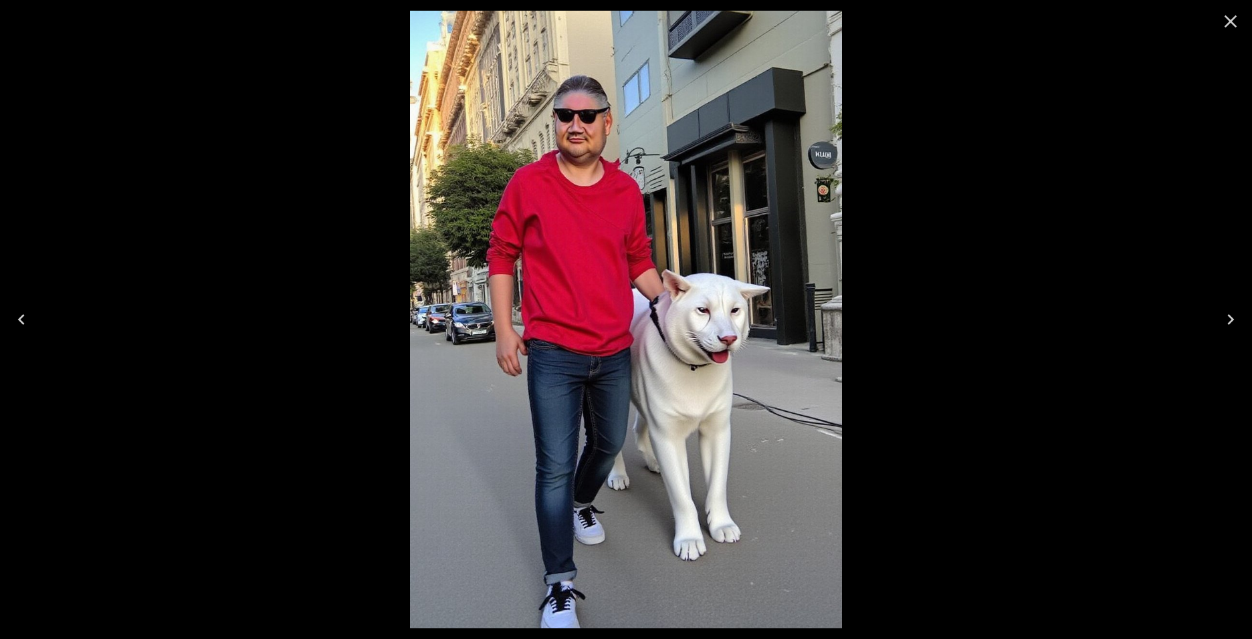
click at [1232, 27] on icon "Close" at bounding box center [1230, 21] width 21 height 21
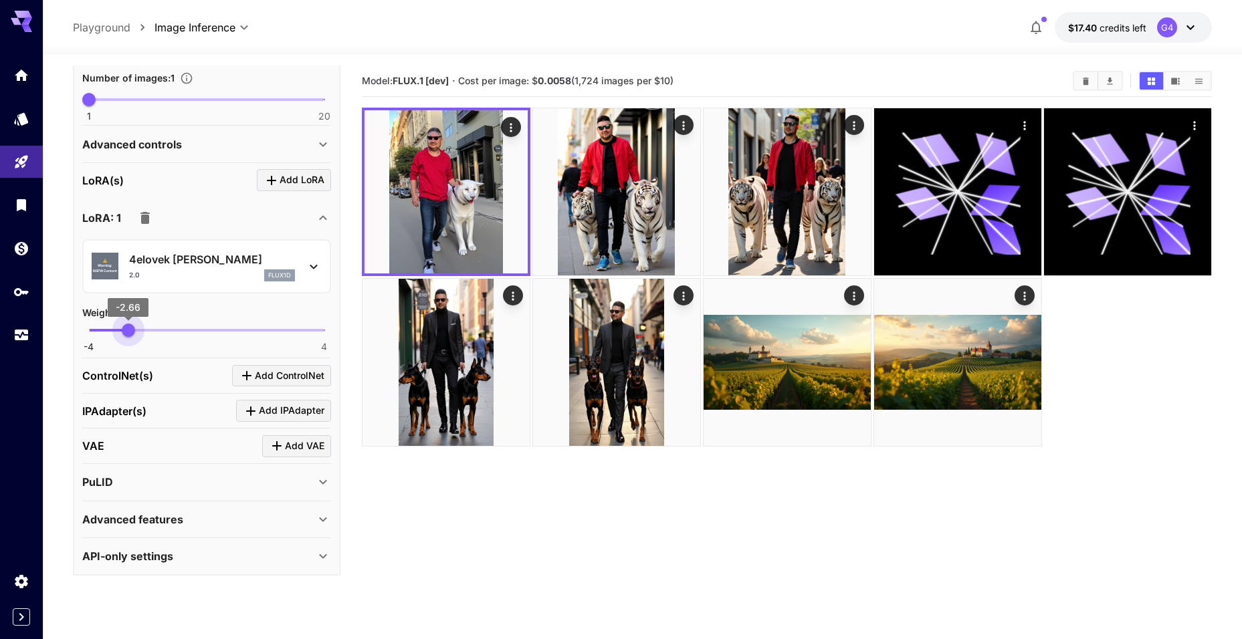
drag, startPoint x: 308, startPoint y: 331, endPoint x: 128, endPoint y: 350, distance: 181.0
click at [128, 350] on div "-4 4 -2.66" at bounding box center [206, 335] width 249 height 31
click at [450, 516] on section "Model: FLUX.1 [dev] · Cost per image: $ 0.0058 (1,724 images per $10)" at bounding box center [787, 385] width 850 height 639
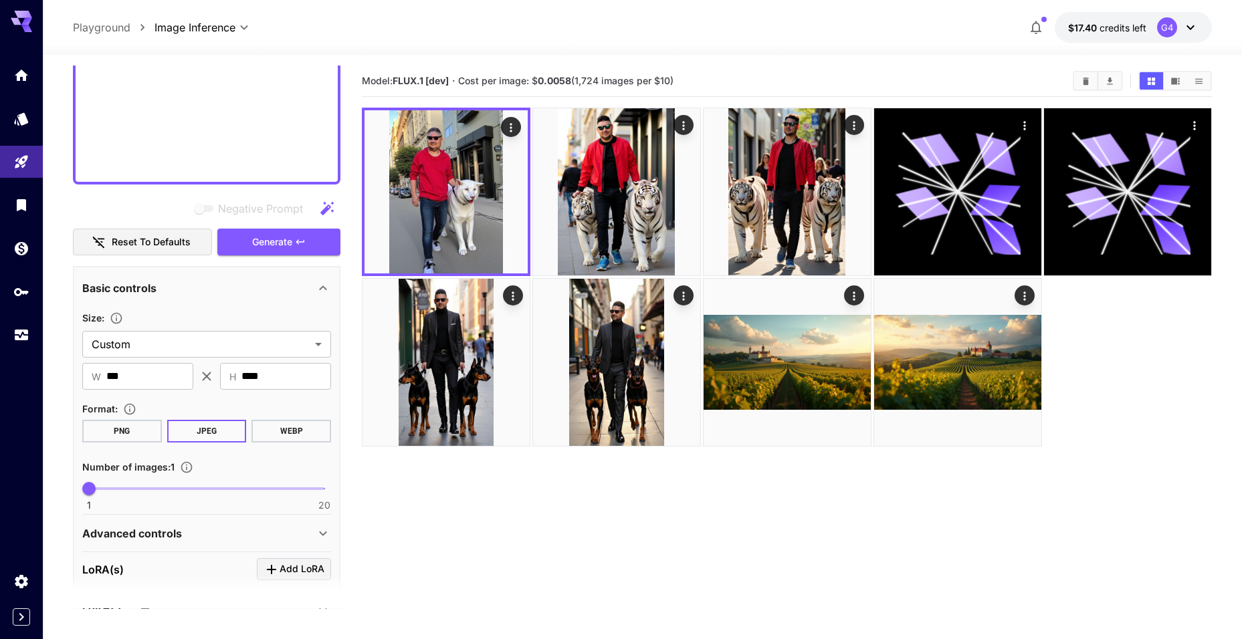
scroll to position [1108, 0]
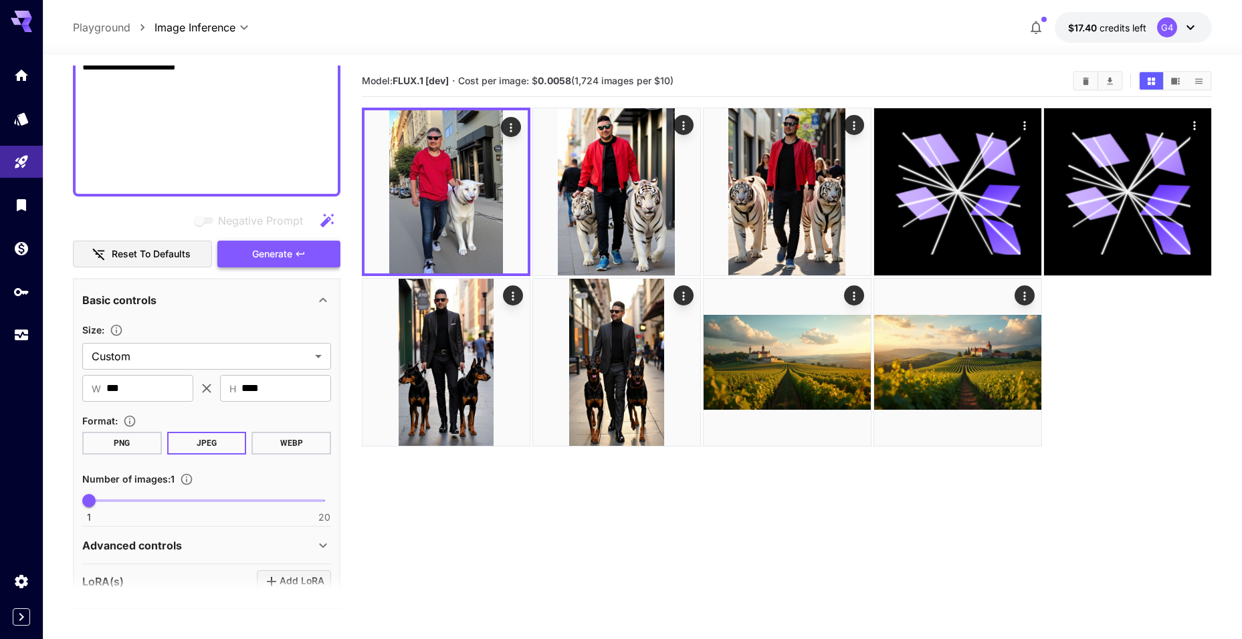
click at [291, 260] on span "Generate" at bounding box center [272, 254] width 40 height 17
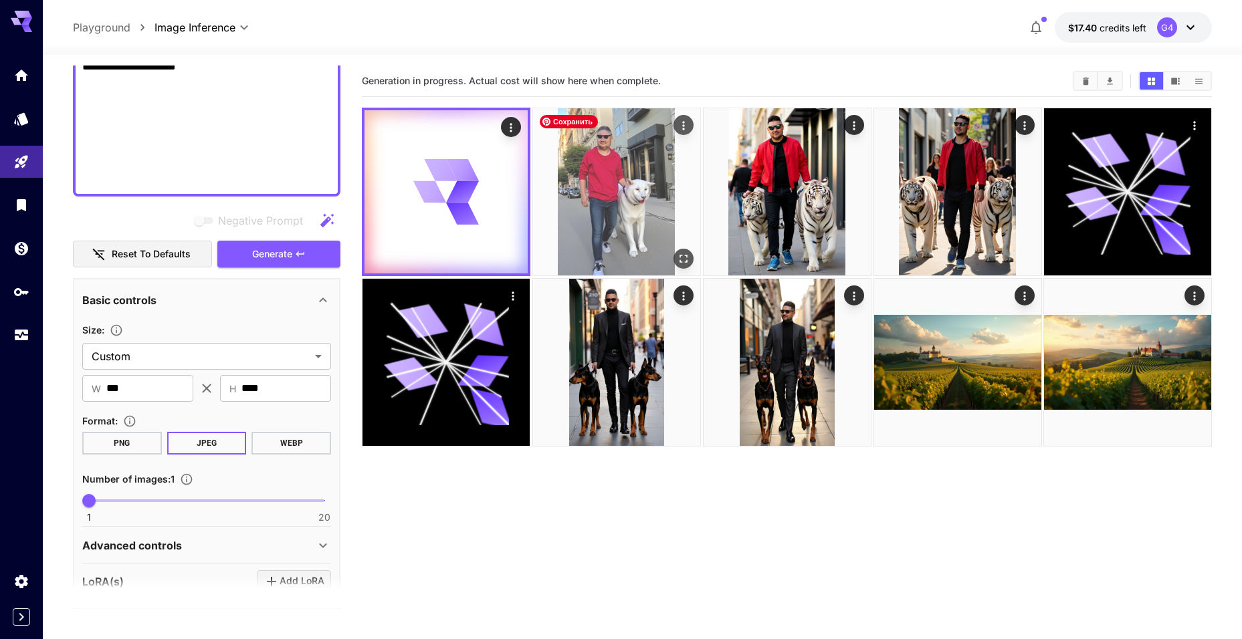
click at [642, 178] on img at bounding box center [616, 191] width 167 height 167
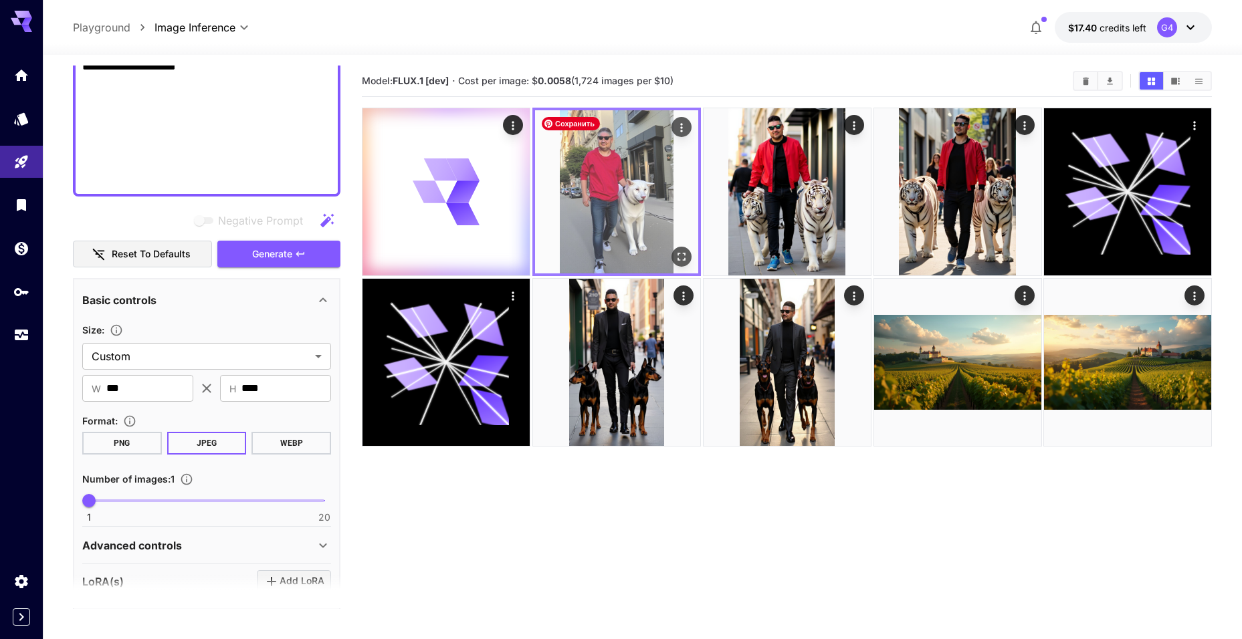
click at [686, 257] on icon "Open in fullscreen" at bounding box center [680, 256] width 13 height 13
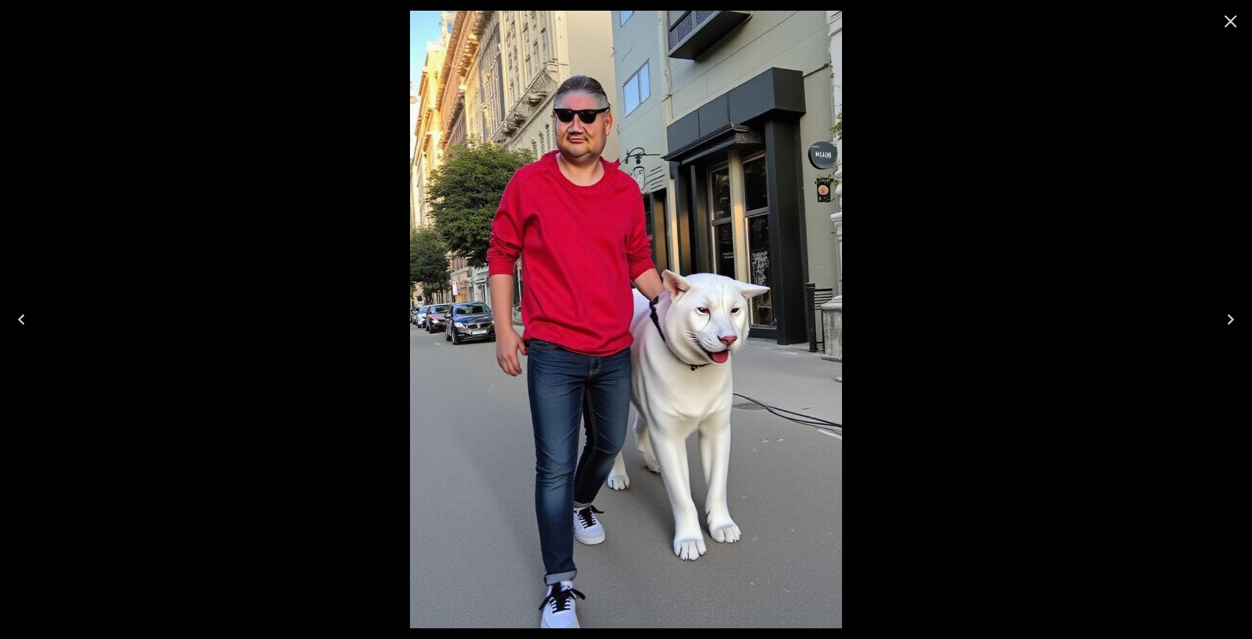
click at [1229, 26] on icon "Close" at bounding box center [1230, 21] width 21 height 21
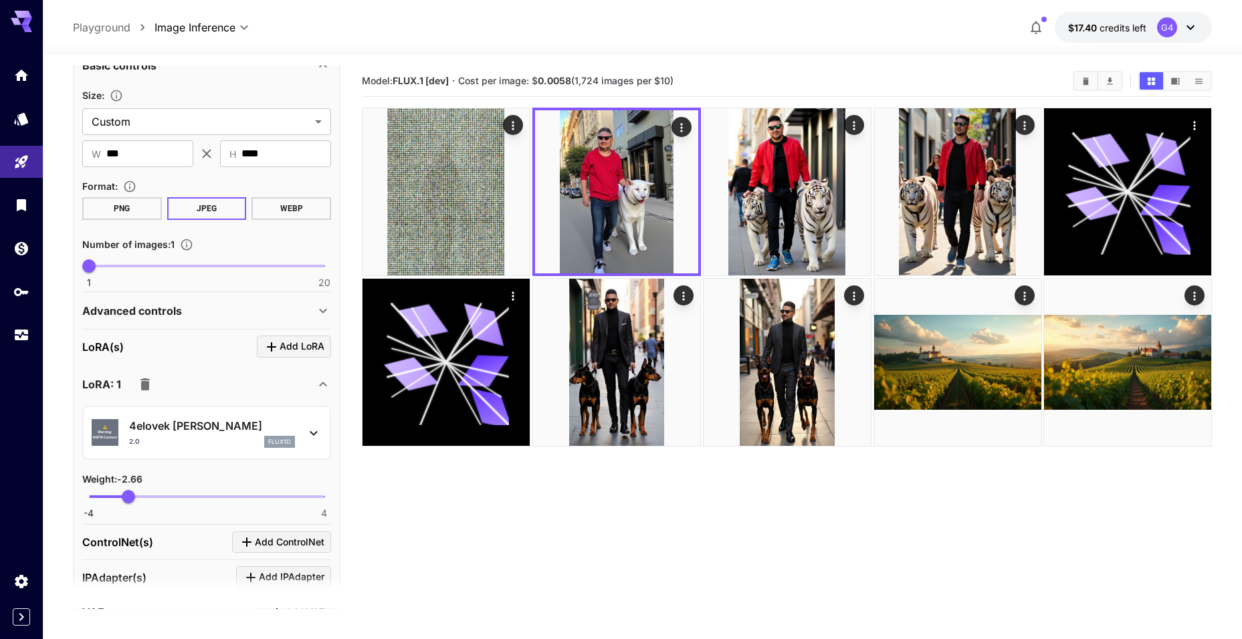
scroll to position [1442, 0]
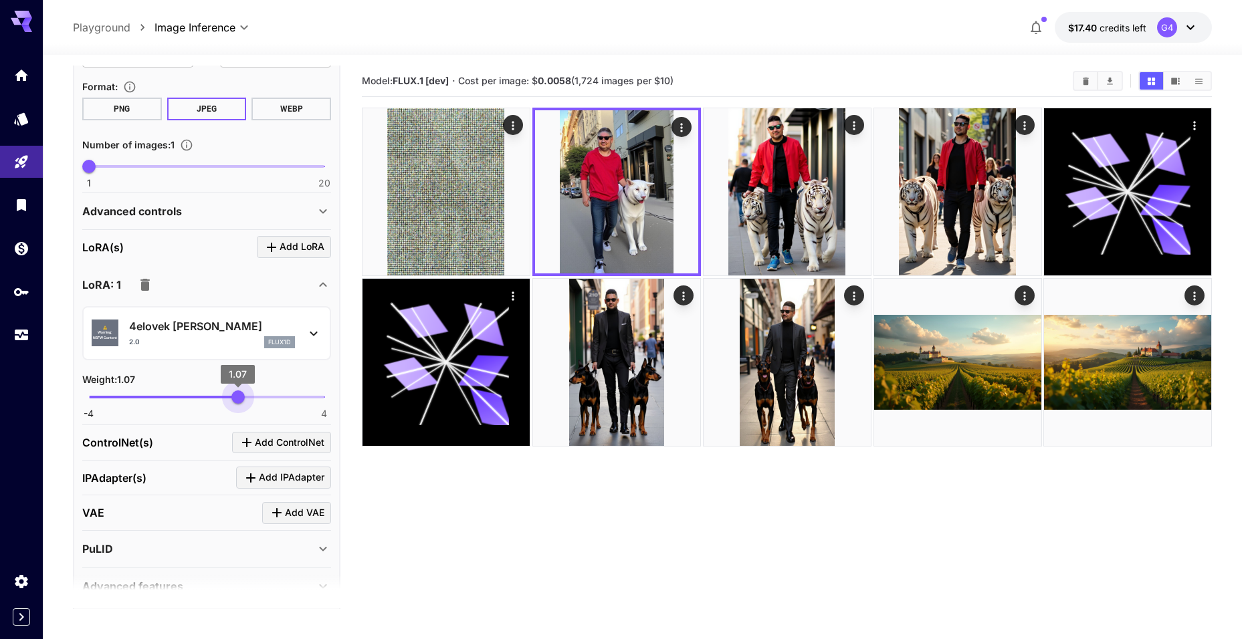
drag, startPoint x: 130, startPoint y: 403, endPoint x: 238, endPoint y: 404, distance: 108.4
click at [238, 404] on span "1.07" at bounding box center [237, 397] width 13 height 13
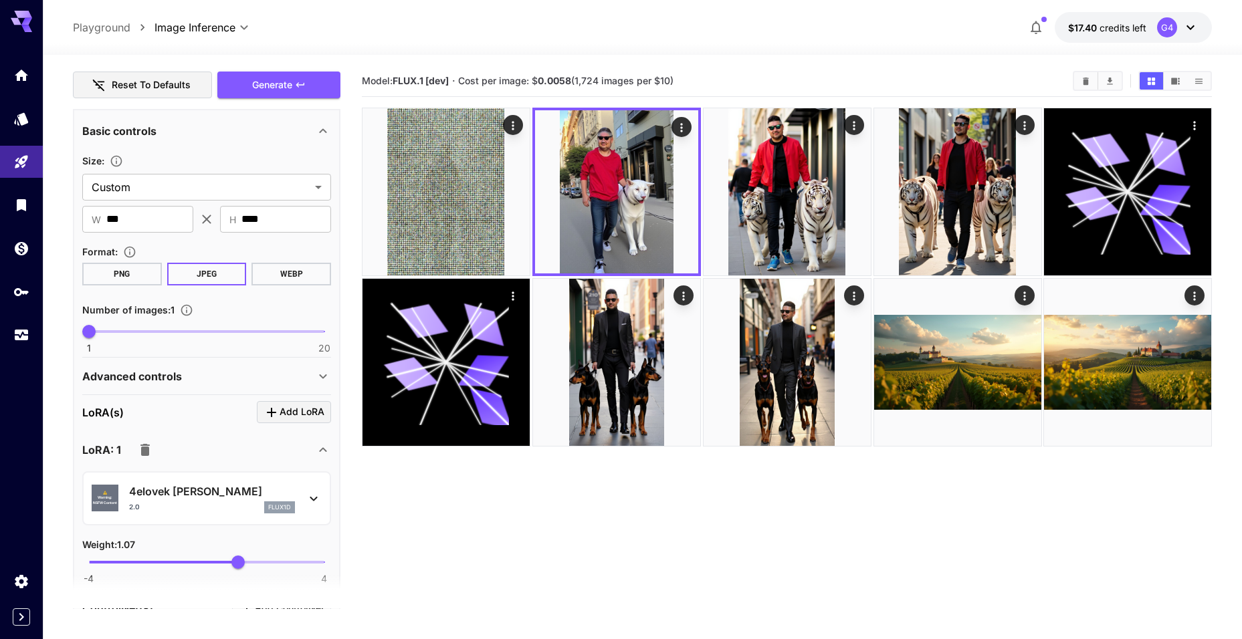
scroll to position [1241, 0]
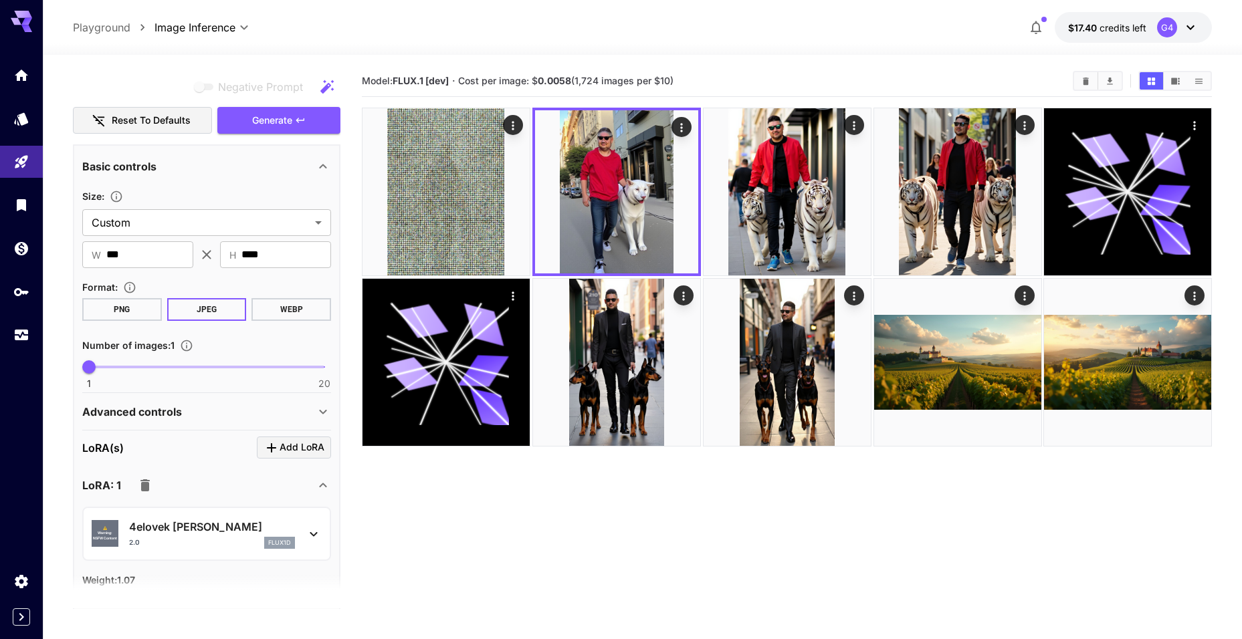
click at [140, 310] on button "PNG" at bounding box center [122, 309] width 80 height 23
click at [290, 114] on span "Generate" at bounding box center [272, 120] width 40 height 17
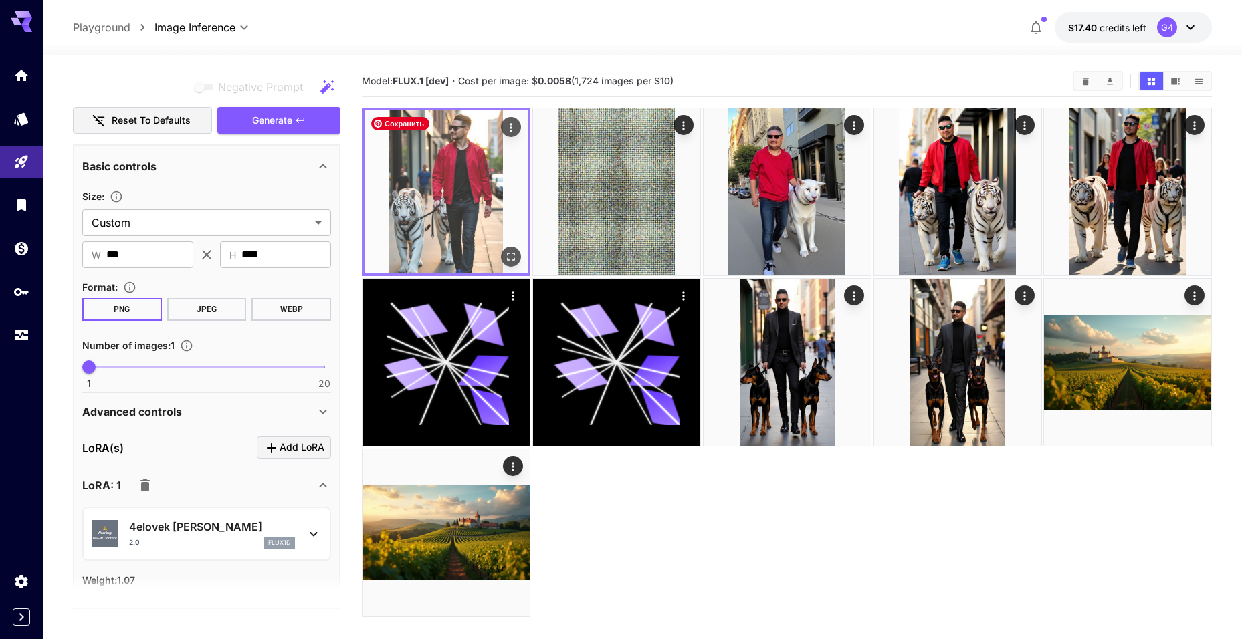
click at [506, 206] on img at bounding box center [446, 191] width 163 height 163
click at [510, 253] on icon "Open in fullscreen" at bounding box center [511, 257] width 8 height 8
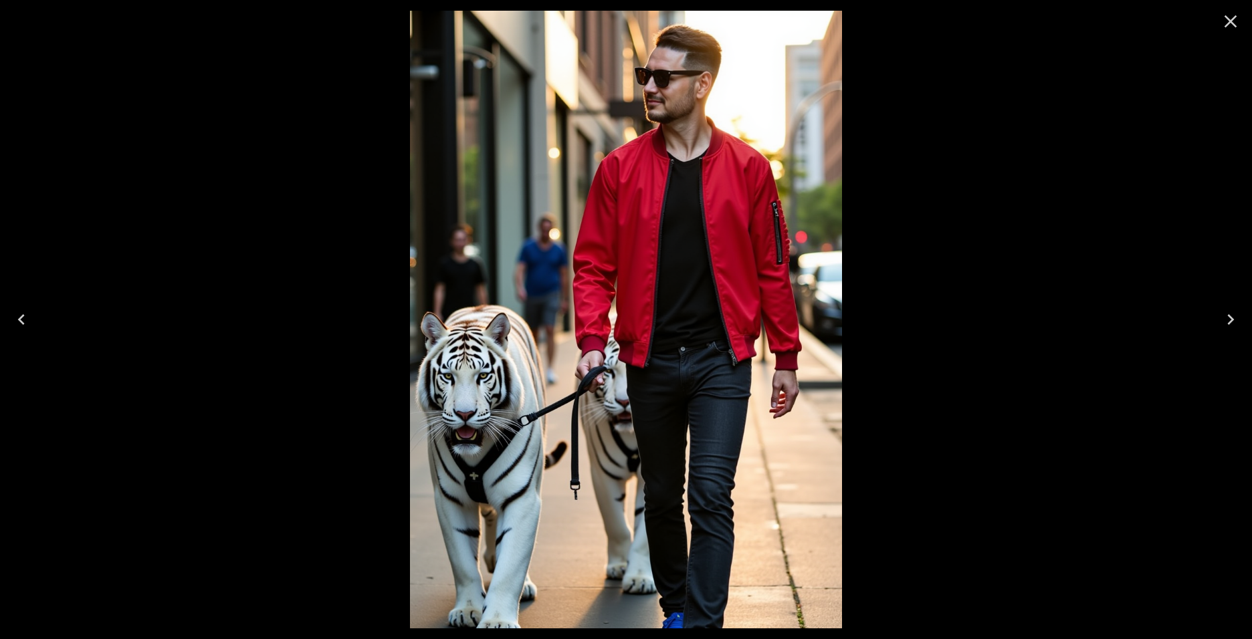
click at [1237, 37] on button "Close" at bounding box center [1231, 21] width 32 height 32
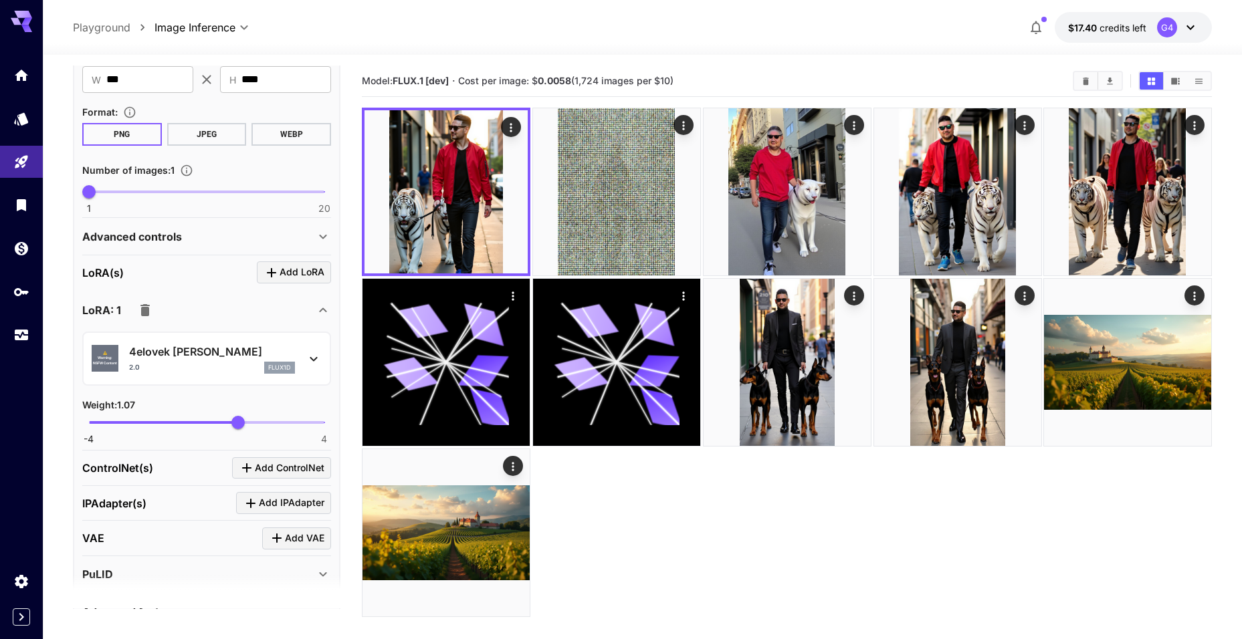
scroll to position [1509, 0]
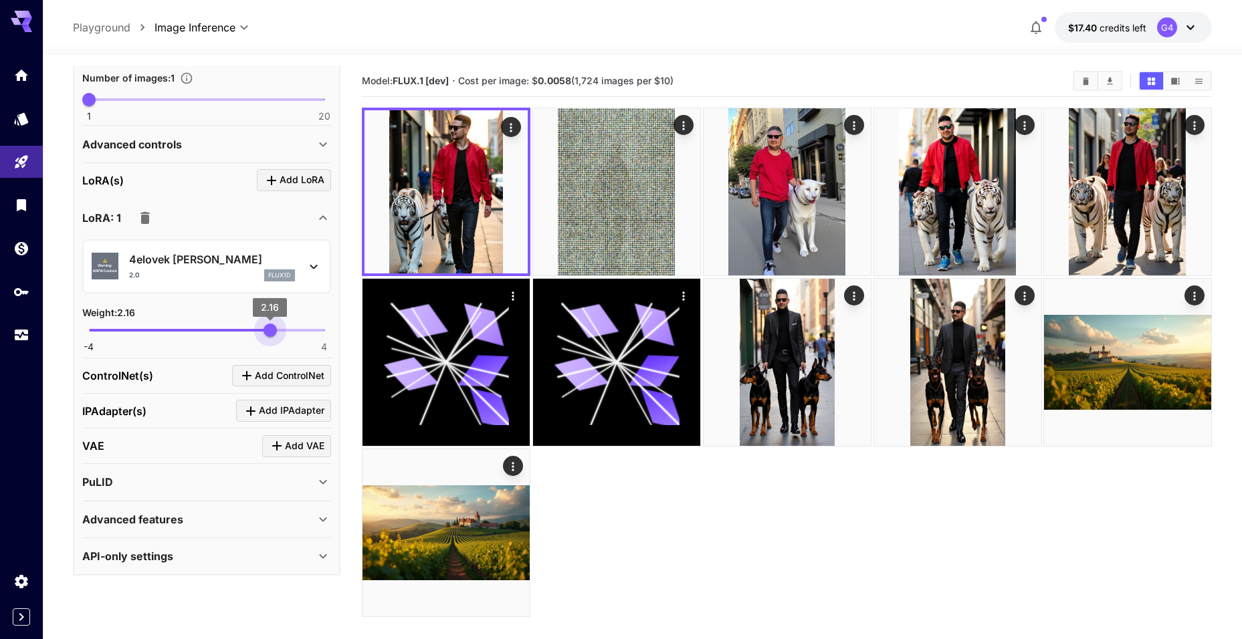
type input "****"
drag, startPoint x: 246, startPoint y: 336, endPoint x: 268, endPoint y: 338, distance: 22.1
click at [268, 337] on span "2.09" at bounding box center [268, 330] width 13 height 13
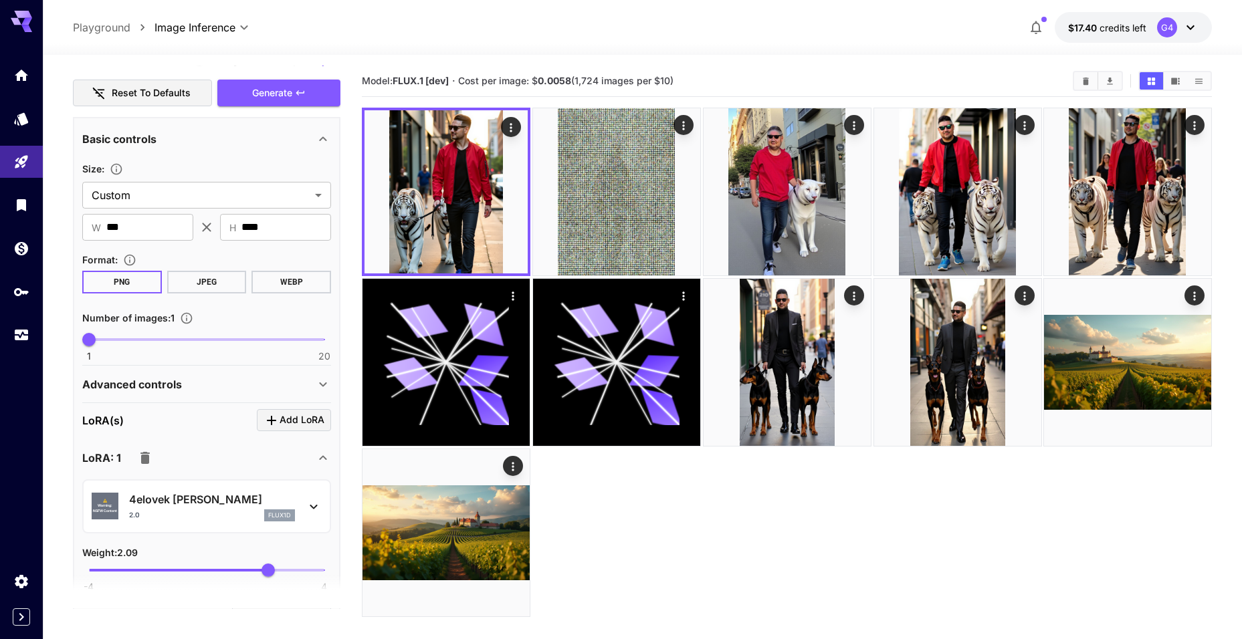
scroll to position [1241, 0]
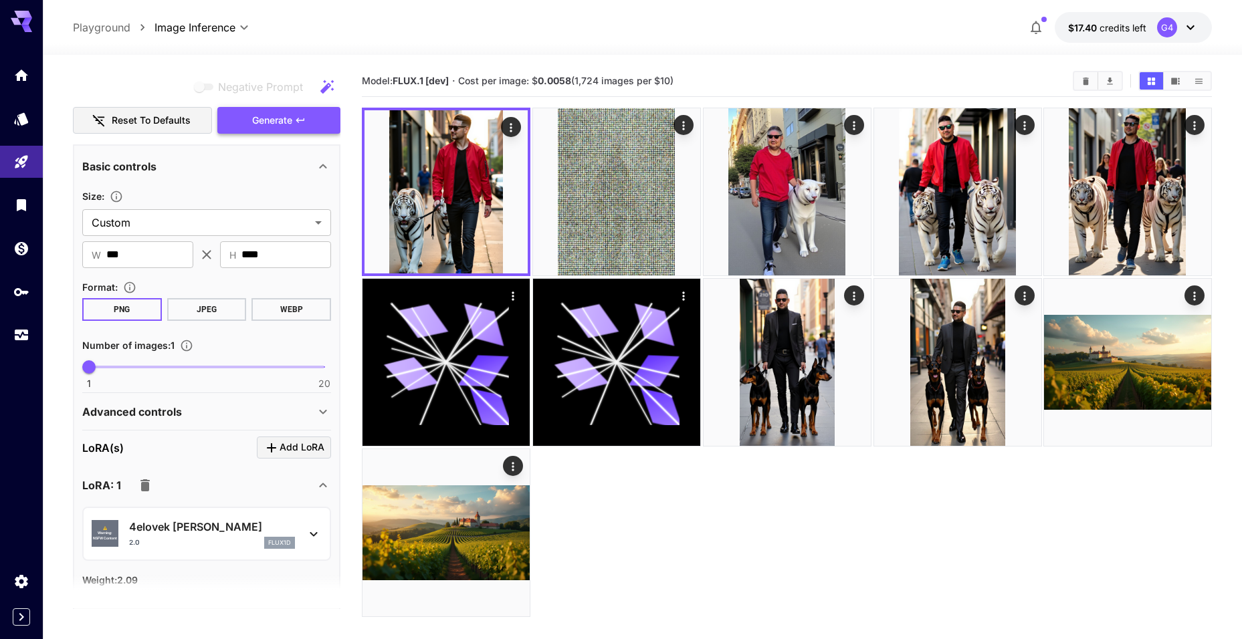
click at [296, 121] on icon "button" at bounding box center [300, 120] width 11 height 11
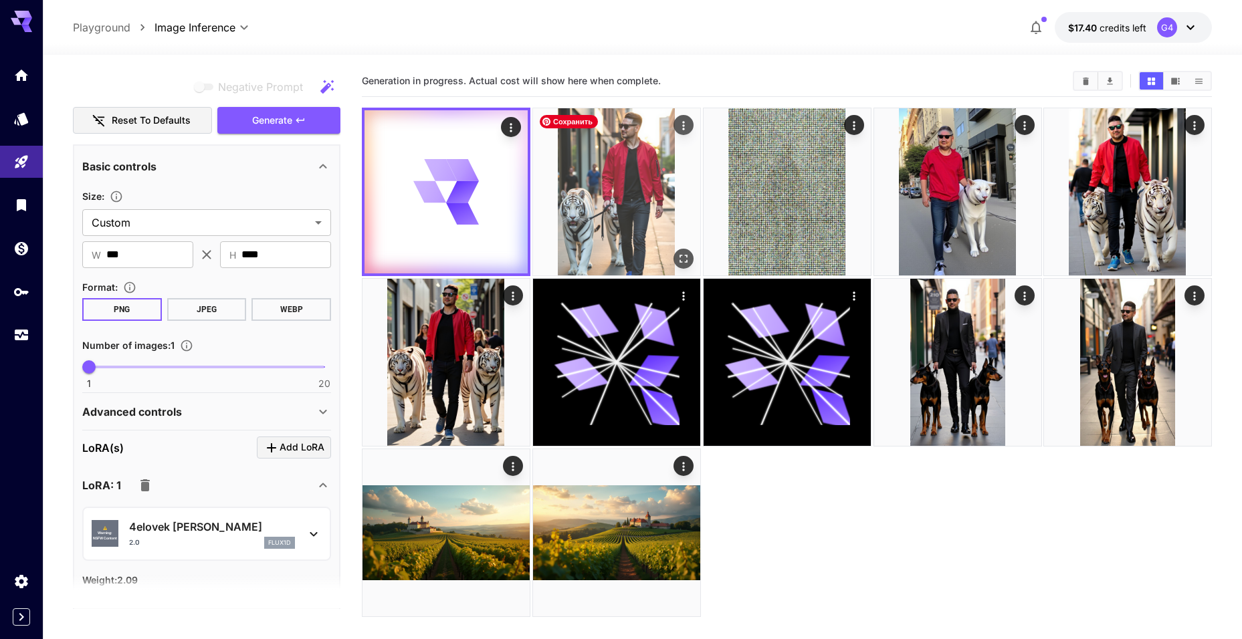
click at [591, 217] on img at bounding box center [616, 191] width 167 height 167
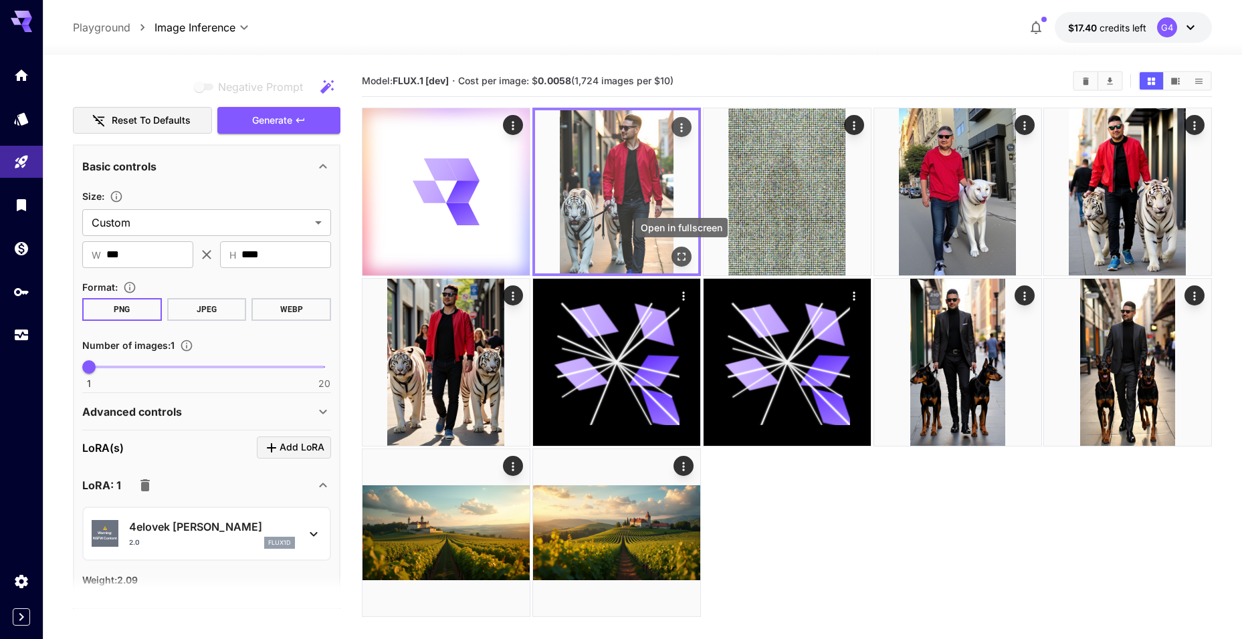
click at [685, 258] on icon "Open in fullscreen" at bounding box center [682, 257] width 8 height 8
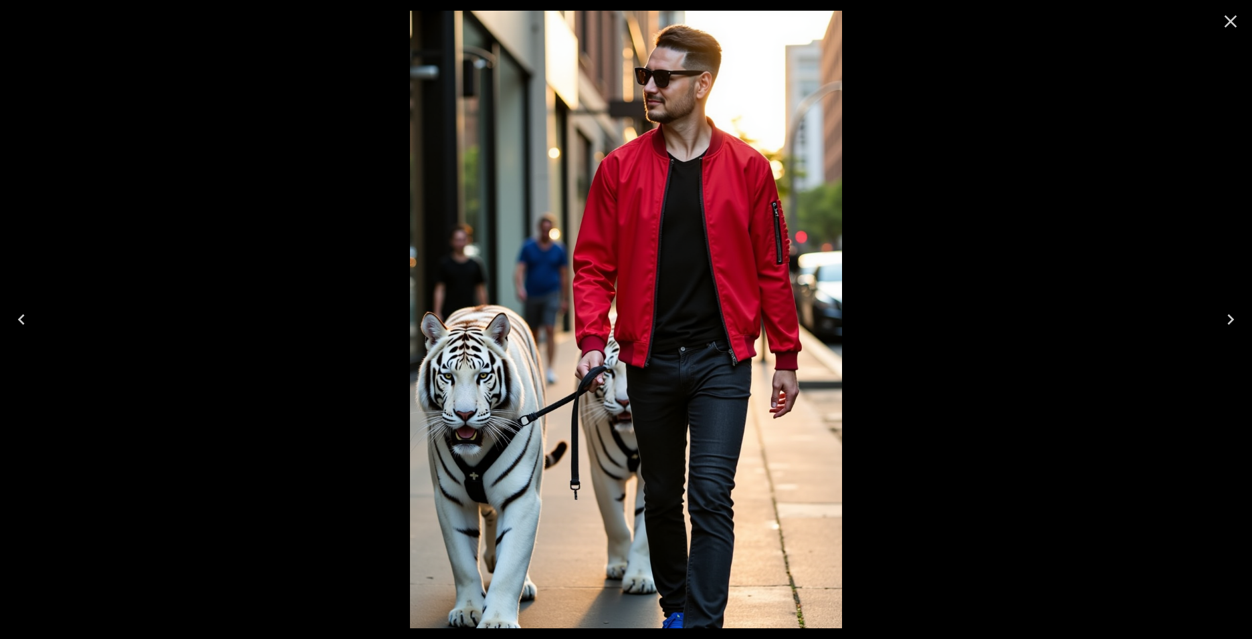
click at [1235, 23] on icon "Close" at bounding box center [1230, 21] width 21 height 21
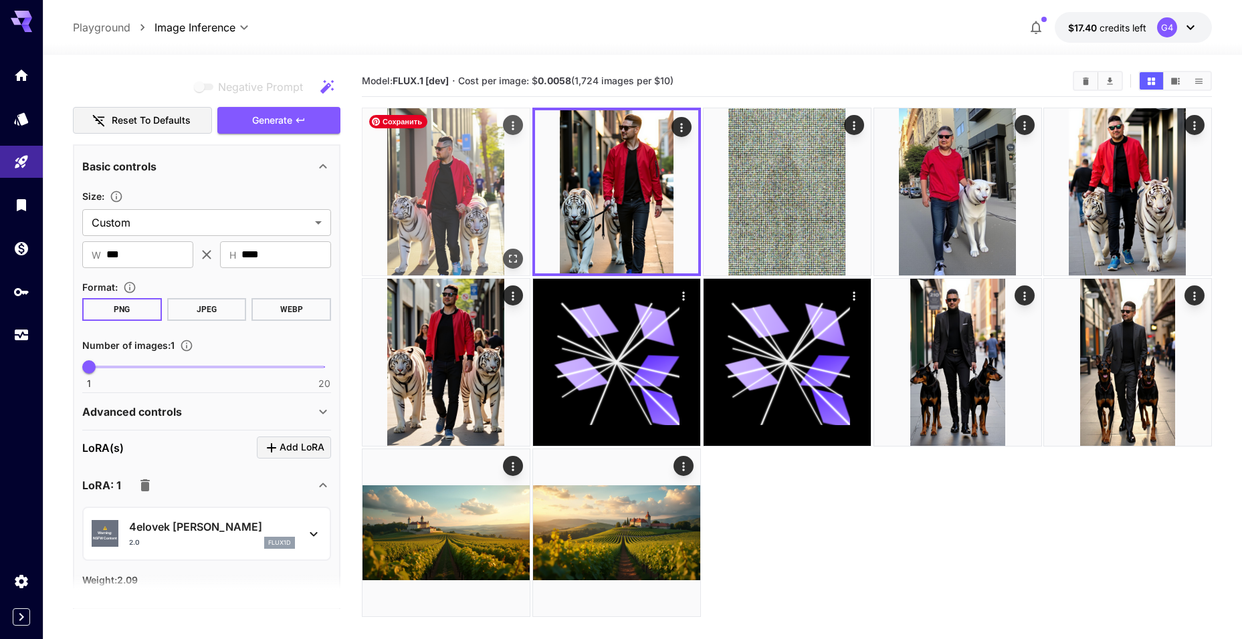
click at [450, 180] on img at bounding box center [445, 191] width 167 height 167
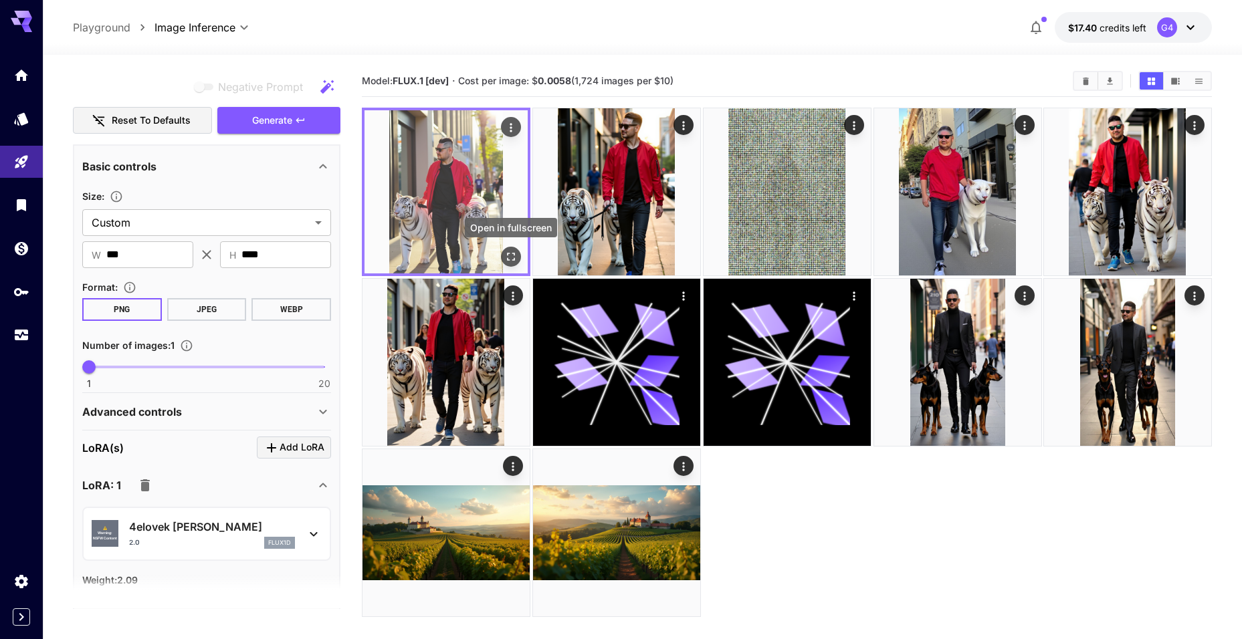
click at [514, 259] on icon "Open in fullscreen" at bounding box center [511, 257] width 8 height 8
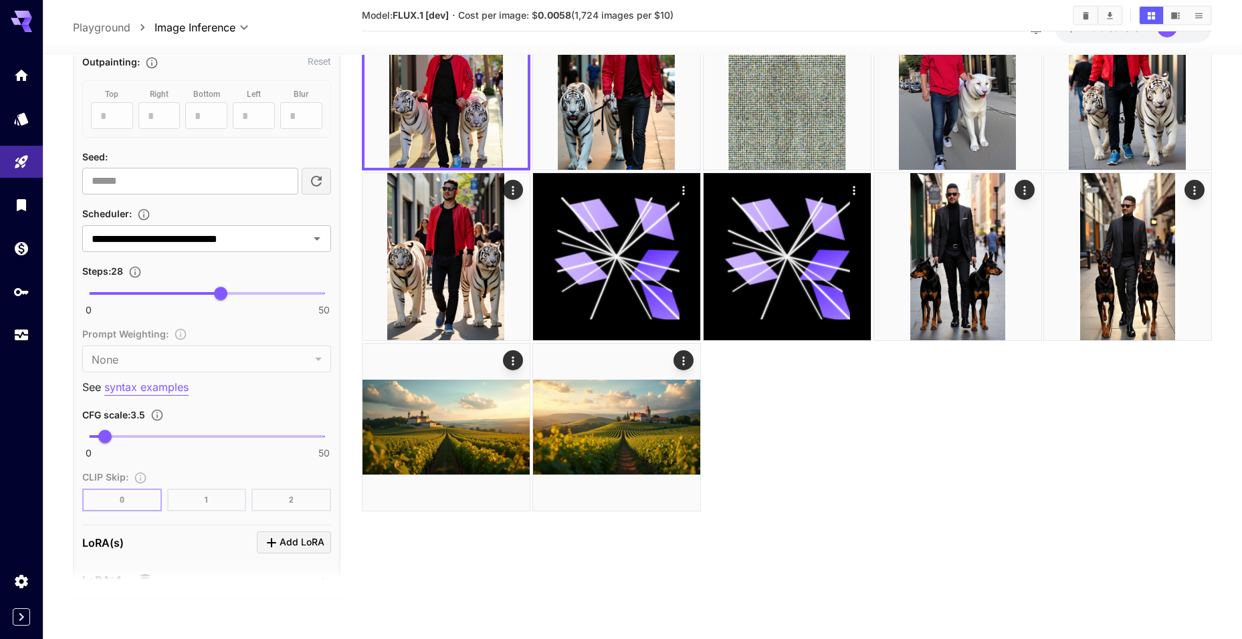
scroll to position [1843, 0]
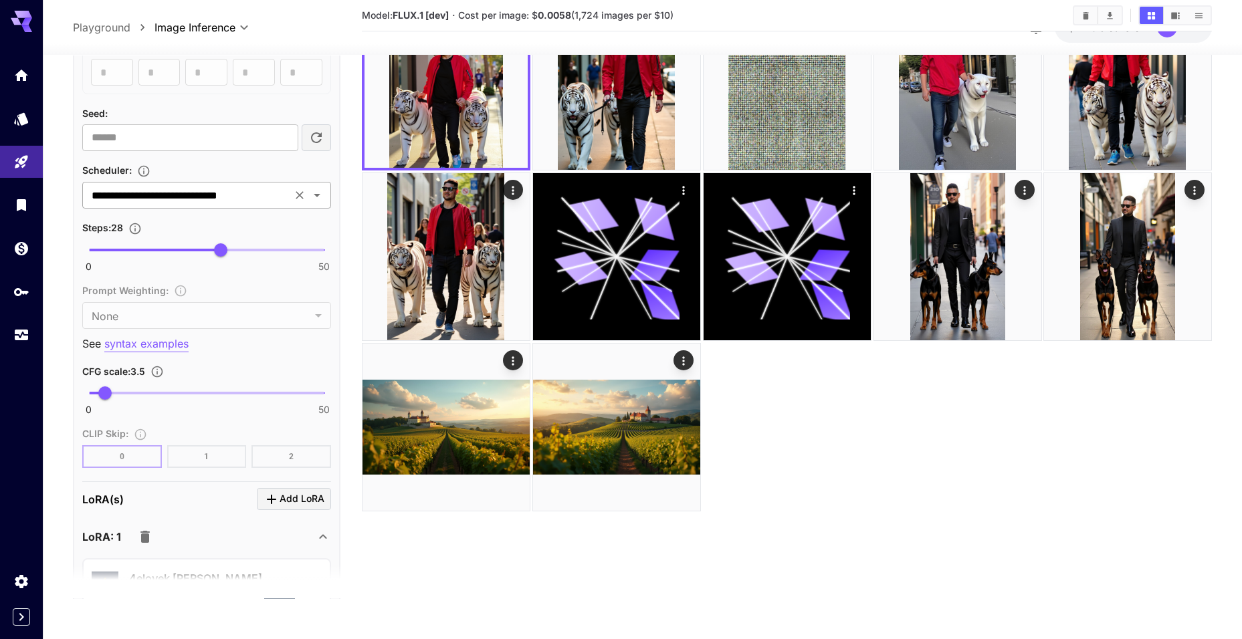
click at [312, 209] on div "**********" at bounding box center [206, 196] width 249 height 27
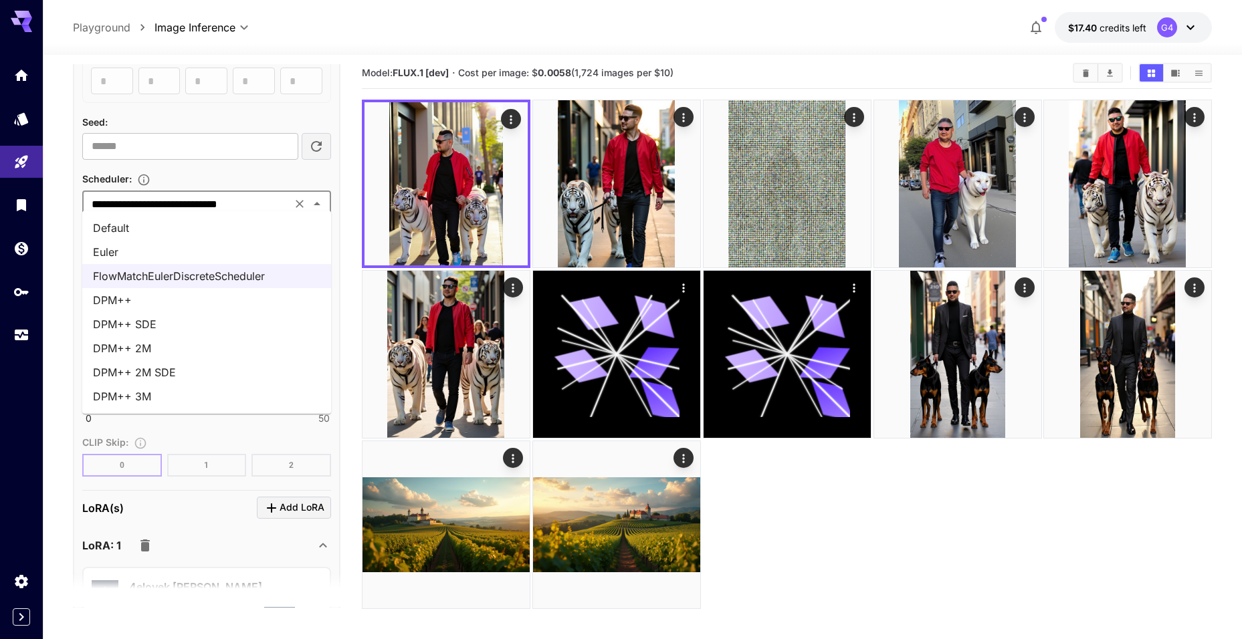
scroll to position [0, 0]
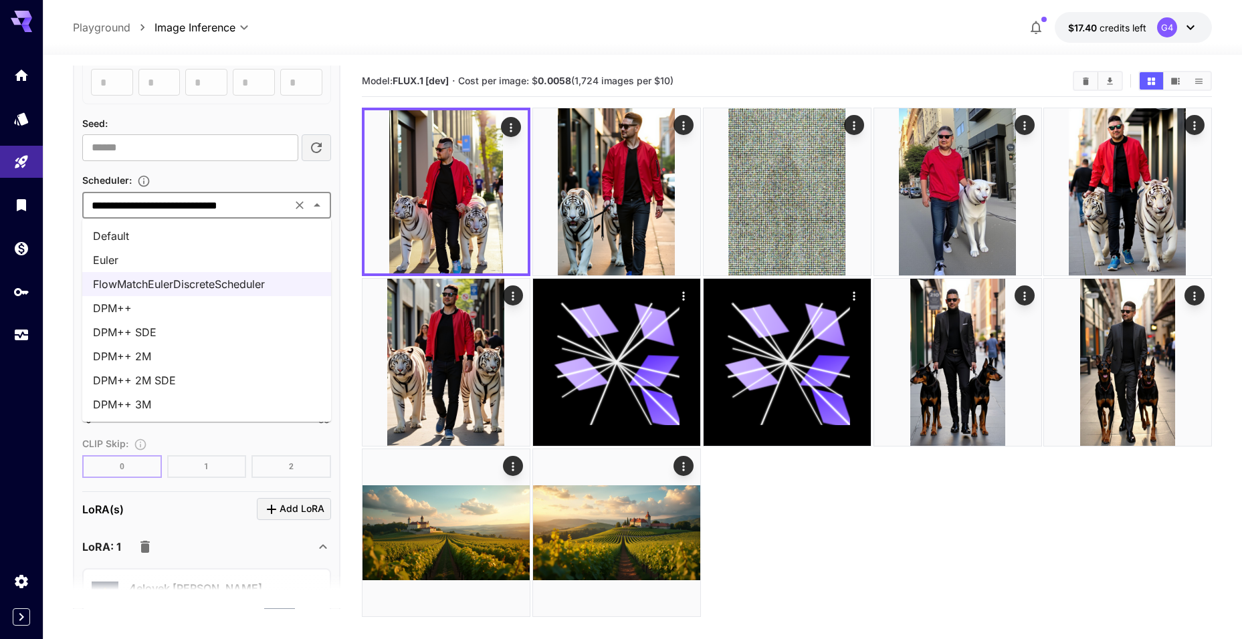
click at [119, 243] on li "Default" at bounding box center [206, 236] width 249 height 24
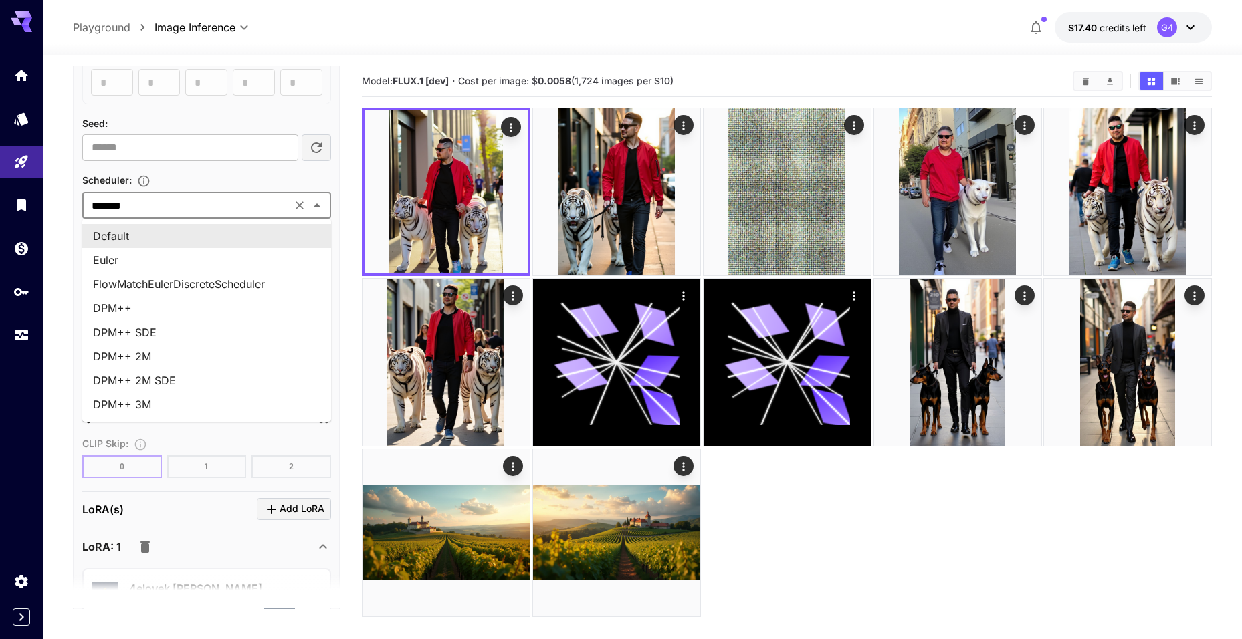
click at [186, 209] on input "*******" at bounding box center [186, 205] width 201 height 19
click at [161, 255] on li "Euler" at bounding box center [206, 260] width 249 height 24
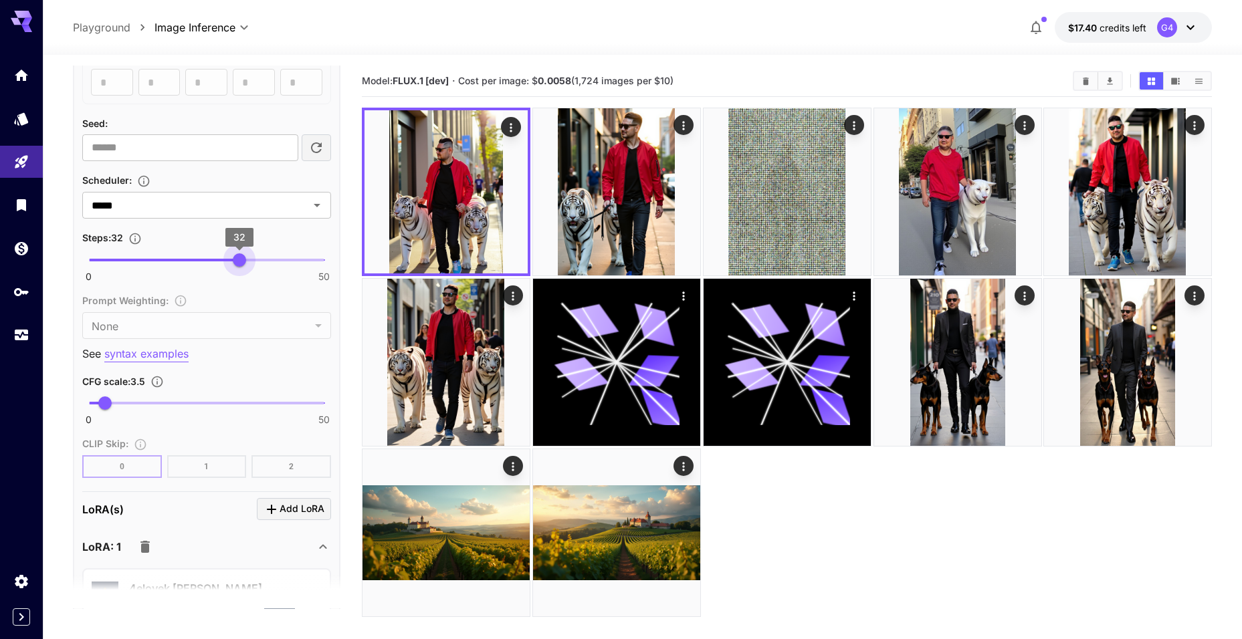
type input "**"
drag, startPoint x: 227, startPoint y: 259, endPoint x: 243, endPoint y: 259, distance: 16.1
click at [243, 259] on span "33" at bounding box center [243, 259] width 13 height 13
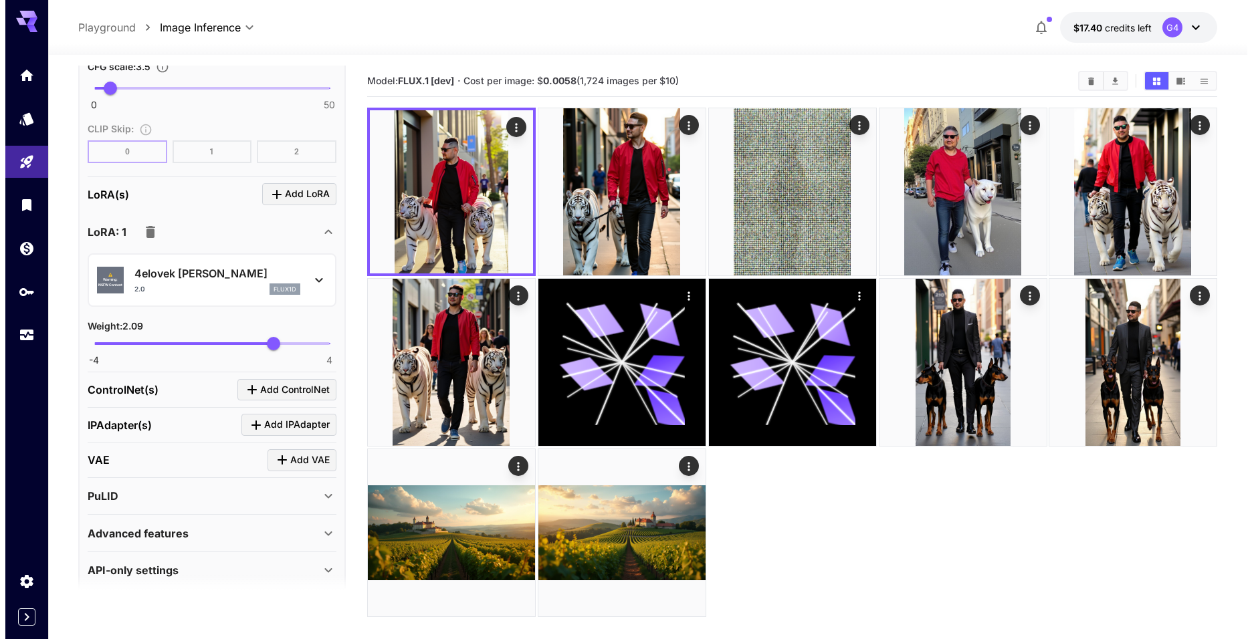
scroll to position [2172, 0]
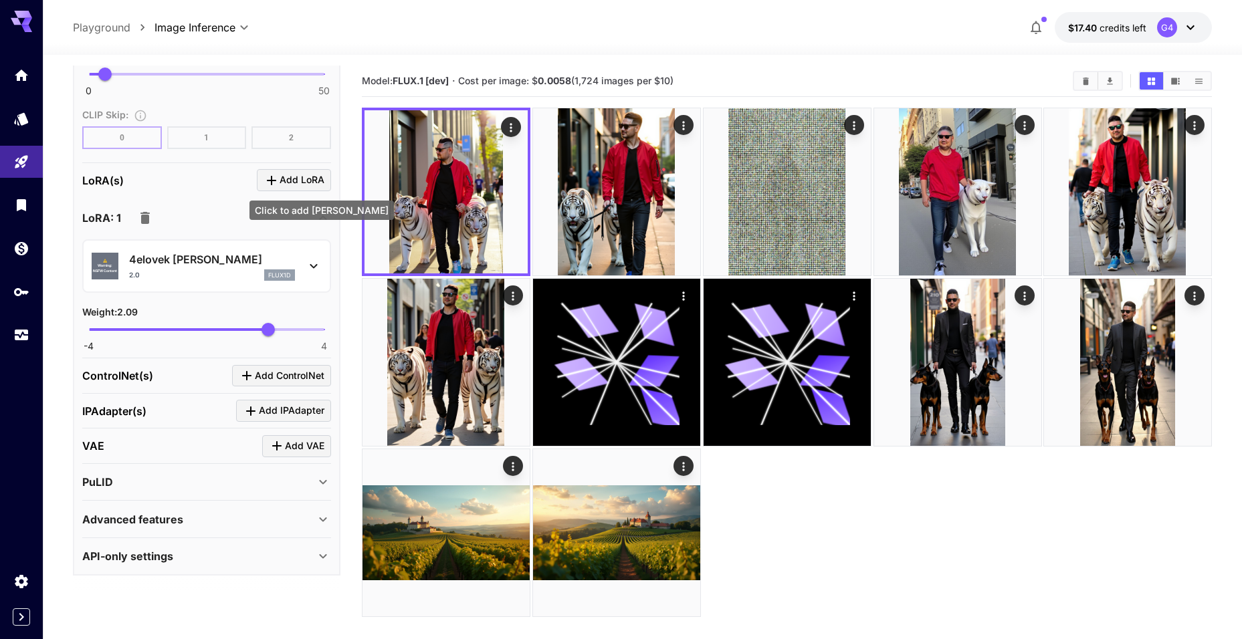
click at [306, 181] on span "Add LoRA" at bounding box center [302, 180] width 45 height 17
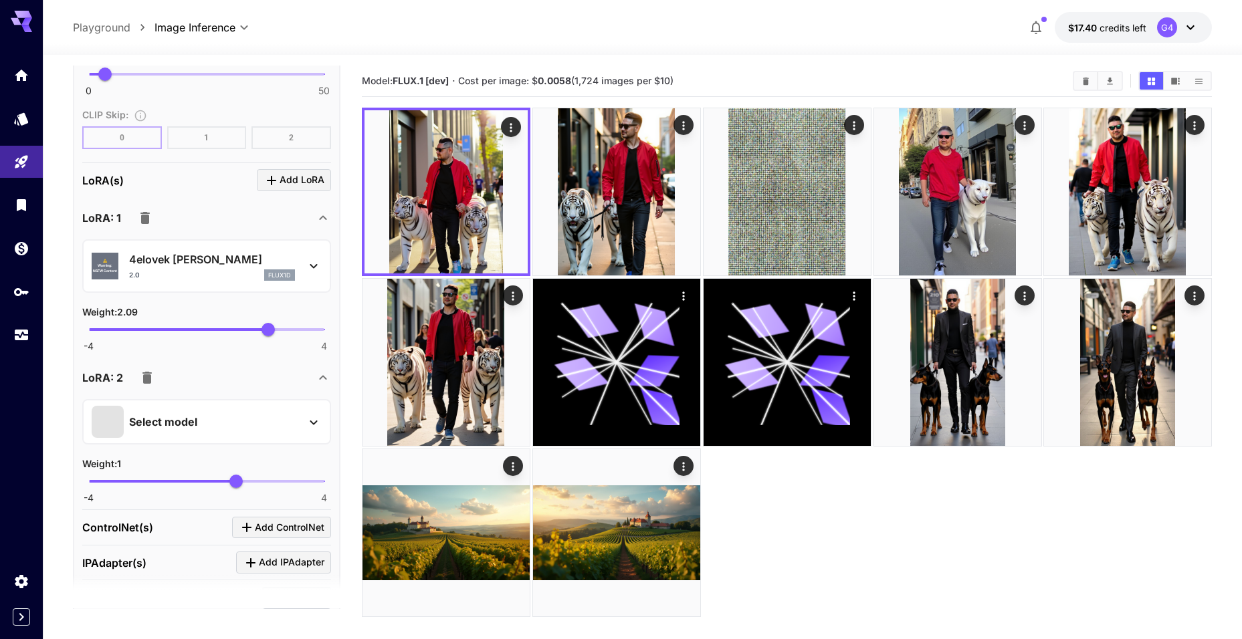
click at [267, 415] on div "Select model" at bounding box center [196, 422] width 209 height 32
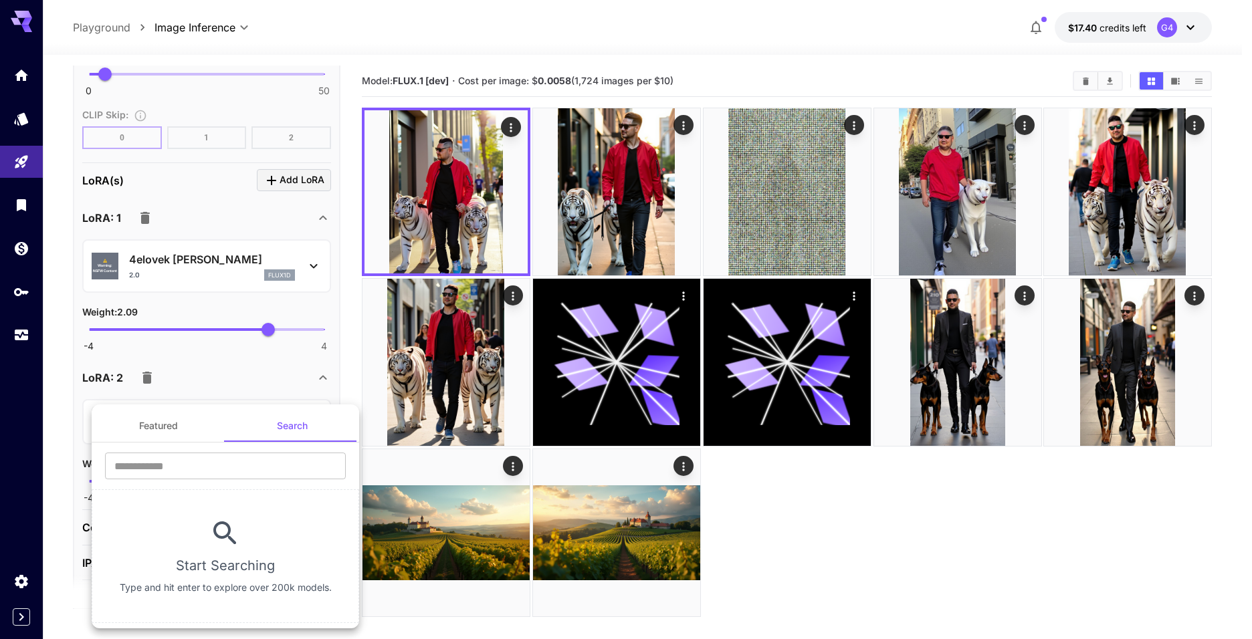
click at [147, 428] on button "Featured" at bounding box center [159, 426] width 134 height 32
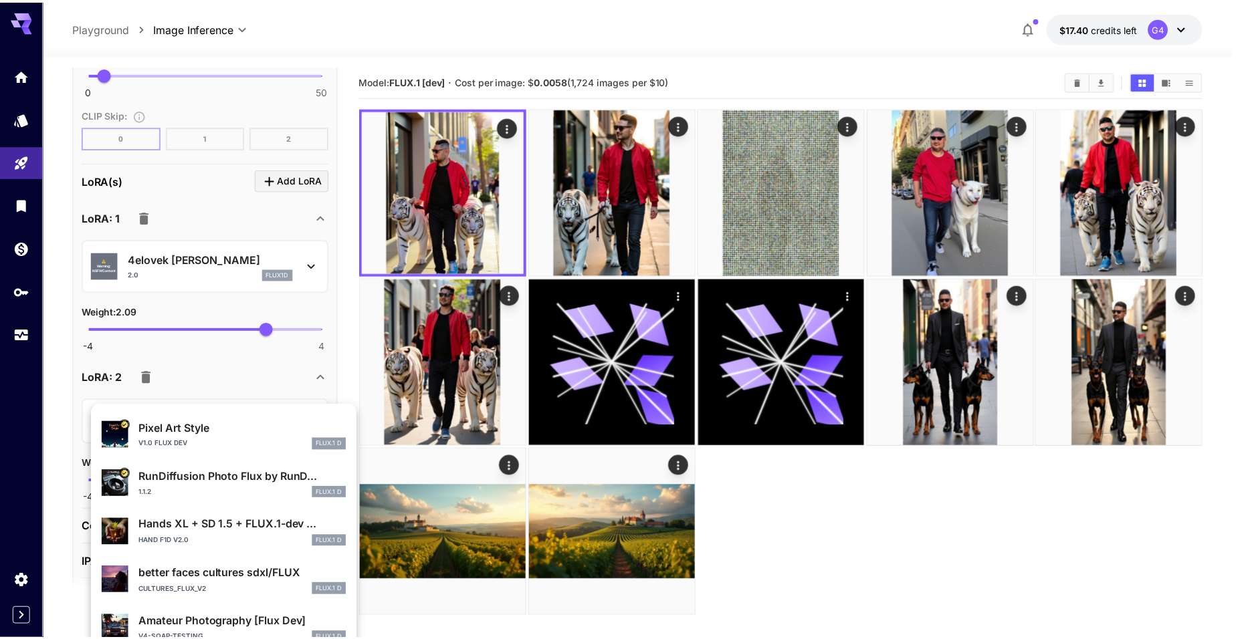
scroll to position [185, 0]
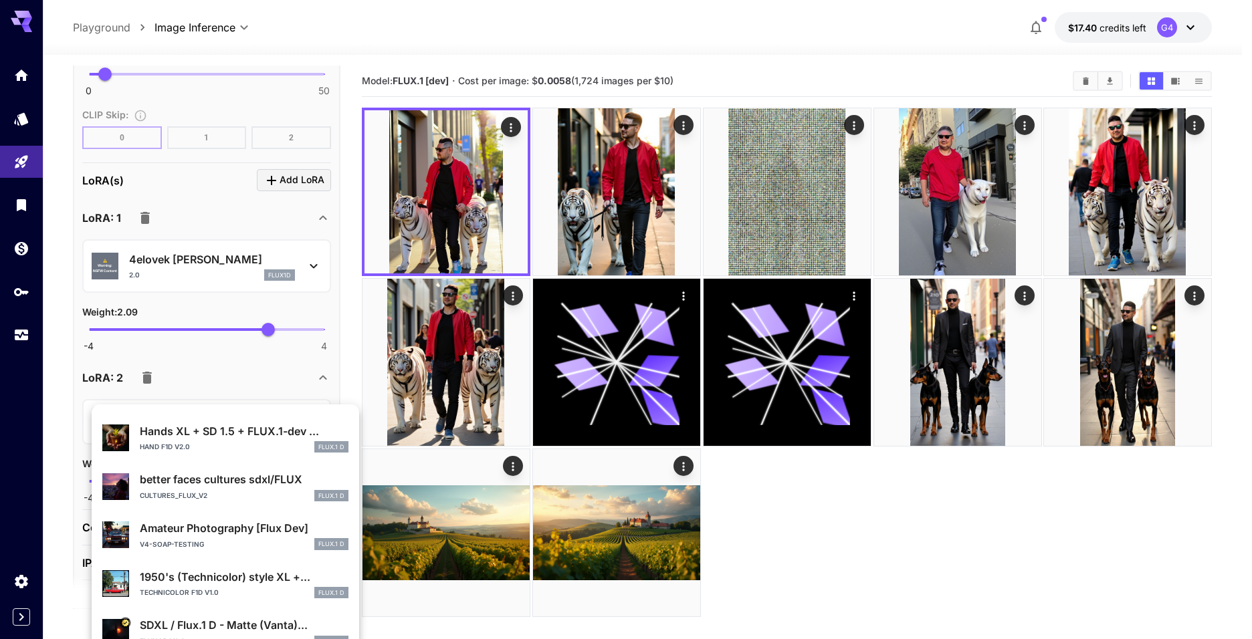
click at [216, 435] on p "Hands XL + SD 1.5 + FLUX.1-dev ..." at bounding box center [244, 431] width 209 height 16
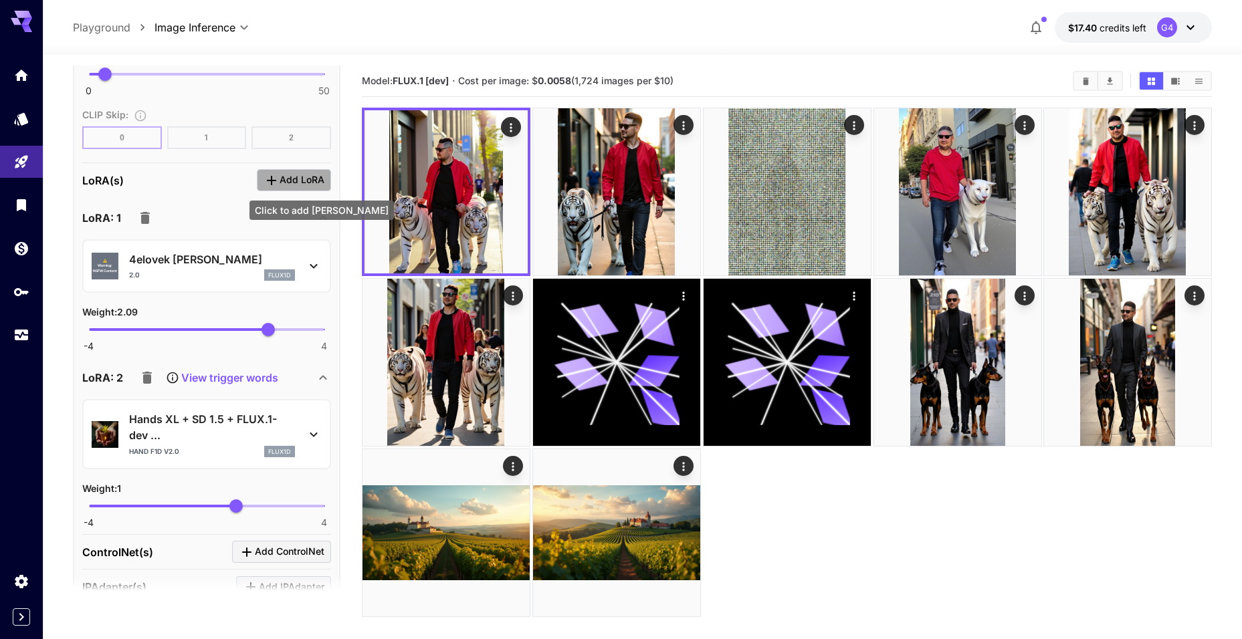
click at [299, 181] on span "Add LoRA" at bounding box center [302, 180] width 45 height 17
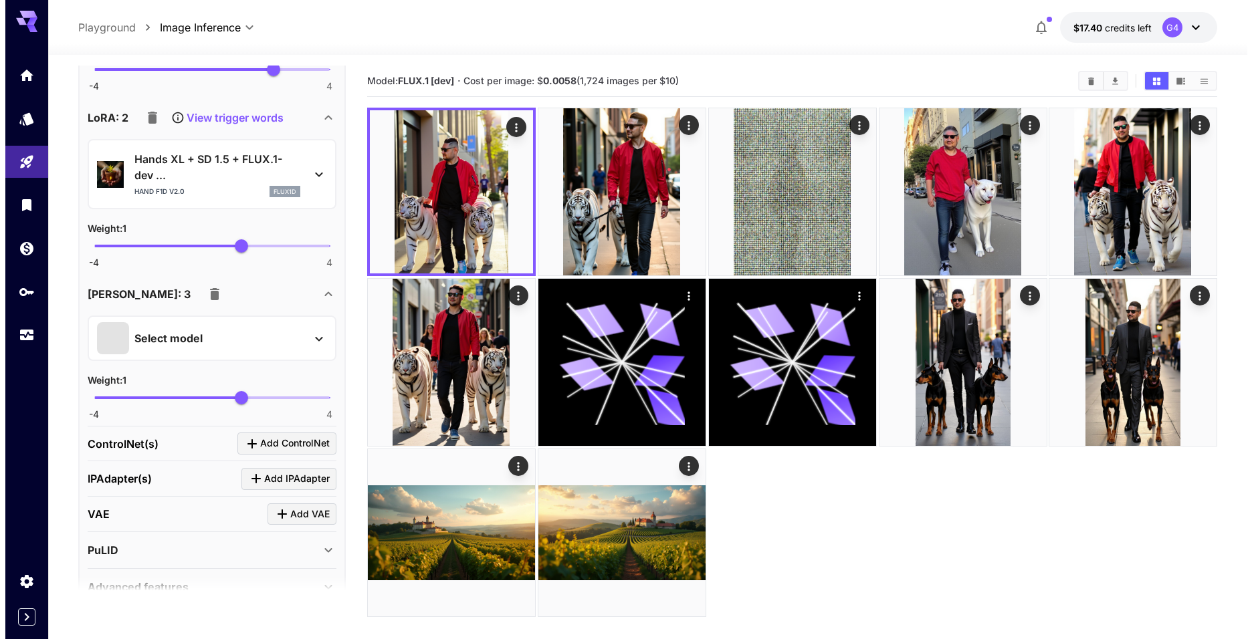
scroll to position [2440, 0]
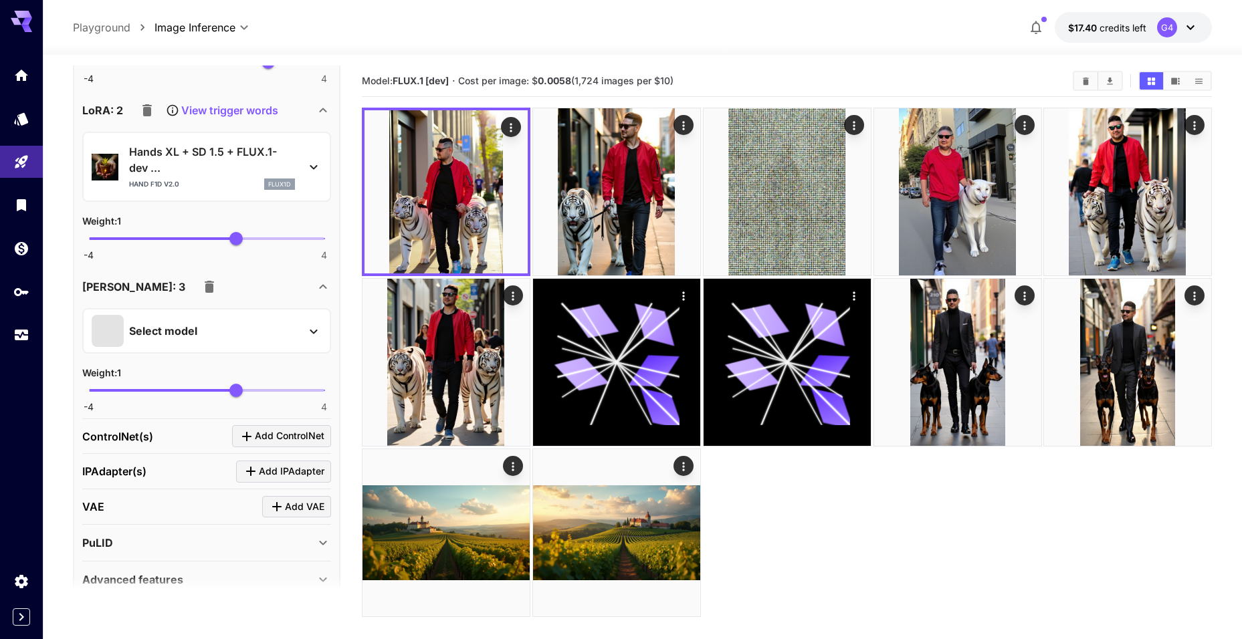
click at [317, 328] on icon at bounding box center [314, 332] width 16 height 16
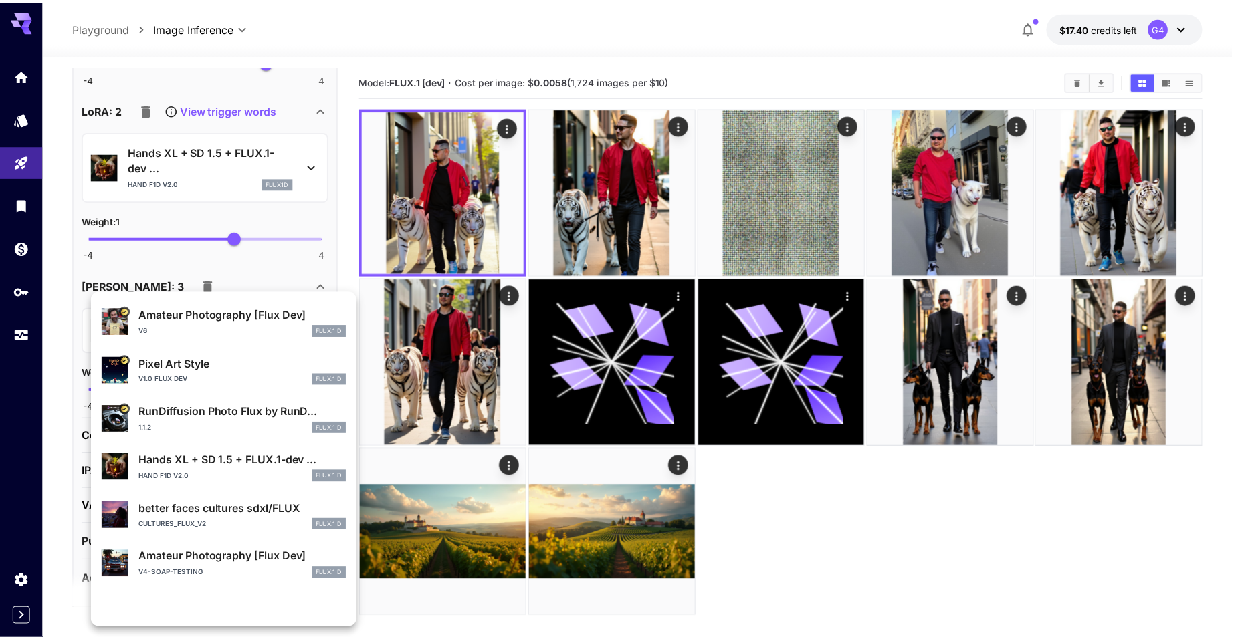
scroll to position [252, 0]
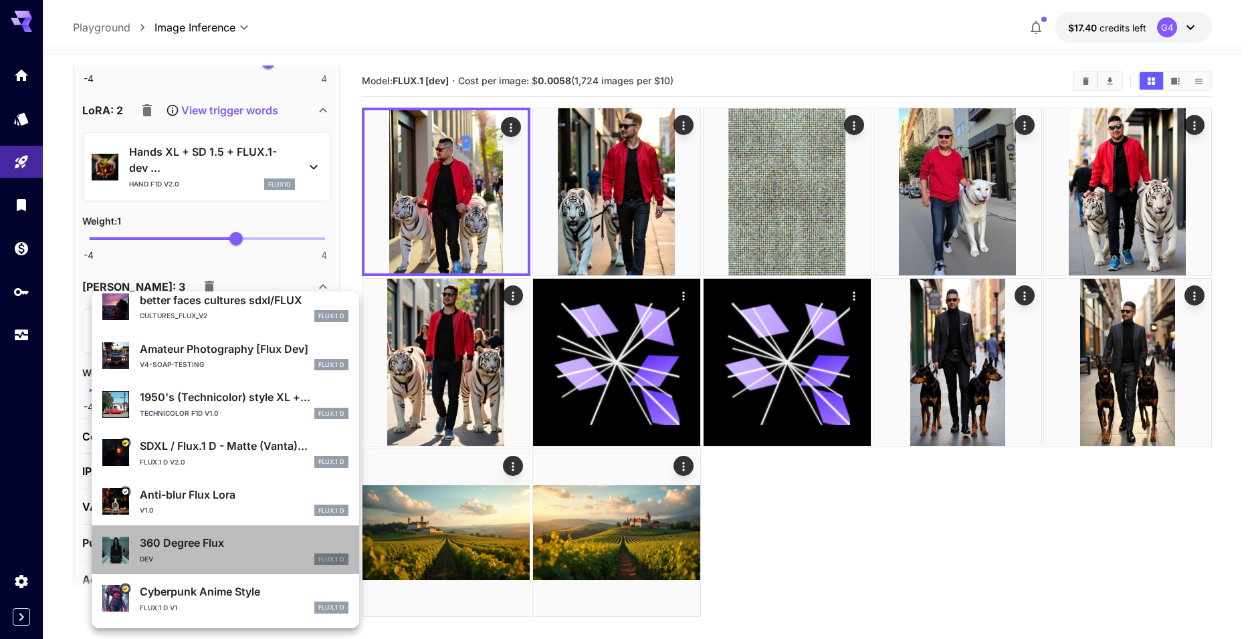
click at [255, 545] on p "360 Degree Flux" at bounding box center [244, 543] width 209 height 16
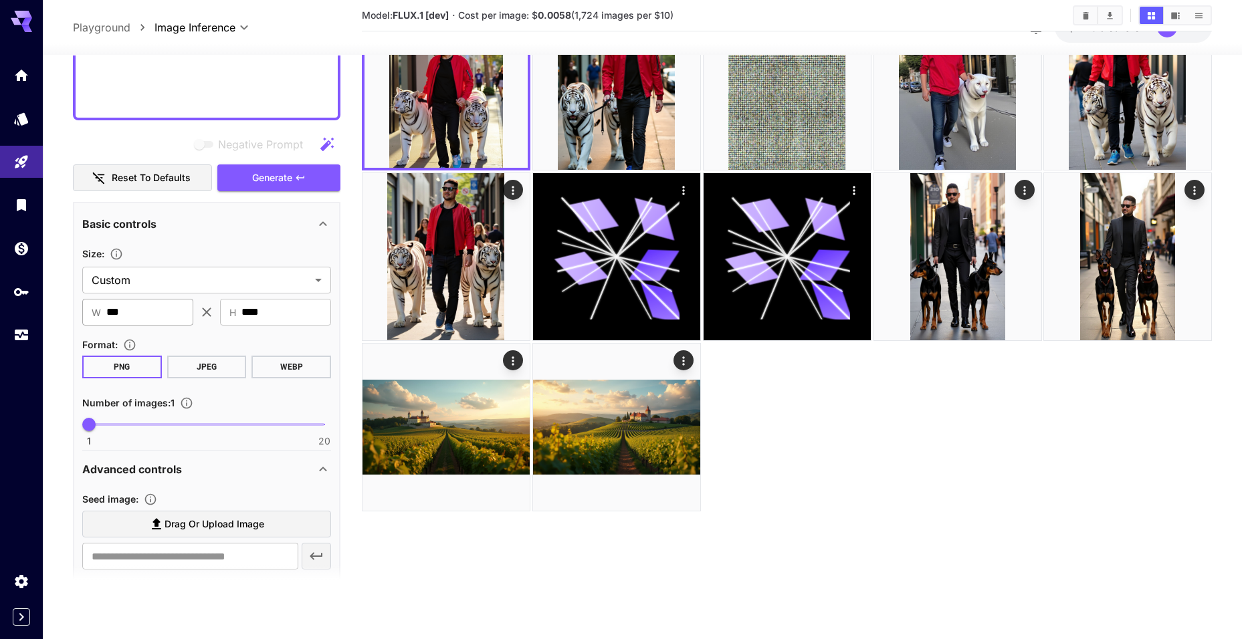
scroll to position [1172, 0]
type input "*"
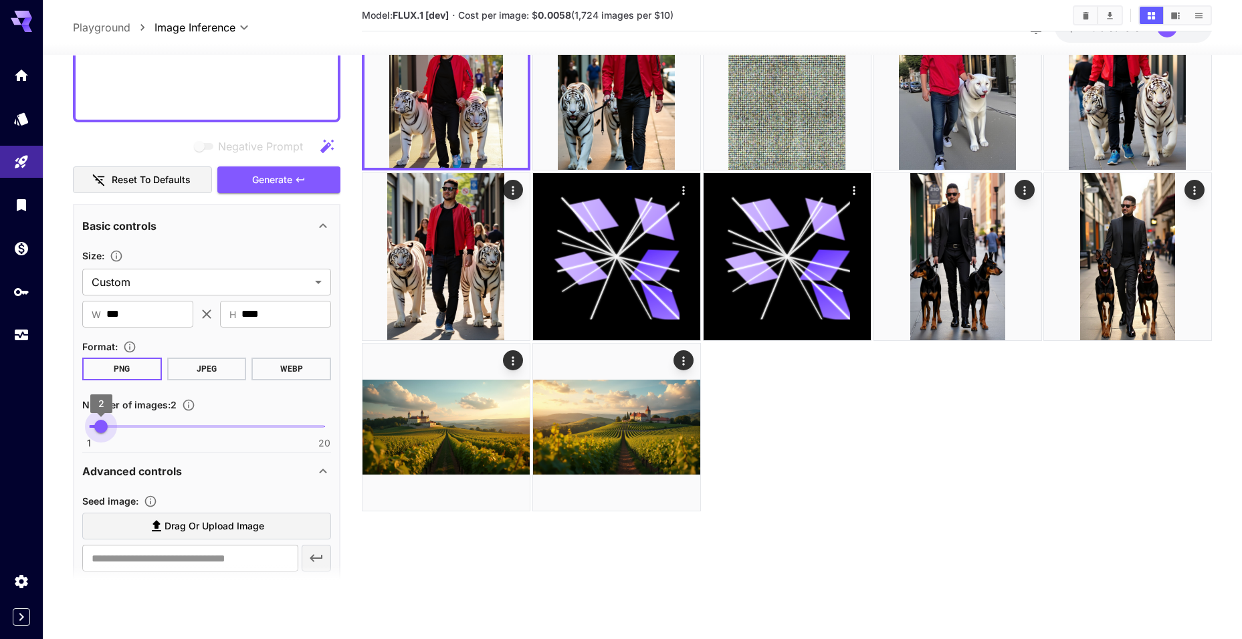
click at [104, 427] on span "2" at bounding box center [100, 426] width 13 height 13
click at [303, 178] on icon "button" at bounding box center [300, 180] width 11 height 11
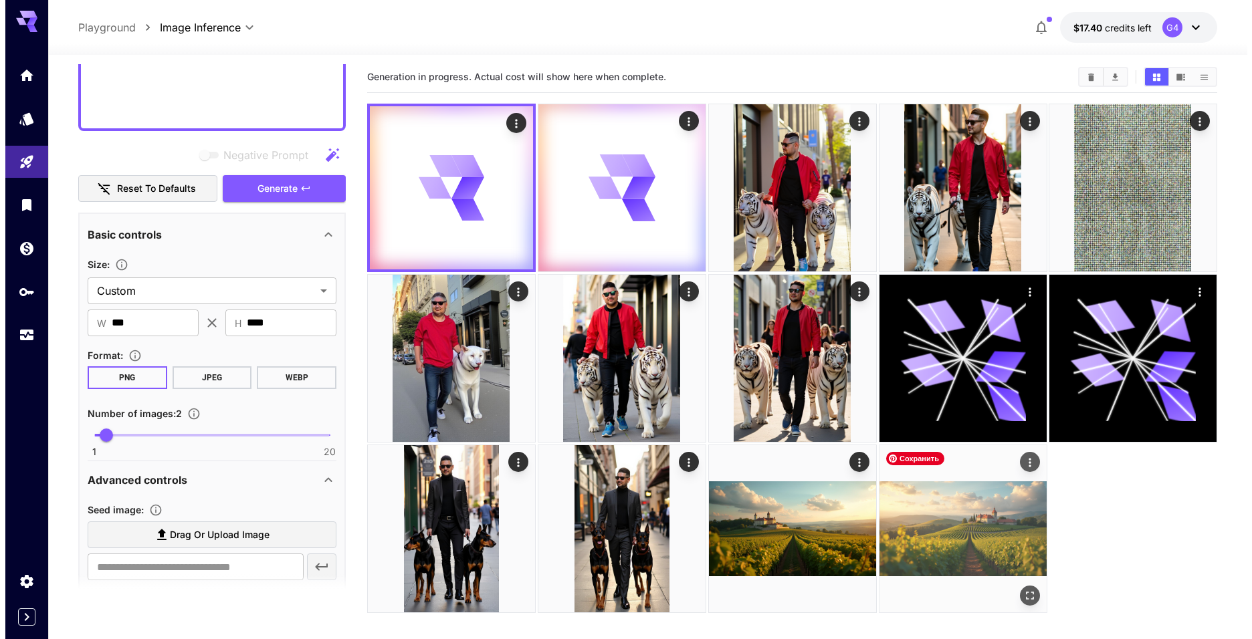
scroll to position [0, 0]
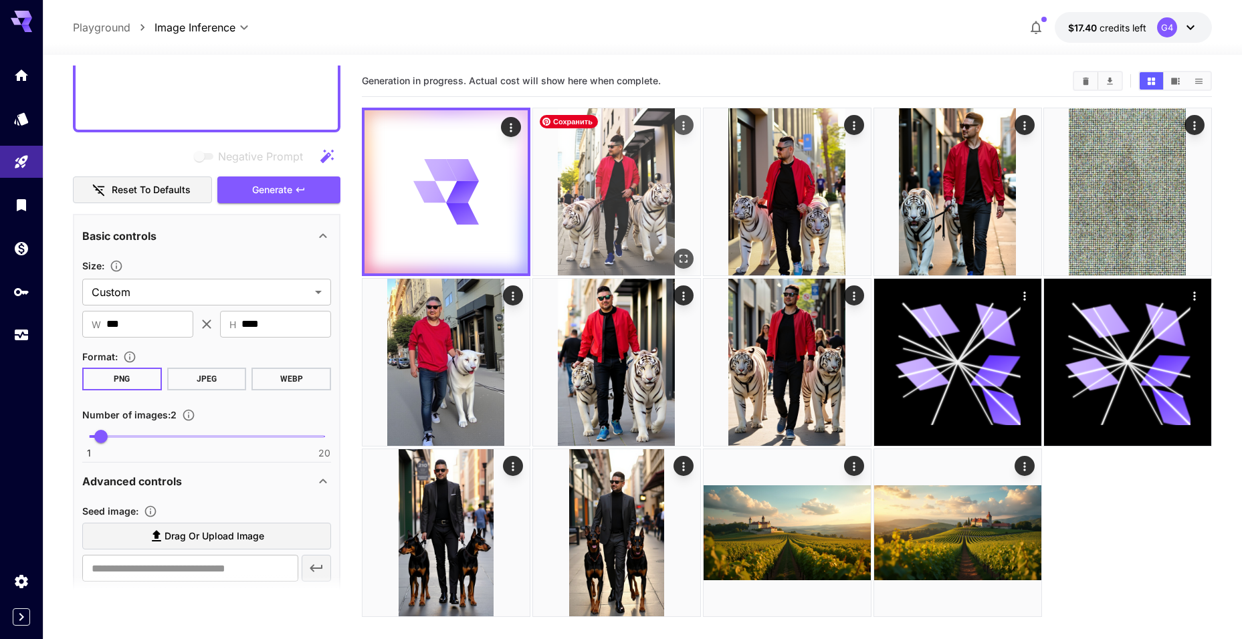
click at [605, 223] on img at bounding box center [616, 191] width 167 height 167
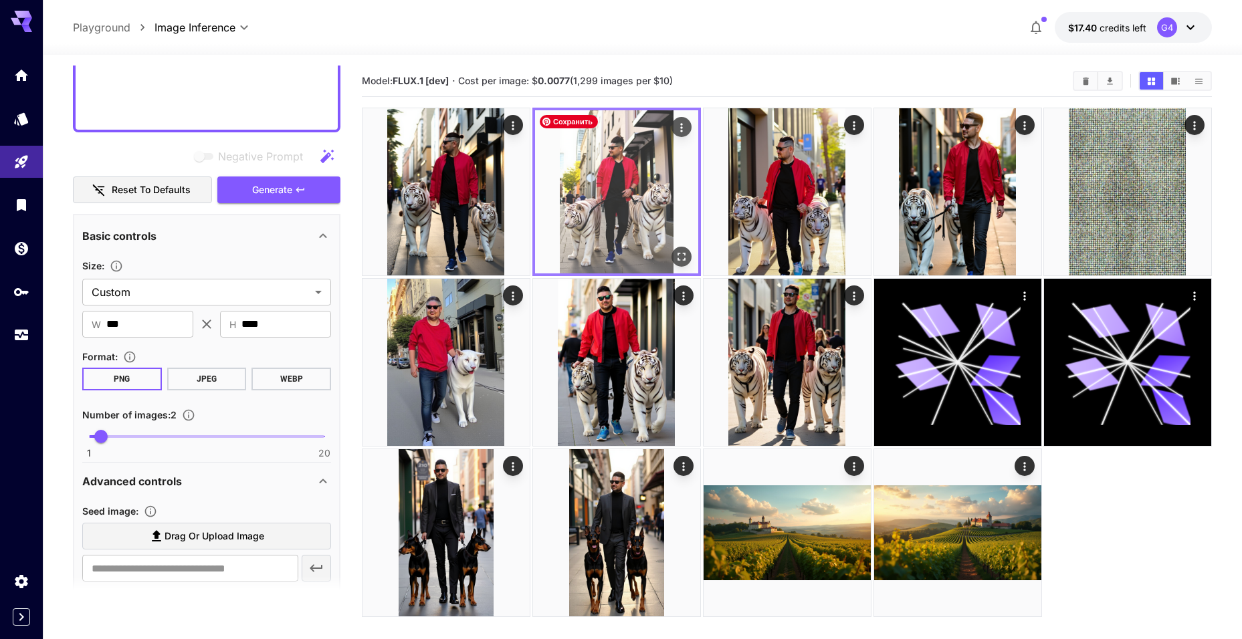
click at [604, 207] on img at bounding box center [616, 191] width 163 height 163
click at [679, 253] on icon "Open in fullscreen" at bounding box center [682, 257] width 8 height 8
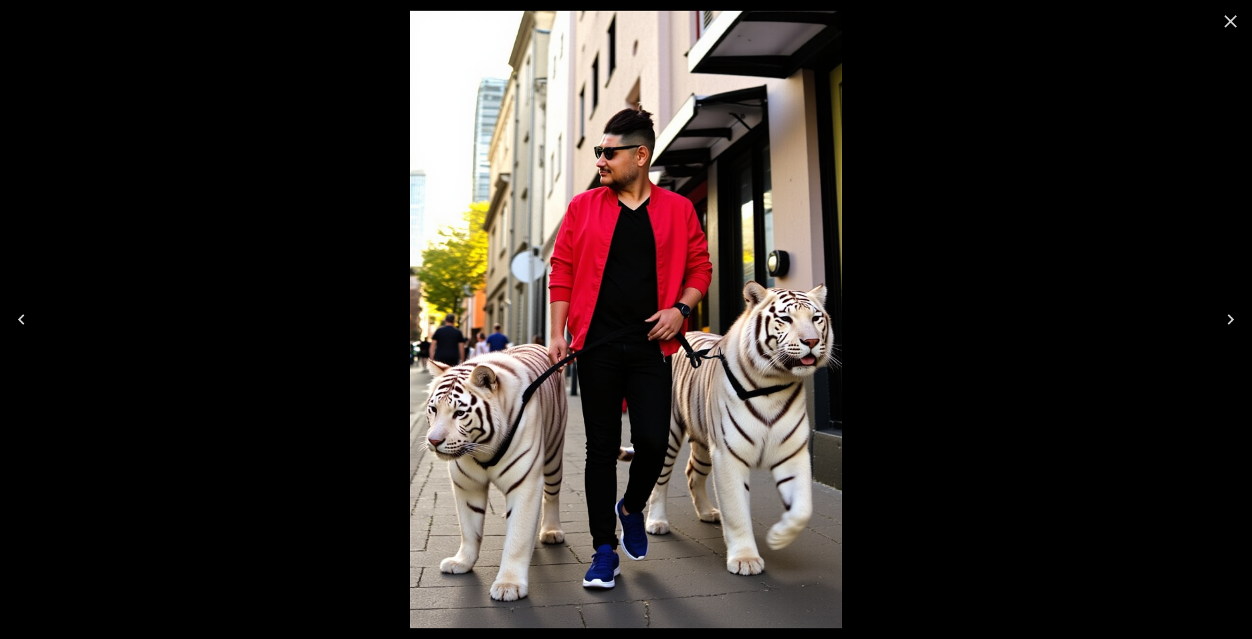
click at [15, 325] on icon "Previous" at bounding box center [21, 319] width 21 height 21
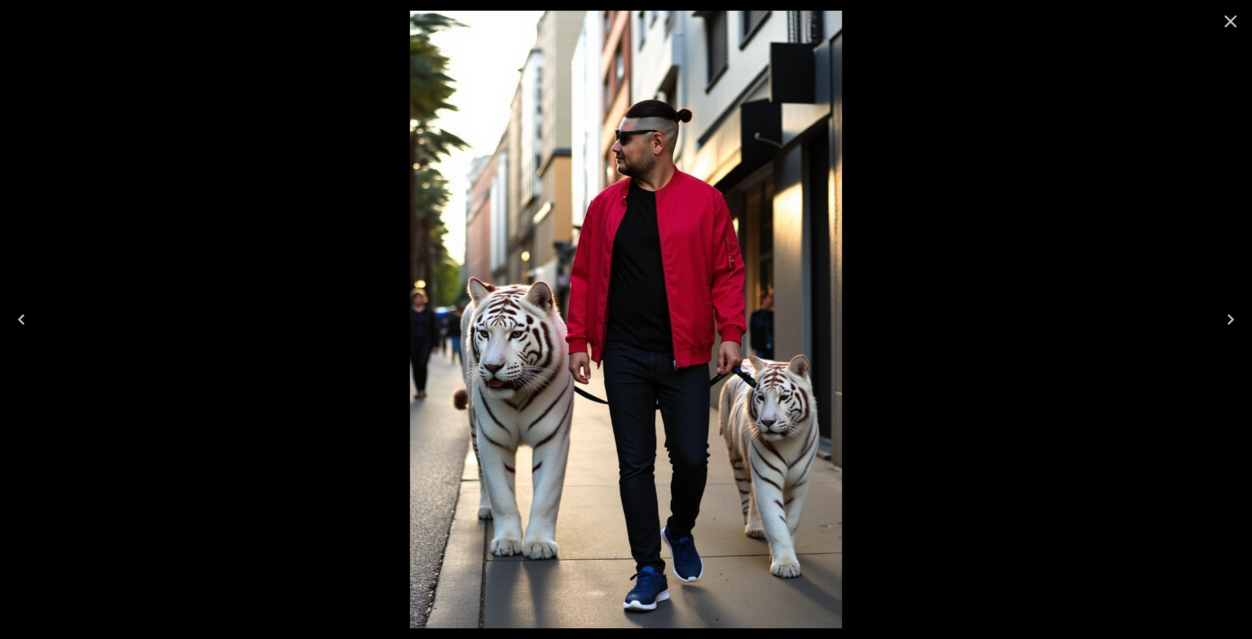
click at [1227, 334] on button "Next" at bounding box center [1230, 320] width 43 height 54
